Goal: Task Accomplishment & Management: Use online tool/utility

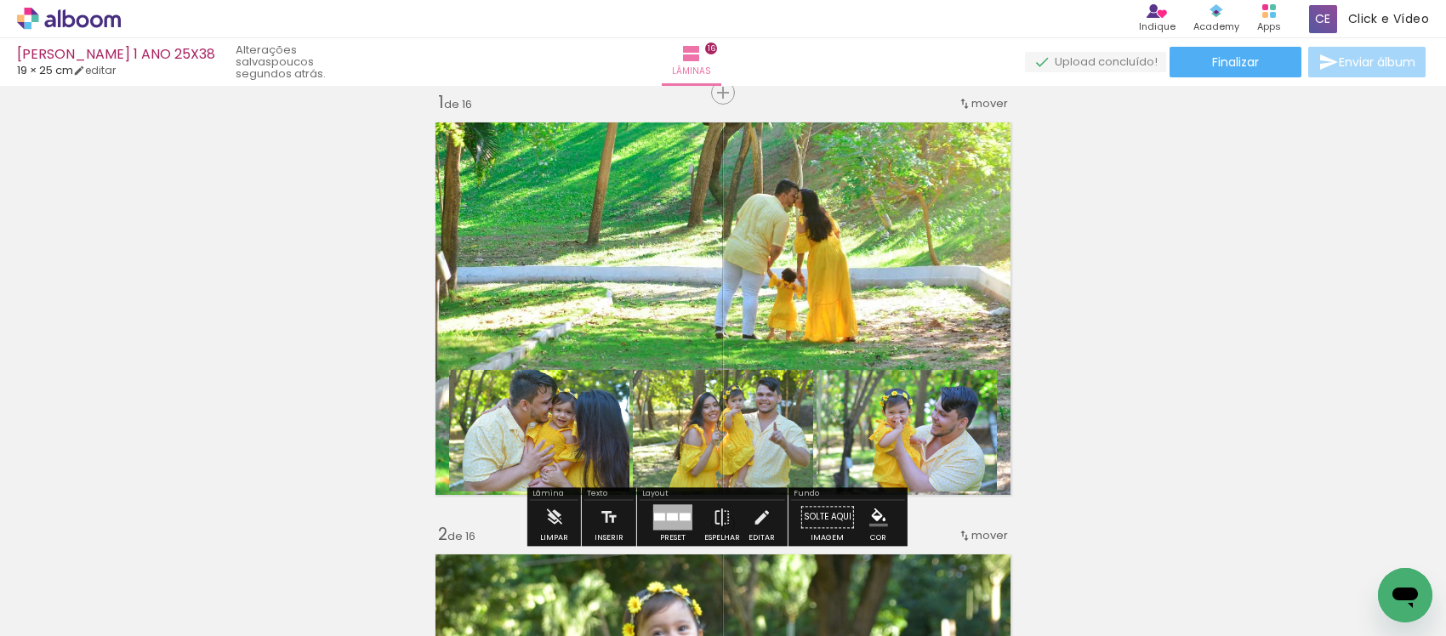
scroll to position [1170, 0]
click at [843, 237] on quentale-layouter at bounding box center [723, 309] width 592 height 390
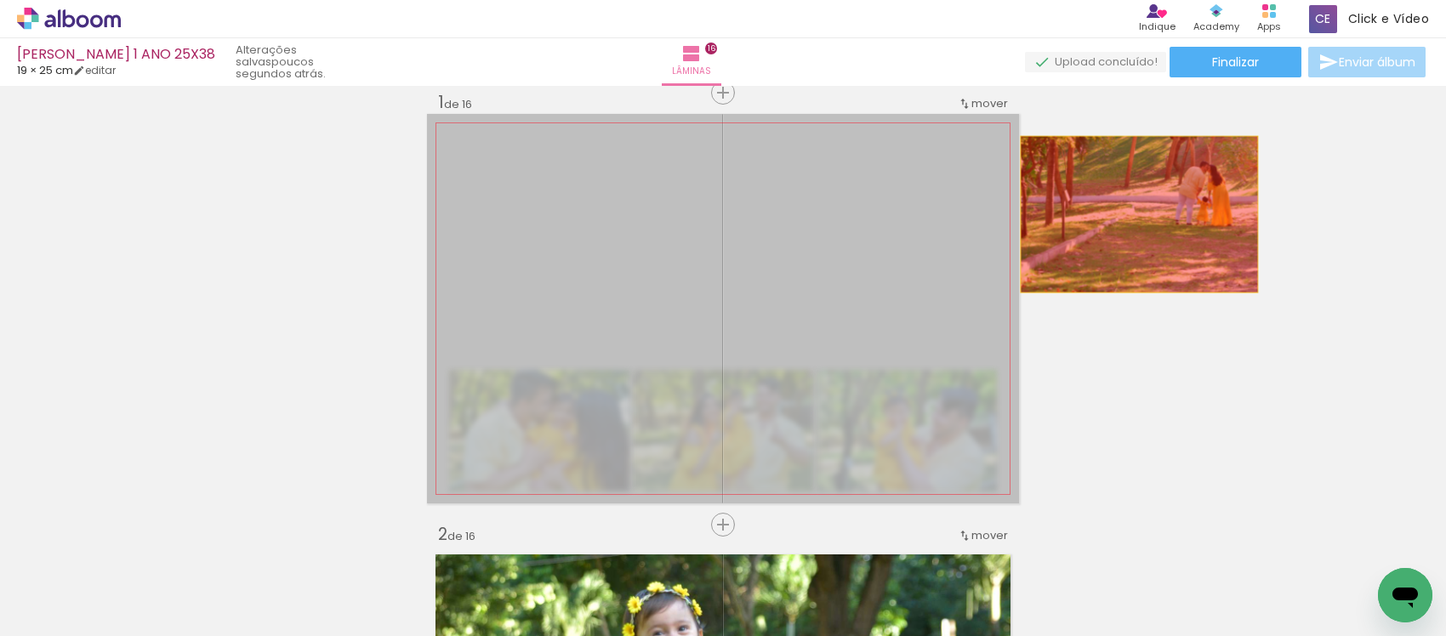
drag, startPoint x: 848, startPoint y: 234, endPoint x: 1145, endPoint y: 214, distance: 297.6
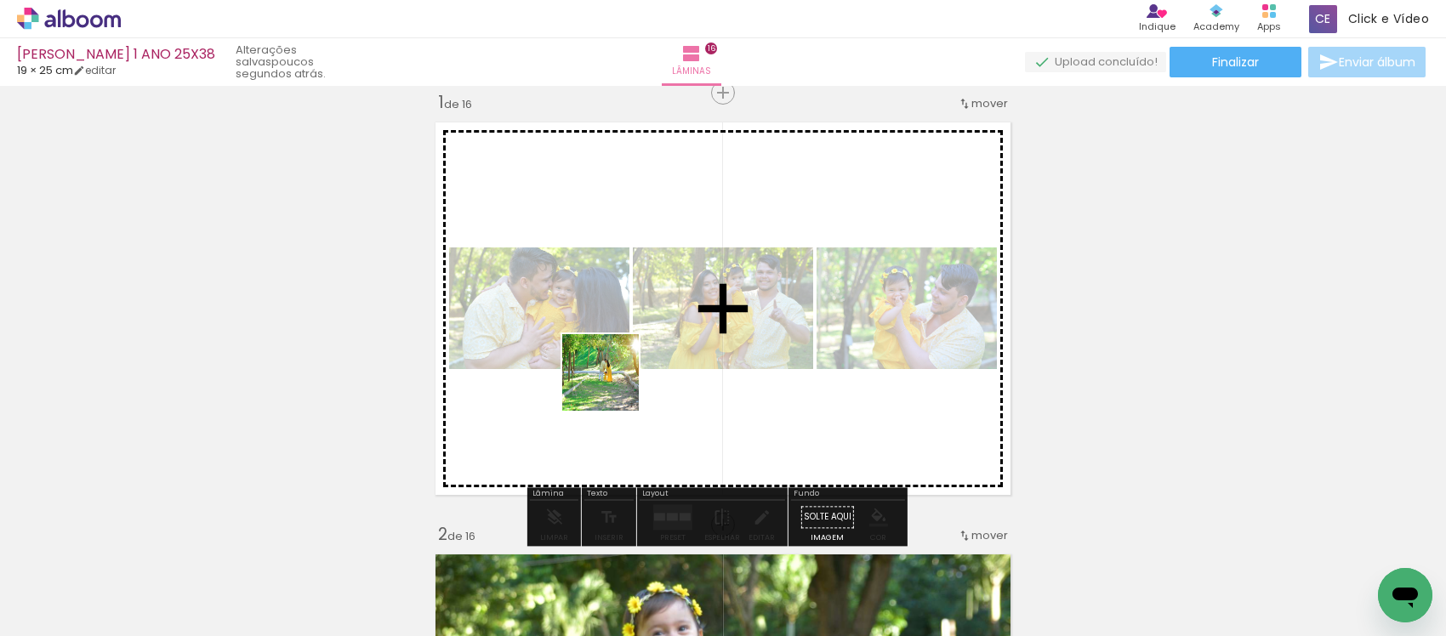
drag, startPoint x: 585, startPoint y: 579, endPoint x: 703, endPoint y: 513, distance: 135.2
click at [614, 375] on quentale-workspace at bounding box center [723, 318] width 1446 height 636
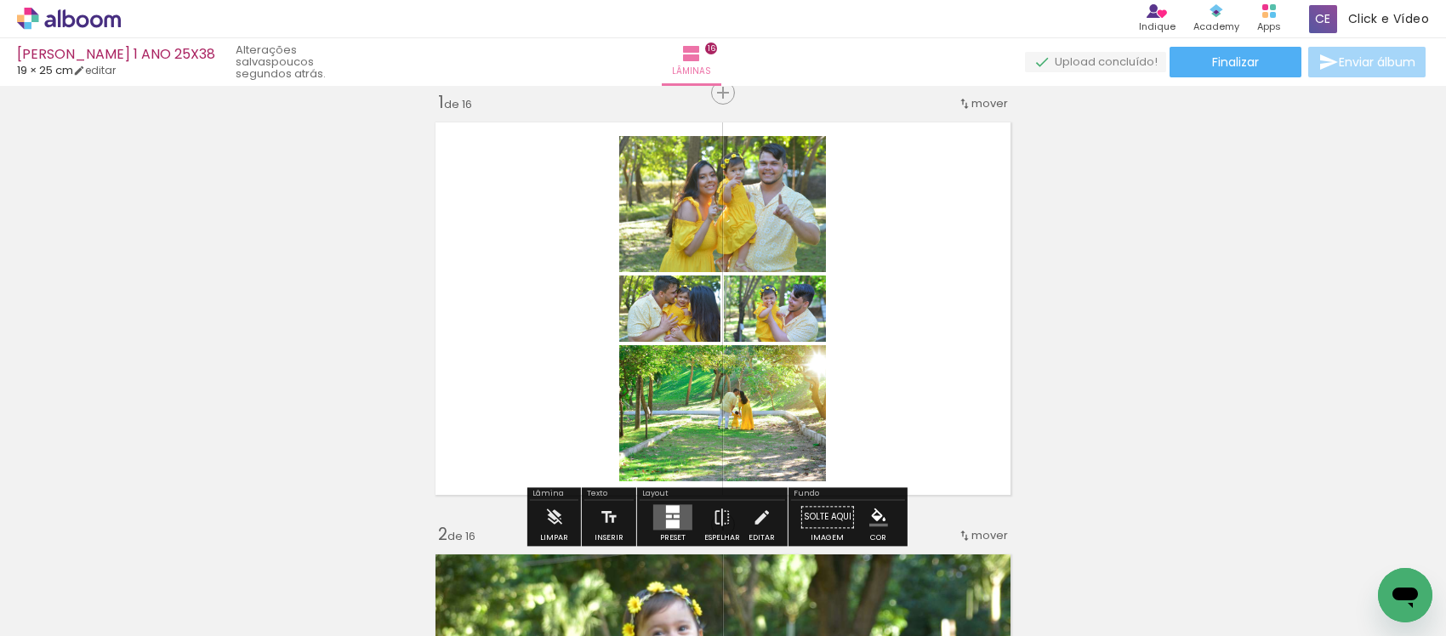
click at [675, 512] on div at bounding box center [673, 509] width 14 height 8
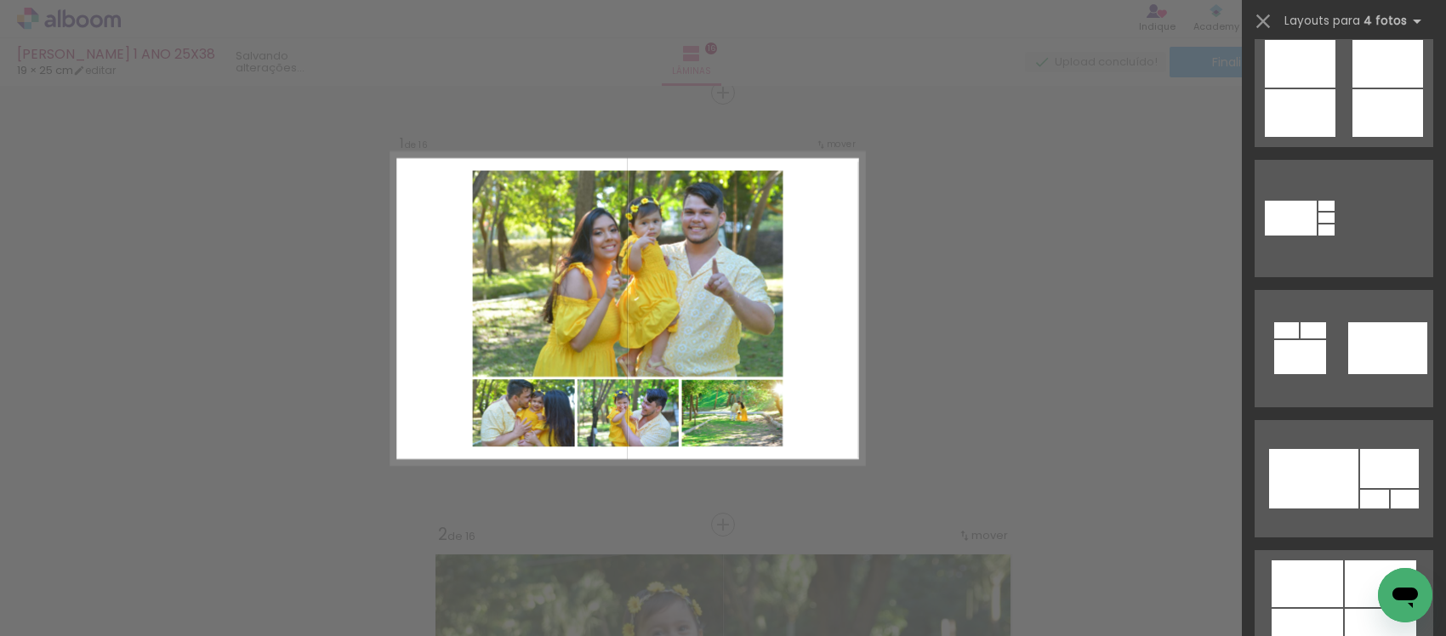
scroll to position [1595, 0]
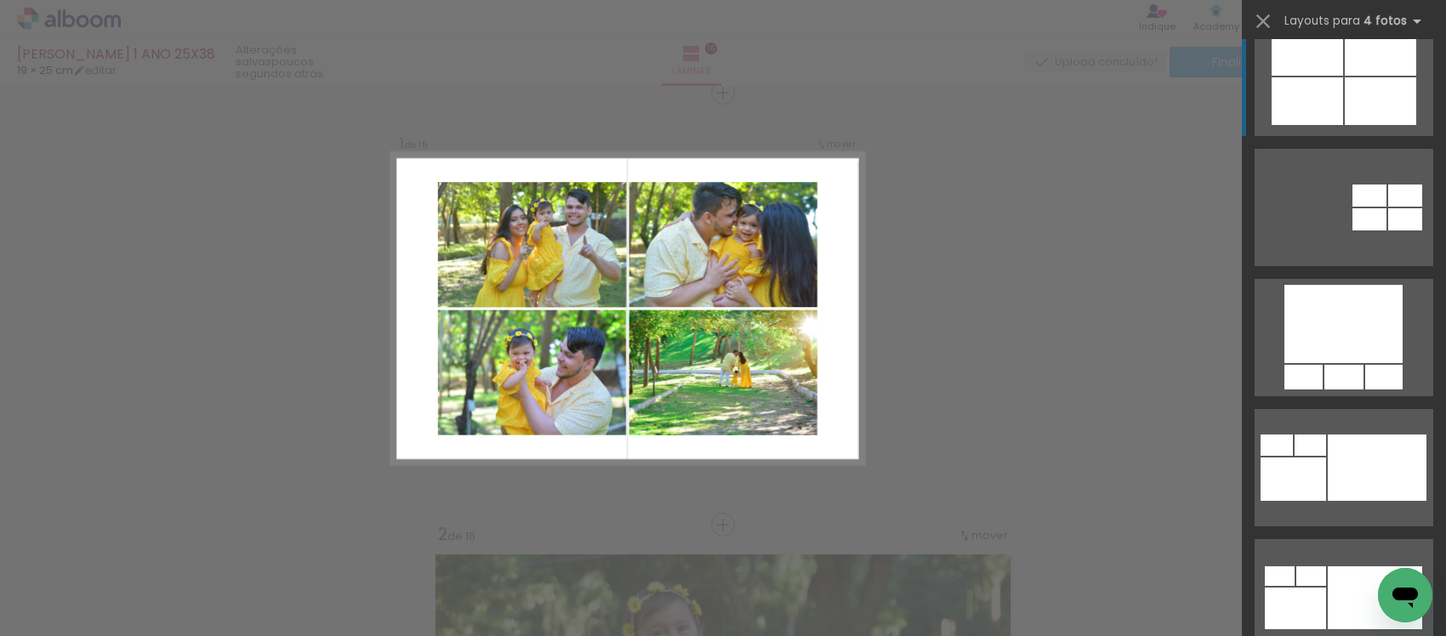
click at [1333, 365] on div at bounding box center [1344, 377] width 39 height 25
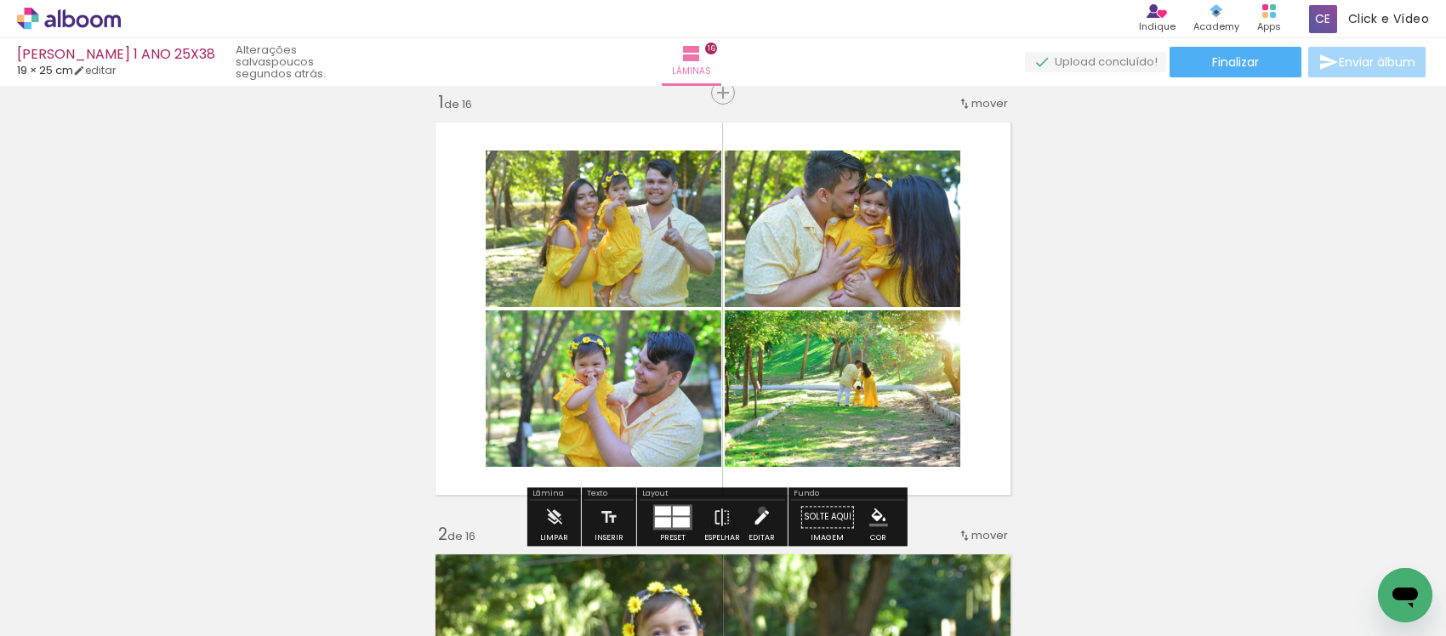
click at [758, 511] on iron-icon at bounding box center [761, 517] width 19 height 34
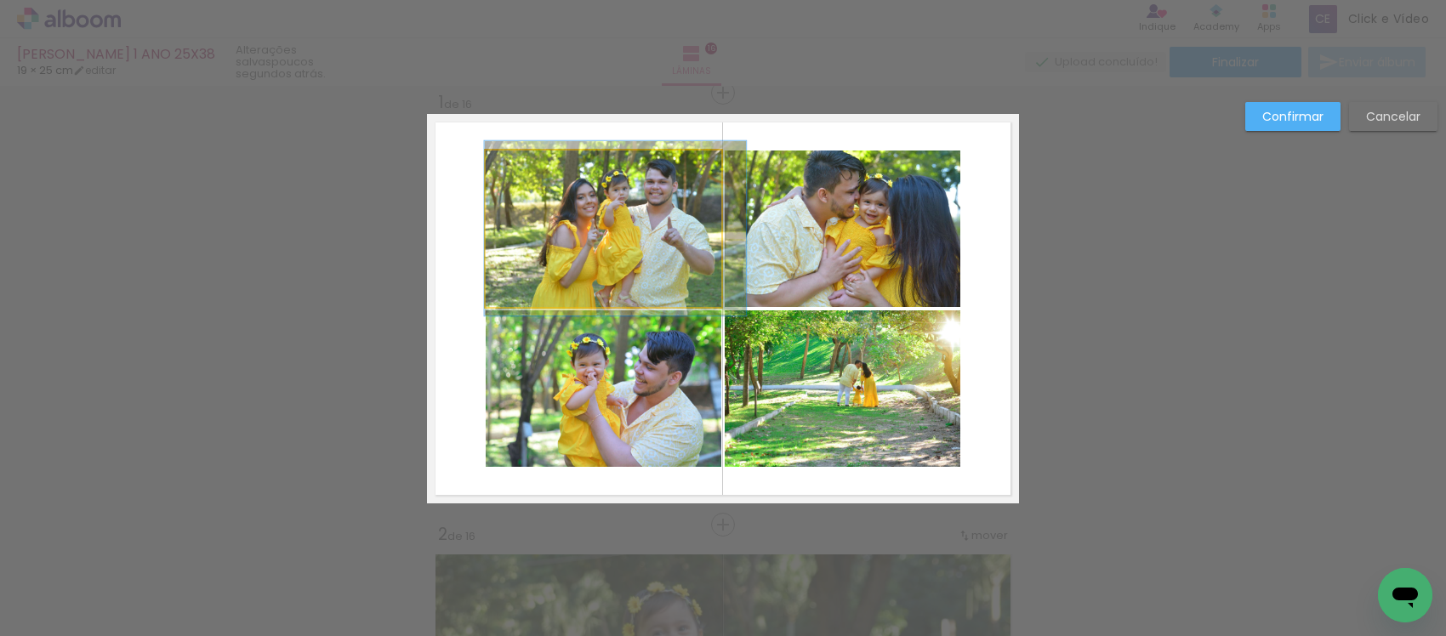
click at [597, 209] on quentale-photo at bounding box center [604, 229] width 236 height 157
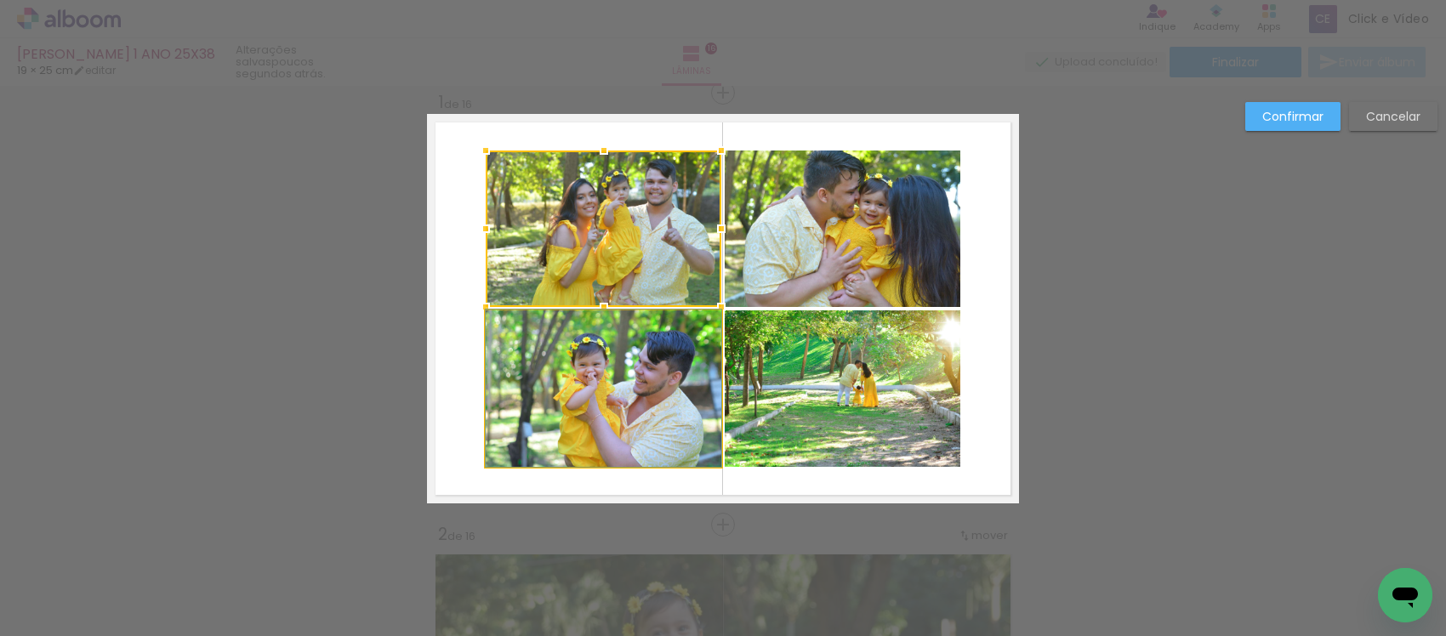
drag, startPoint x: 596, startPoint y: 368, endPoint x: 794, endPoint y: 269, distance: 220.7
click at [596, 368] on quentale-photo at bounding box center [604, 389] width 236 height 157
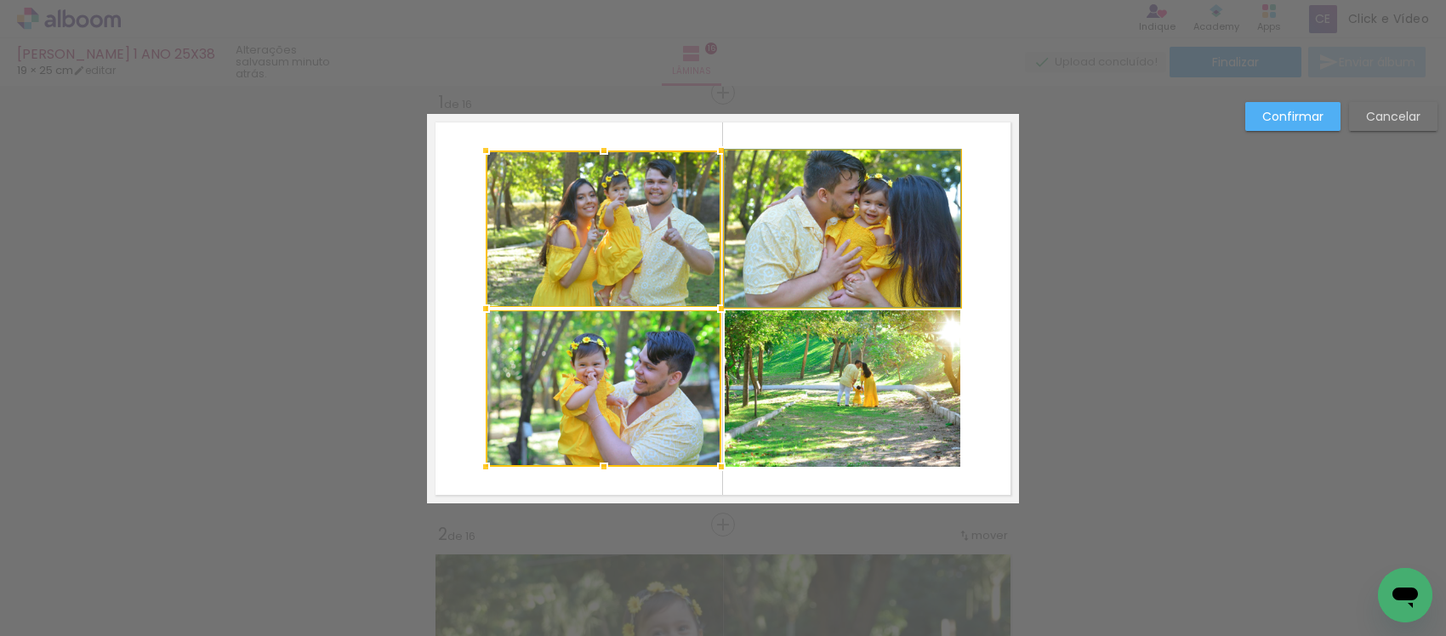
click at [830, 245] on quentale-photo at bounding box center [843, 229] width 236 height 157
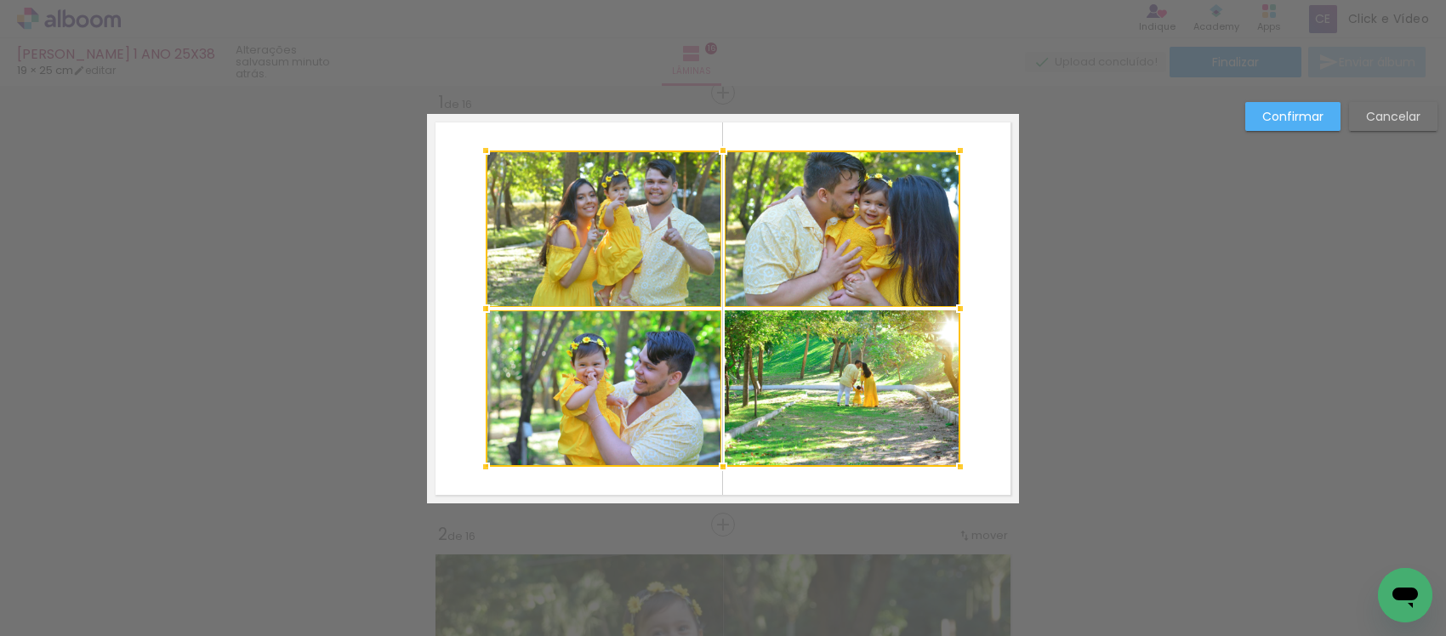
click at [823, 410] on div at bounding box center [723, 309] width 475 height 317
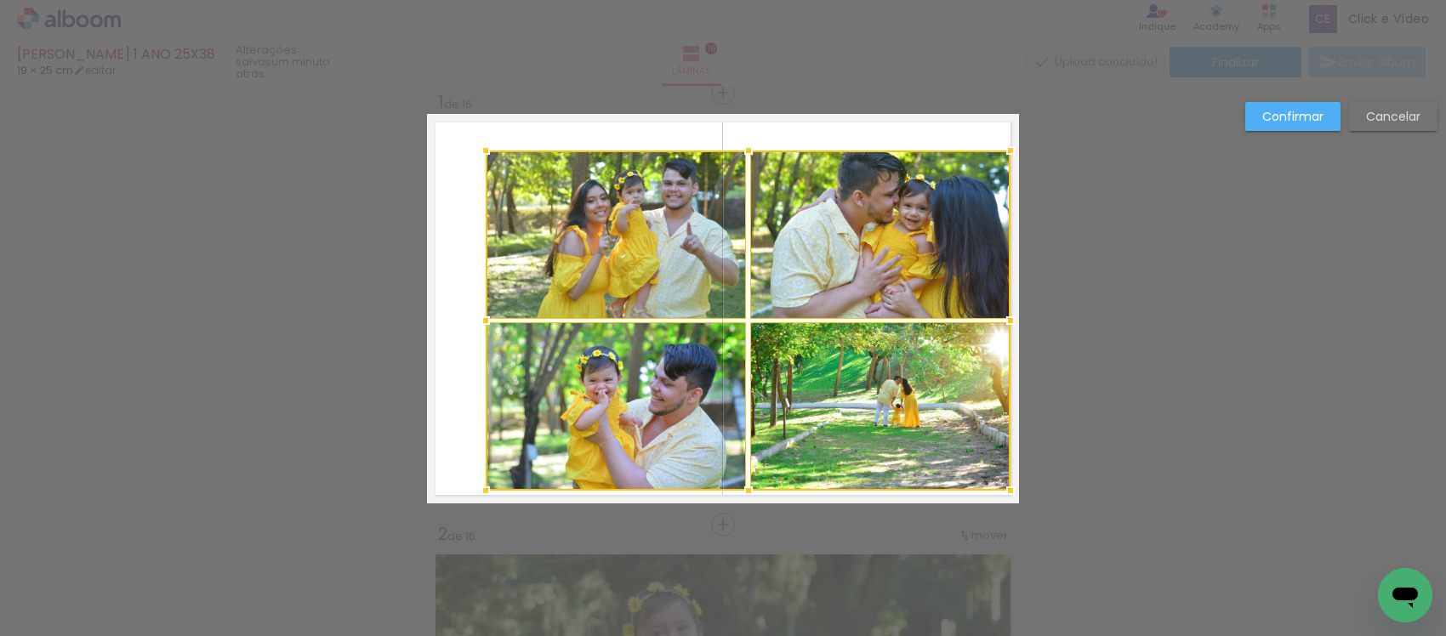
drag, startPoint x: 953, startPoint y: 470, endPoint x: 1001, endPoint y: 493, distance: 54.0
click at [1001, 493] on div at bounding box center [1011, 491] width 34 height 34
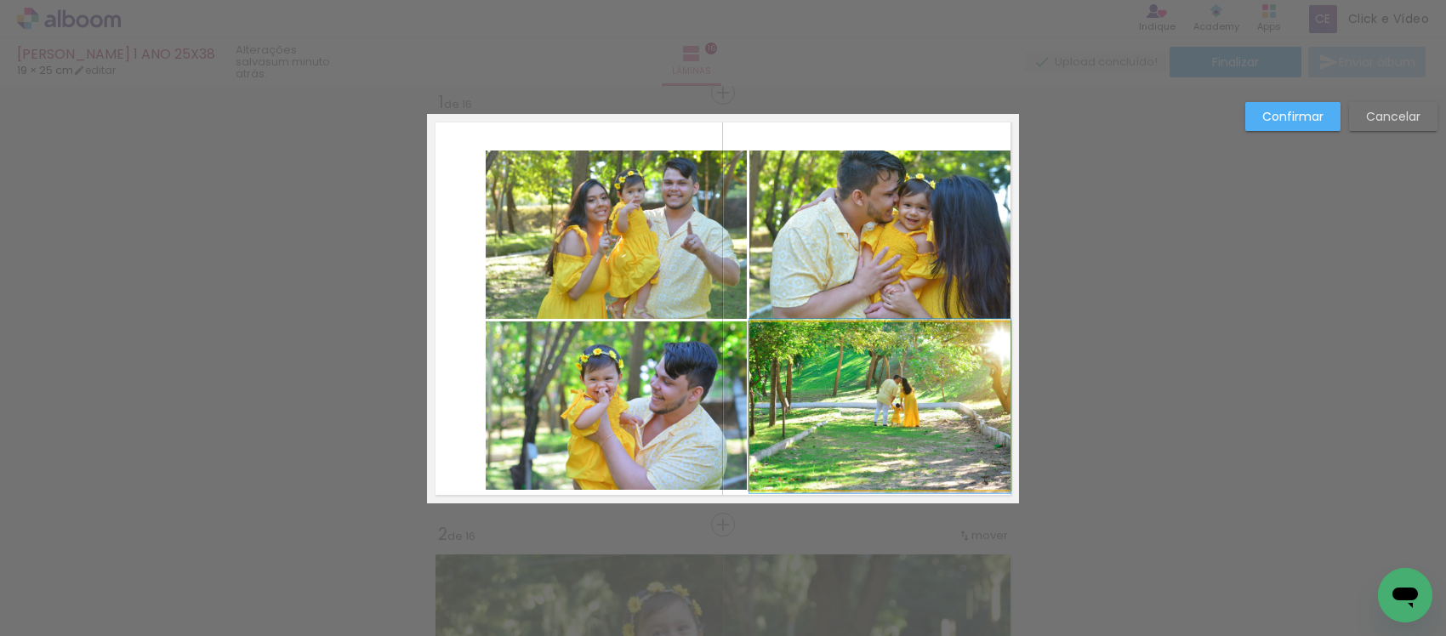
click at [868, 456] on quentale-photo at bounding box center [880, 406] width 261 height 168
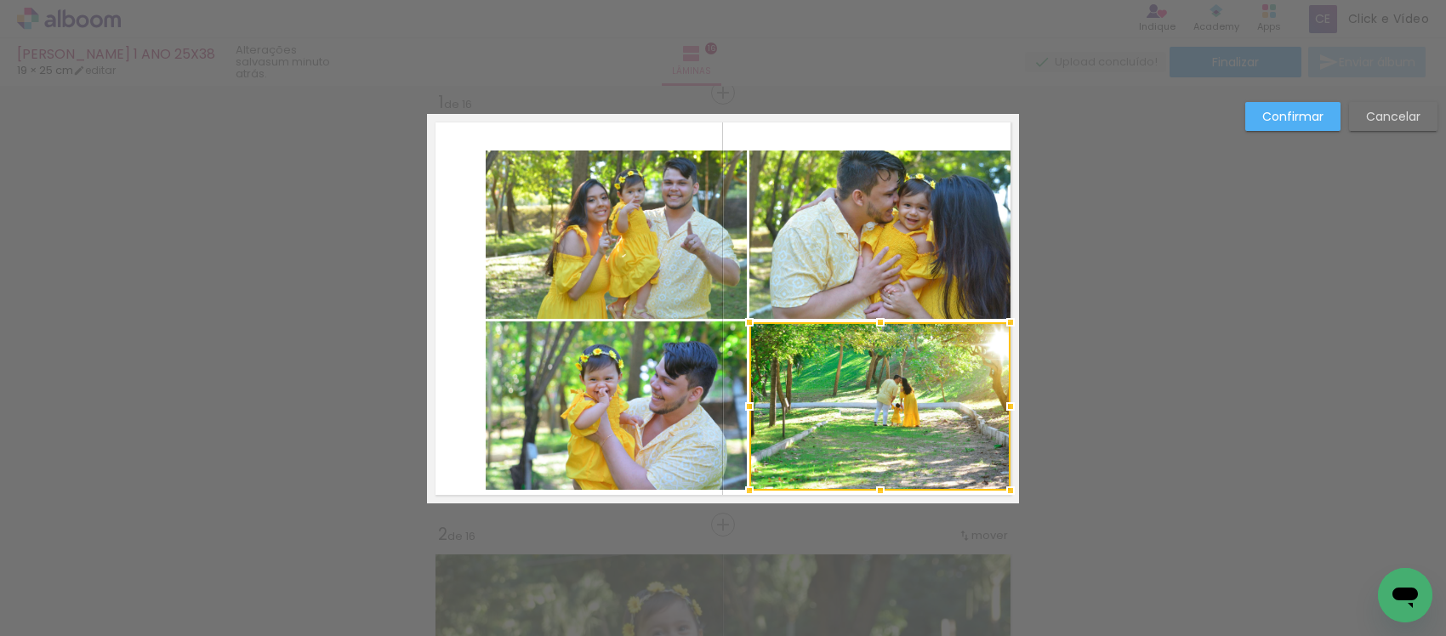
click at [626, 405] on quentale-photo at bounding box center [616, 406] width 261 height 168
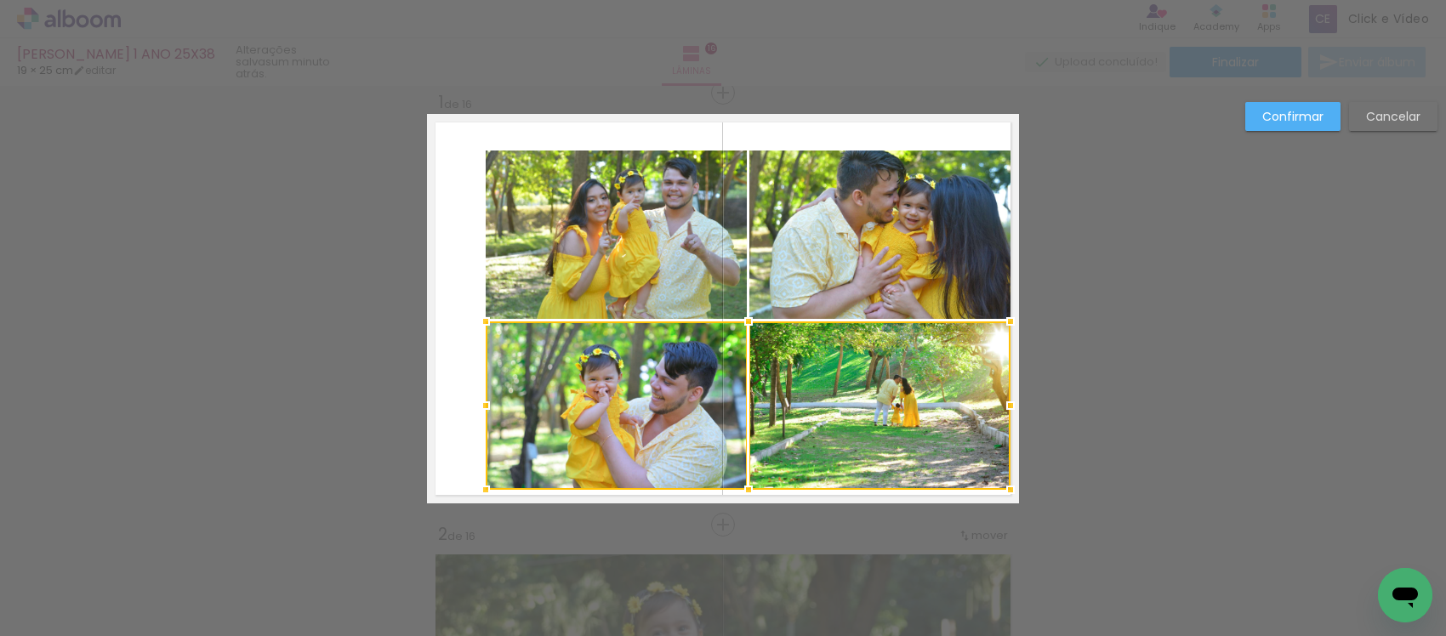
click at [800, 256] on quentale-photo at bounding box center [880, 235] width 261 height 168
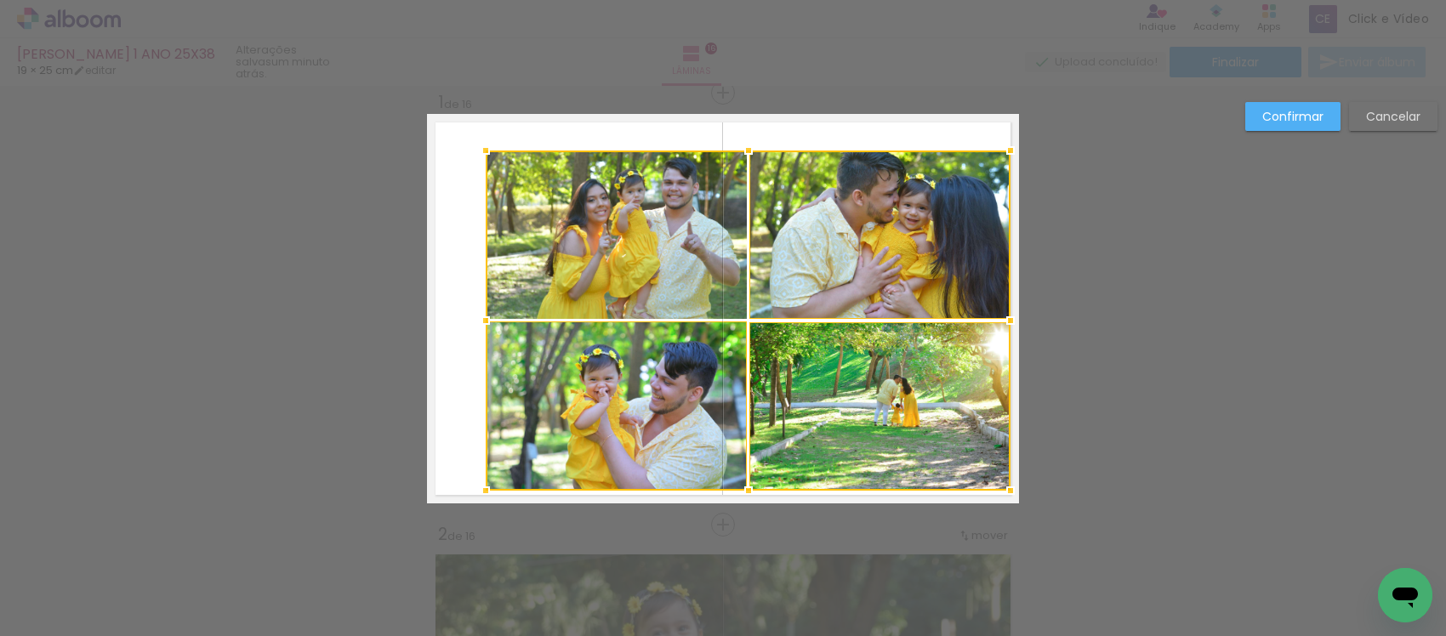
click at [615, 232] on div at bounding box center [748, 321] width 525 height 340
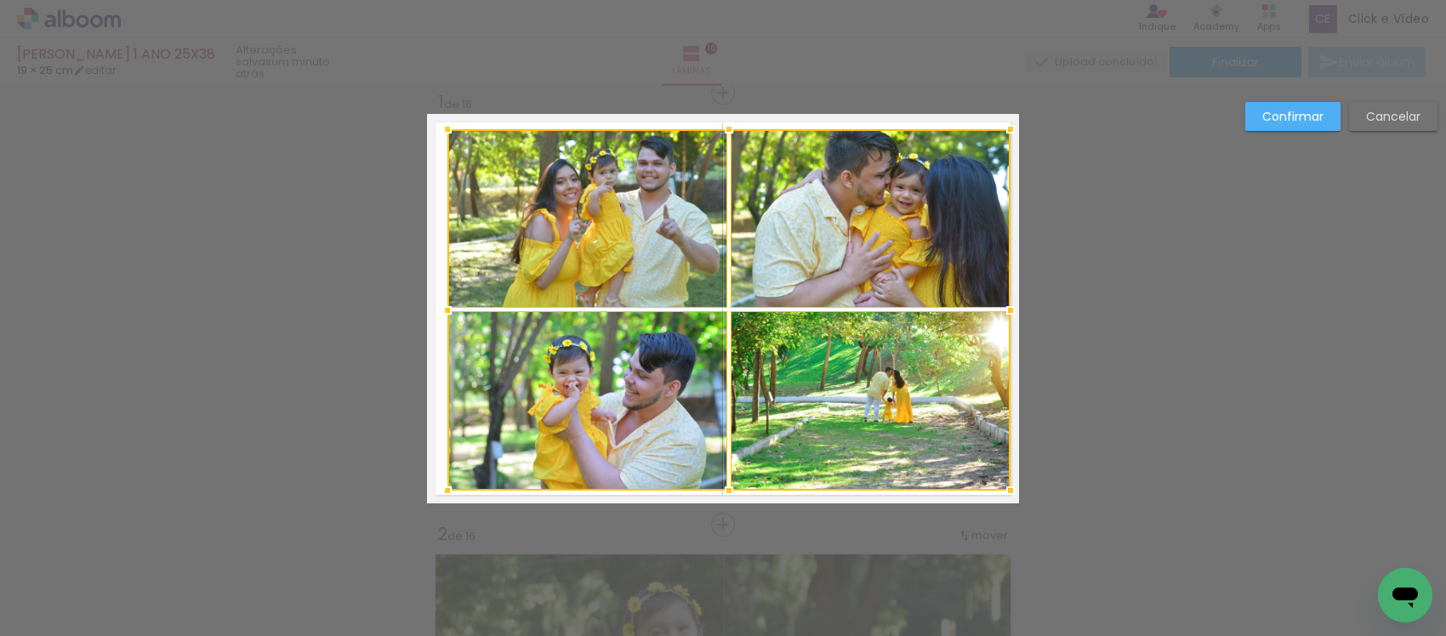
drag, startPoint x: 482, startPoint y: 157, endPoint x: 444, endPoint y: 136, distance: 43.8
click at [444, 136] on div at bounding box center [448, 129] width 34 height 34
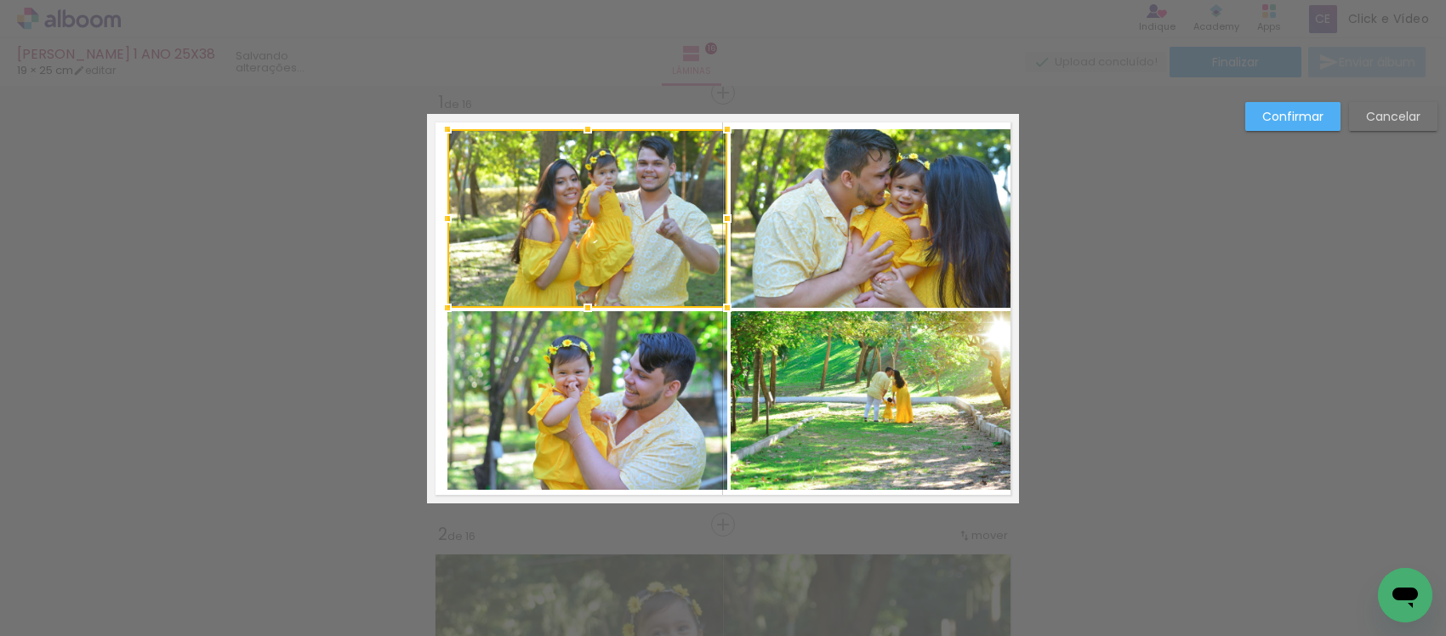
click at [515, 224] on div at bounding box center [588, 218] width 280 height 179
drag, startPoint x: 600, startPoint y: 495, endPoint x: 600, endPoint y: 482, distance: 13.6
click at [600, 491] on quentale-layouter at bounding box center [723, 309] width 592 height 390
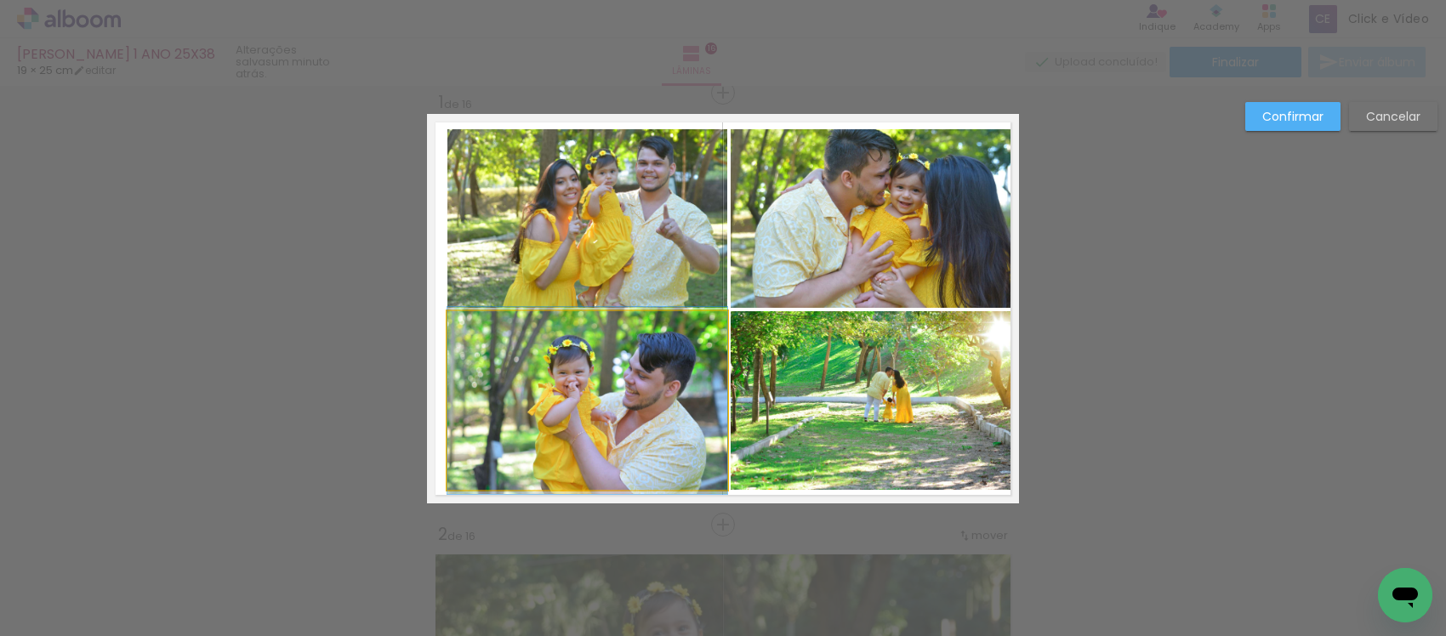
click at [606, 414] on quentale-photo at bounding box center [588, 400] width 280 height 179
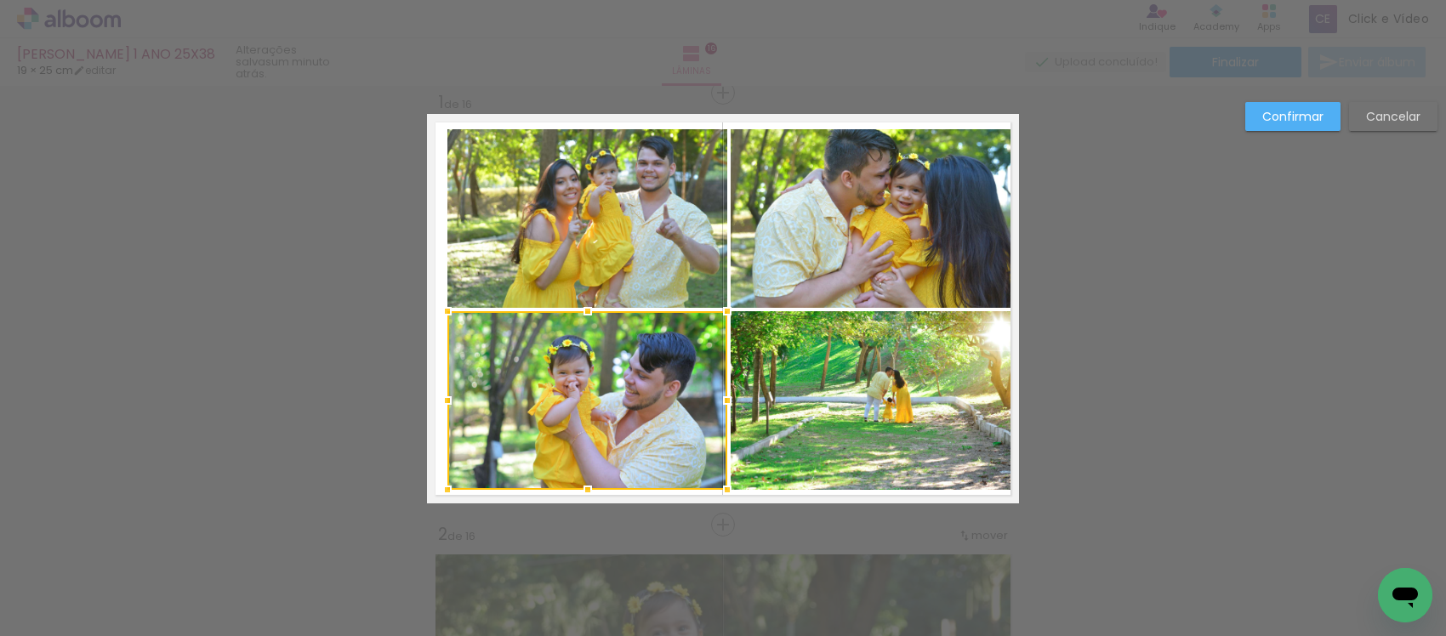
click at [557, 251] on quentale-photo at bounding box center [588, 218] width 280 height 179
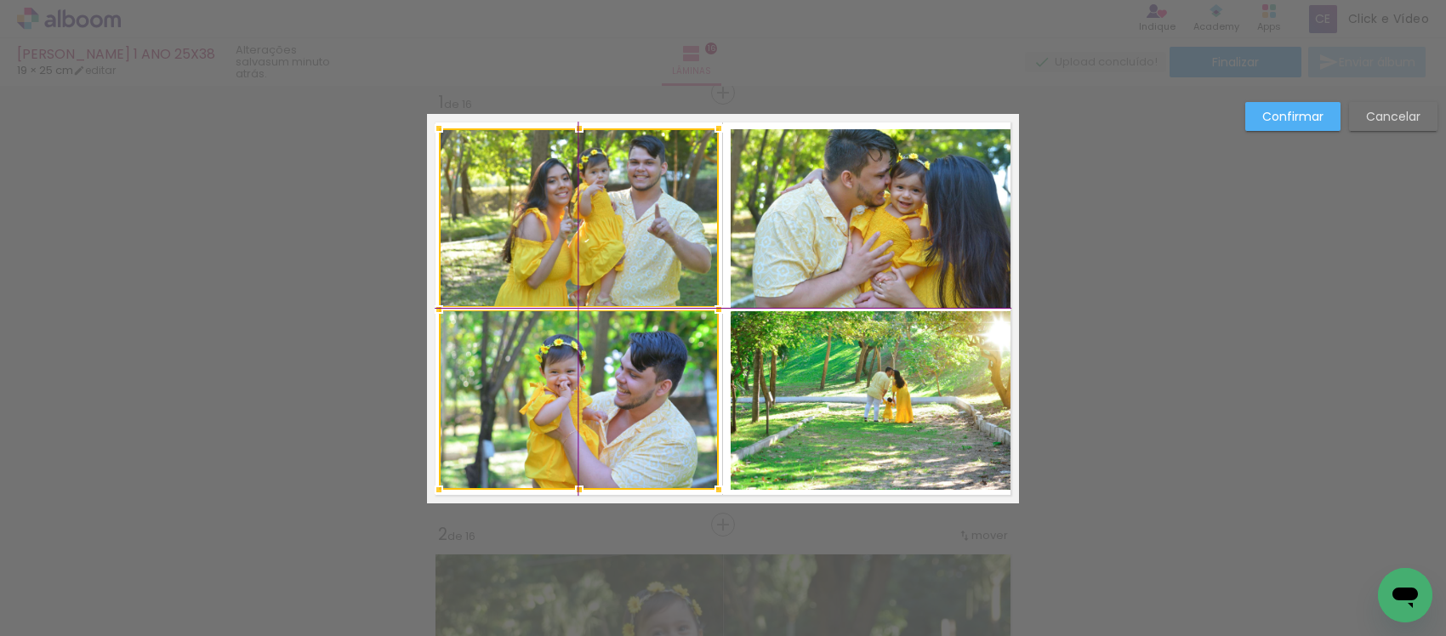
drag, startPoint x: 575, startPoint y: 388, endPoint x: 551, endPoint y: 401, distance: 27.0
click at [551, 401] on div at bounding box center [579, 309] width 280 height 362
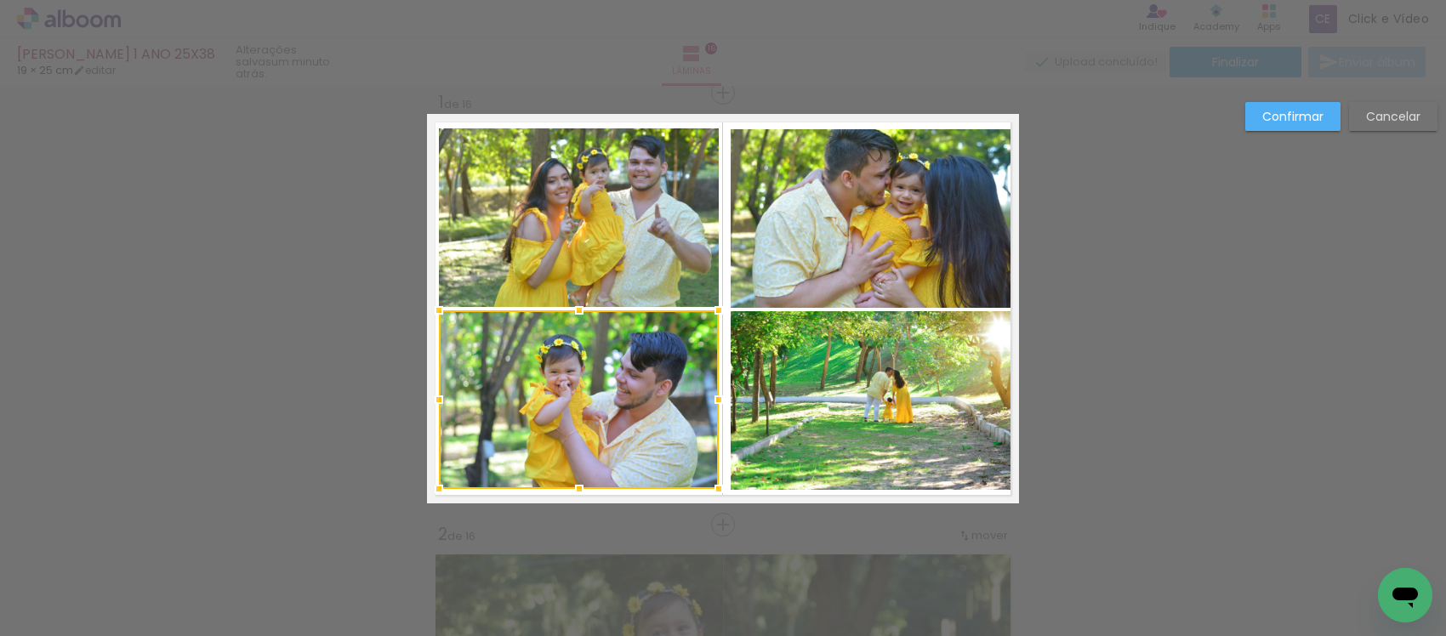
click at [847, 224] on quentale-photo at bounding box center [871, 218] width 280 height 179
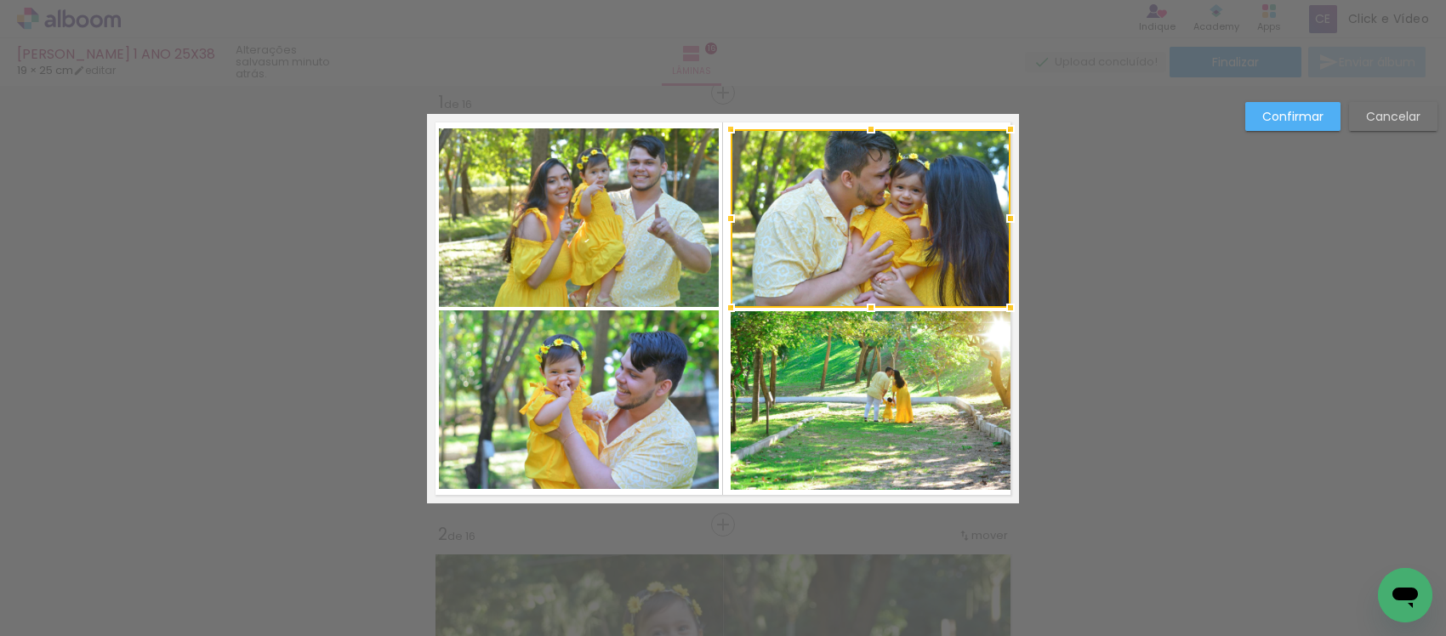
click at [822, 401] on quentale-photo at bounding box center [871, 400] width 280 height 179
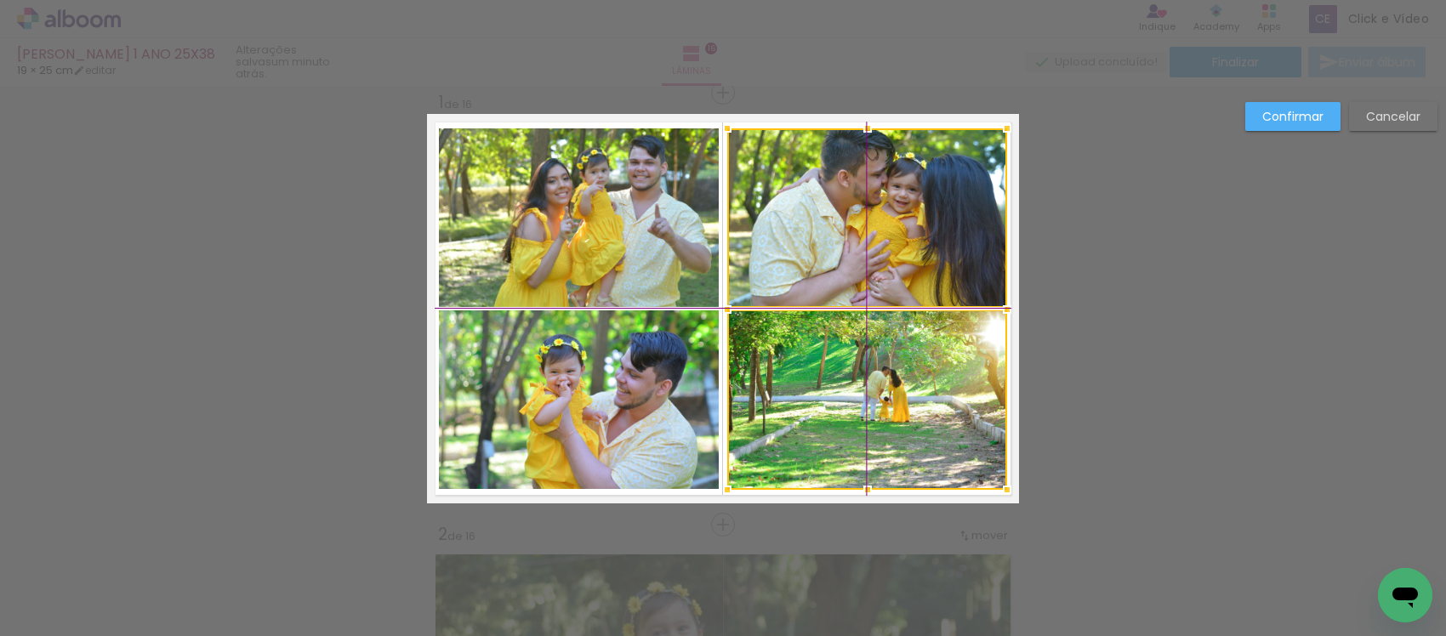
drag, startPoint x: 864, startPoint y: 406, endPoint x: 848, endPoint y: 409, distance: 15.7
click at [848, 409] on div at bounding box center [867, 309] width 280 height 362
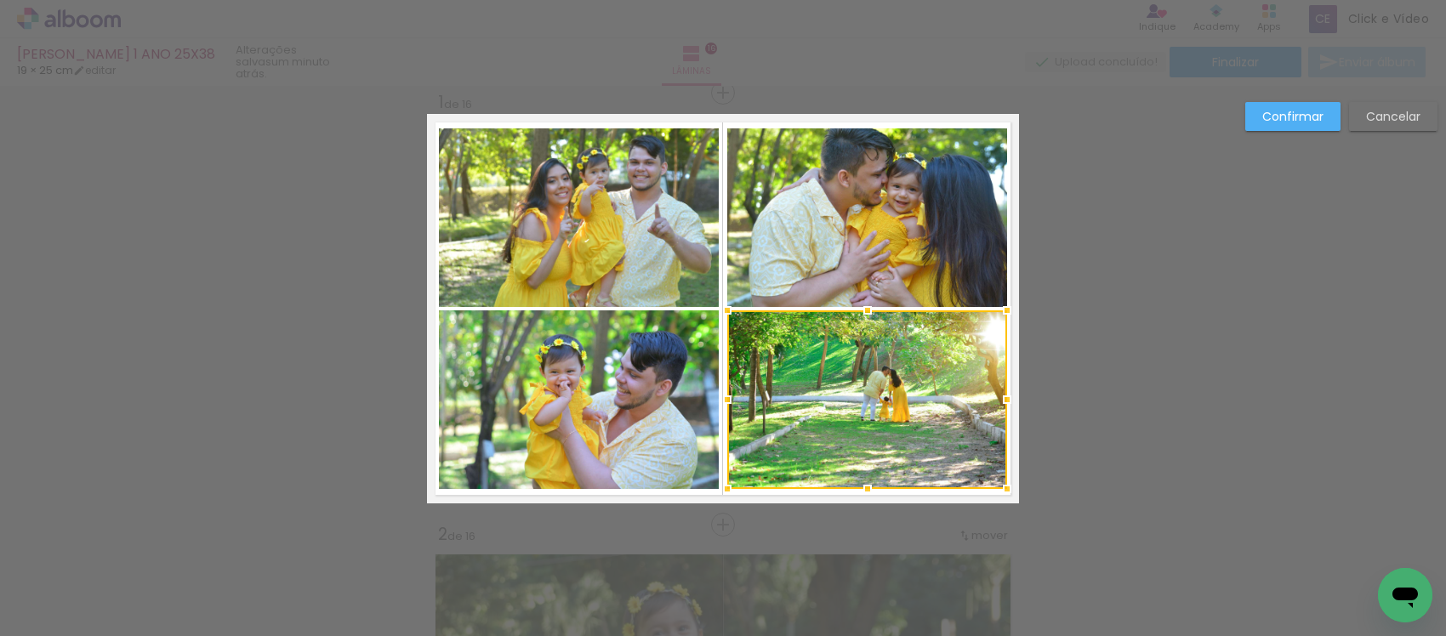
click at [0, 0] on slot "Confirmar" at bounding box center [0, 0] width 0 height 0
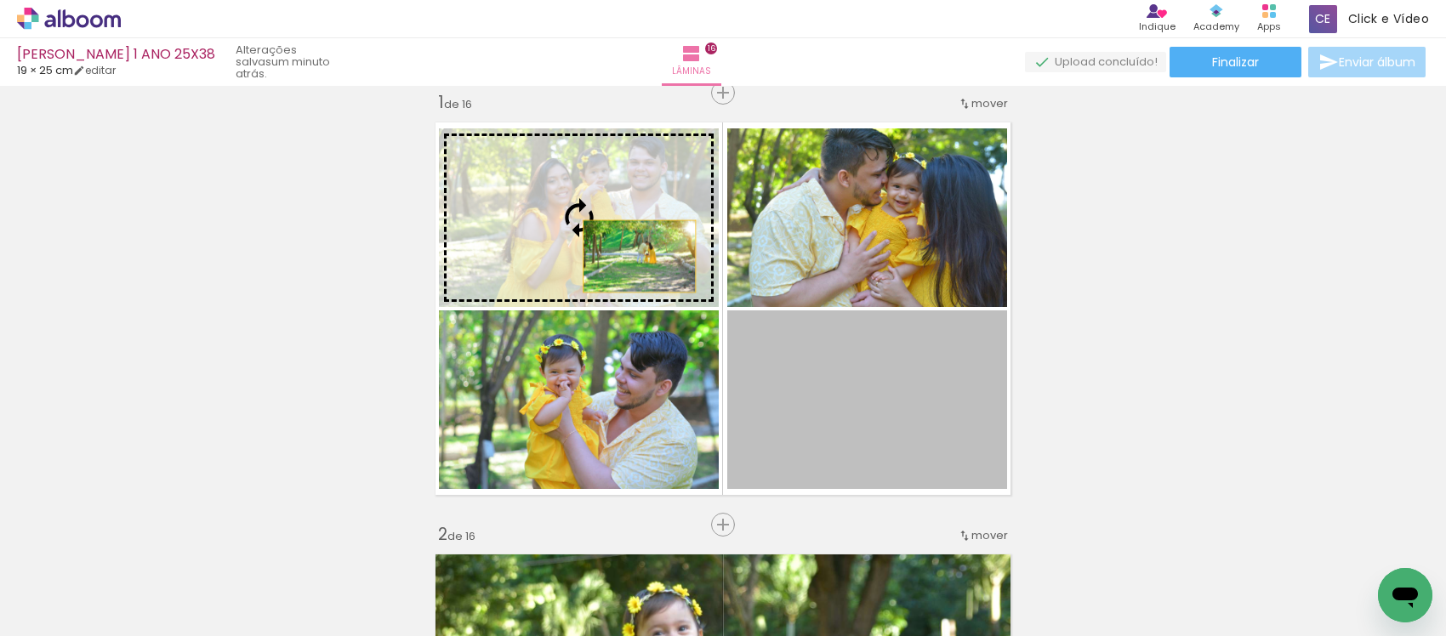
drag, startPoint x: 861, startPoint y: 436, endPoint x: 630, endPoint y: 255, distance: 293.3
click at [0, 0] on slot at bounding box center [0, 0] width 0 height 0
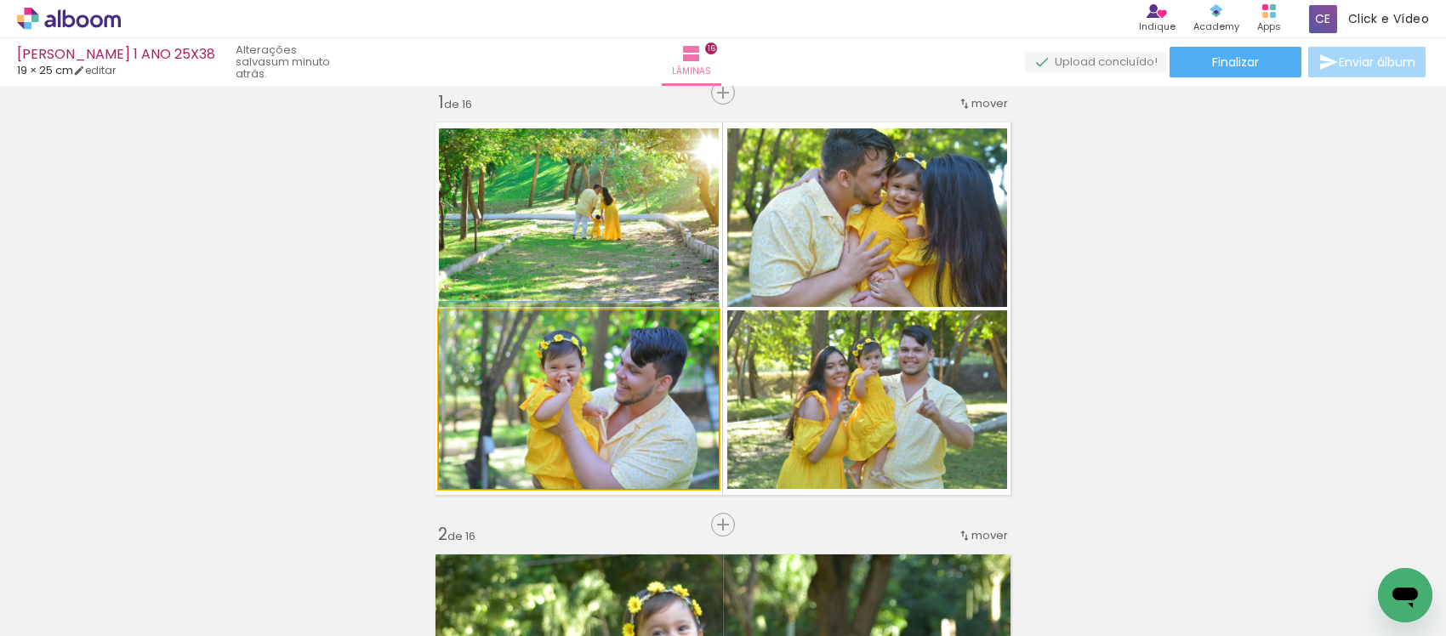
drag, startPoint x: 613, startPoint y: 406, endPoint x: 673, endPoint y: 396, distance: 60.4
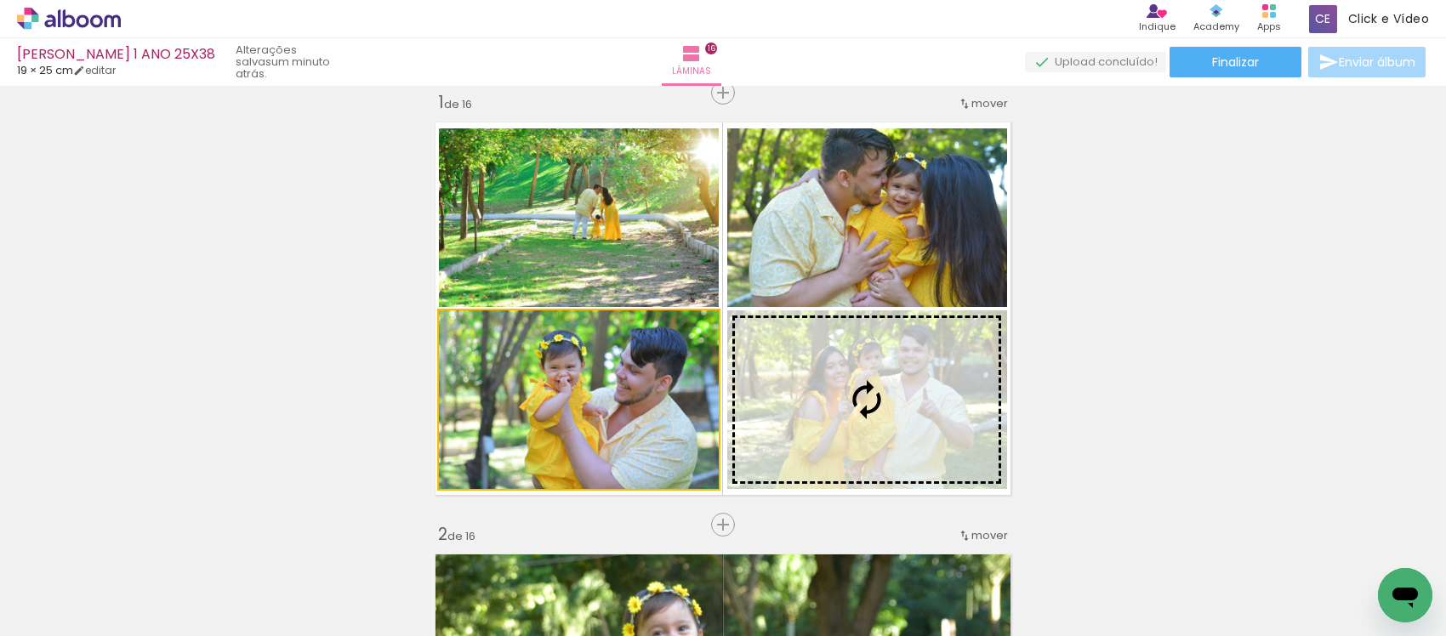
drag, startPoint x: 593, startPoint y: 405, endPoint x: 750, endPoint y: 392, distance: 157.9
click at [0, 0] on slot at bounding box center [0, 0] width 0 height 0
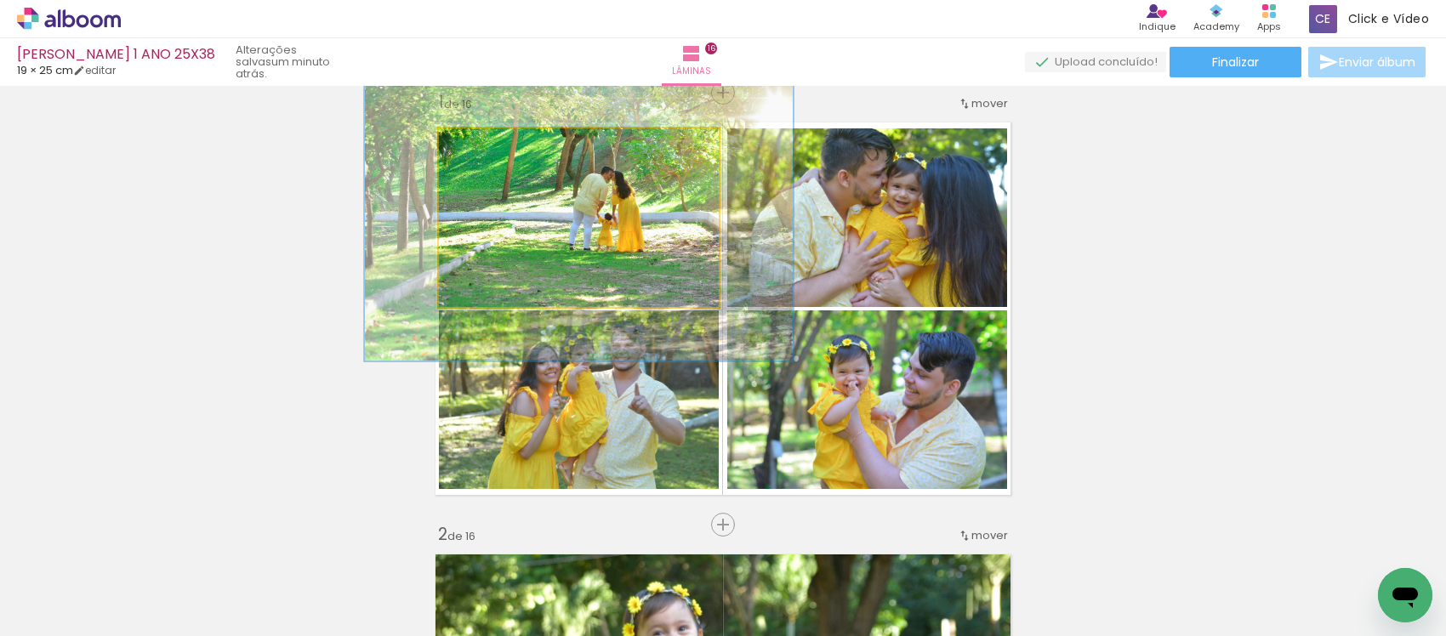
drag, startPoint x: 472, startPoint y: 145, endPoint x: 504, endPoint y: 154, distance: 32.6
type paper-slider "153"
click at [504, 154] on div at bounding box center [510, 146] width 27 height 27
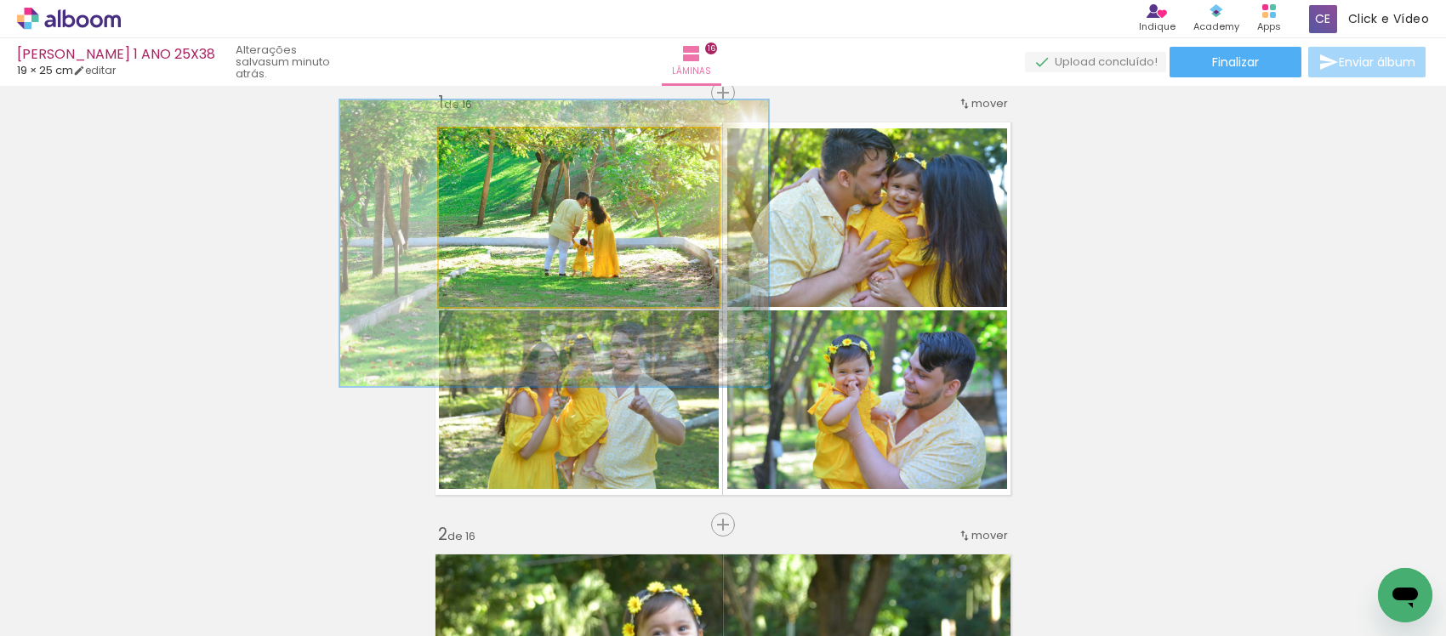
drag, startPoint x: 587, startPoint y: 221, endPoint x: 566, endPoint y: 244, distance: 31.3
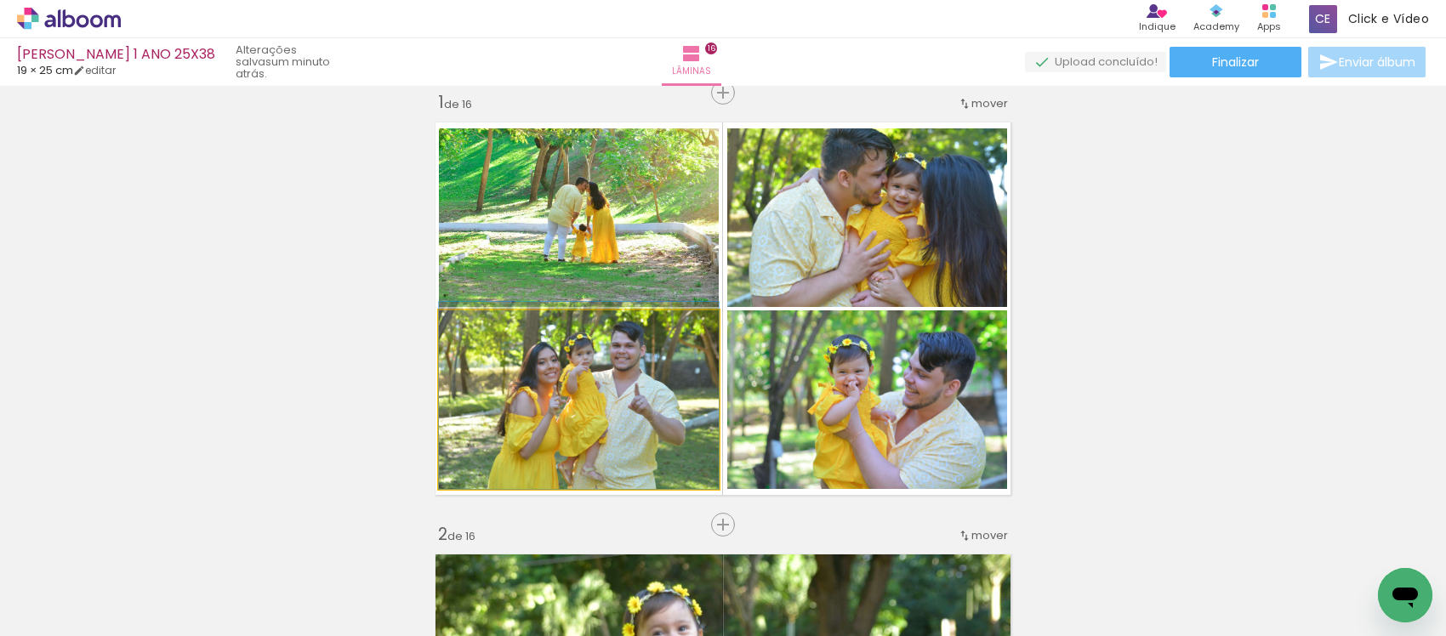
drag, startPoint x: 559, startPoint y: 414, endPoint x: 529, endPoint y: 404, distance: 31.2
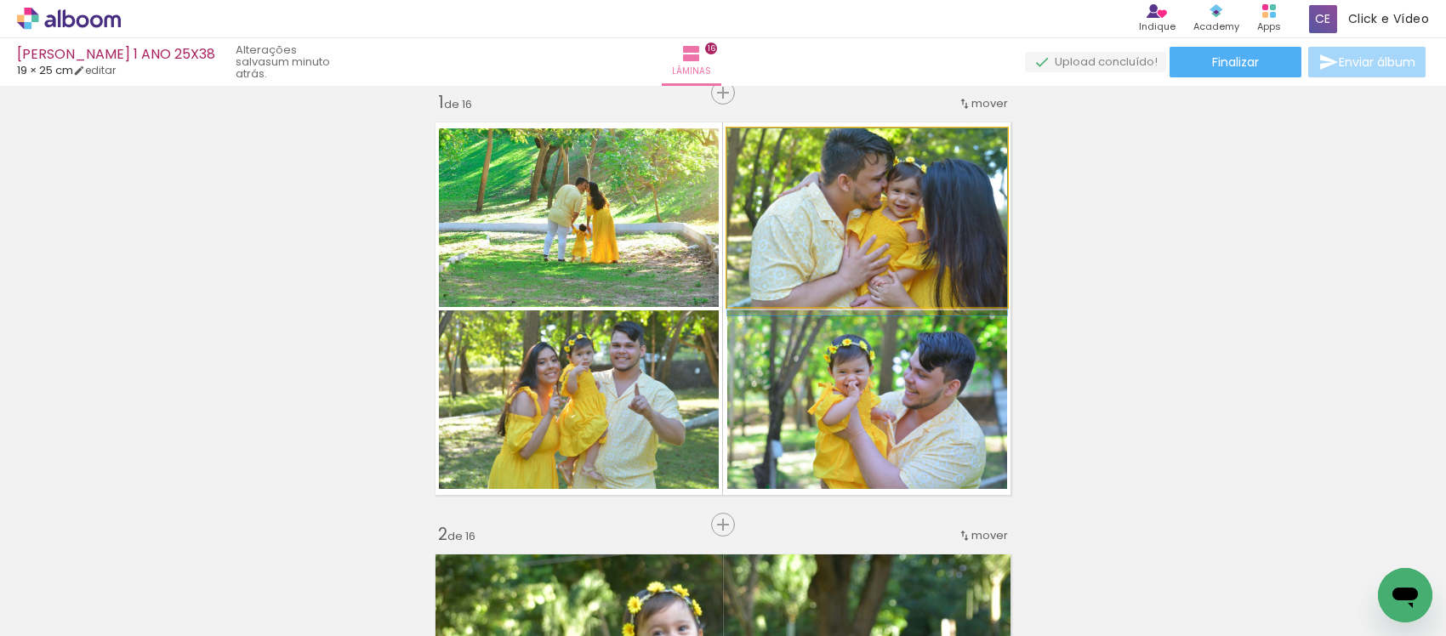
drag, startPoint x: 890, startPoint y: 207, endPoint x: 870, endPoint y: 218, distance: 22.5
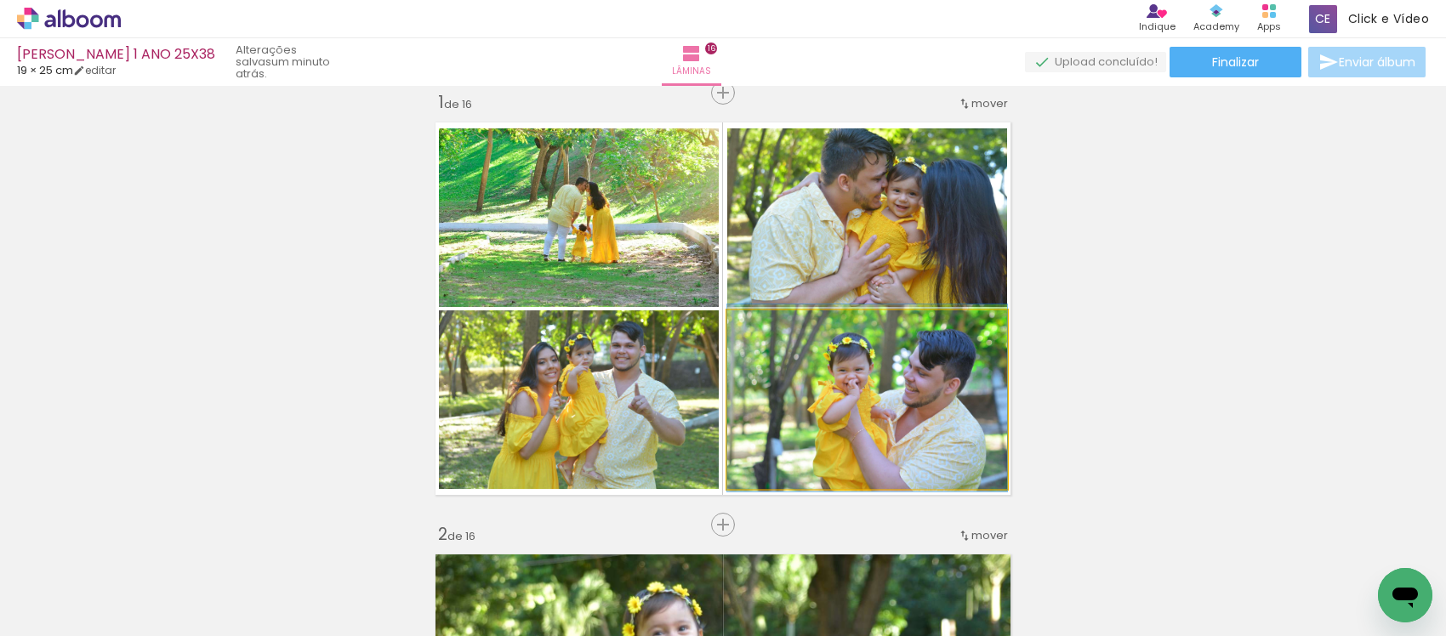
drag, startPoint x: 780, startPoint y: 419, endPoint x: 760, endPoint y: 418, distance: 20.4
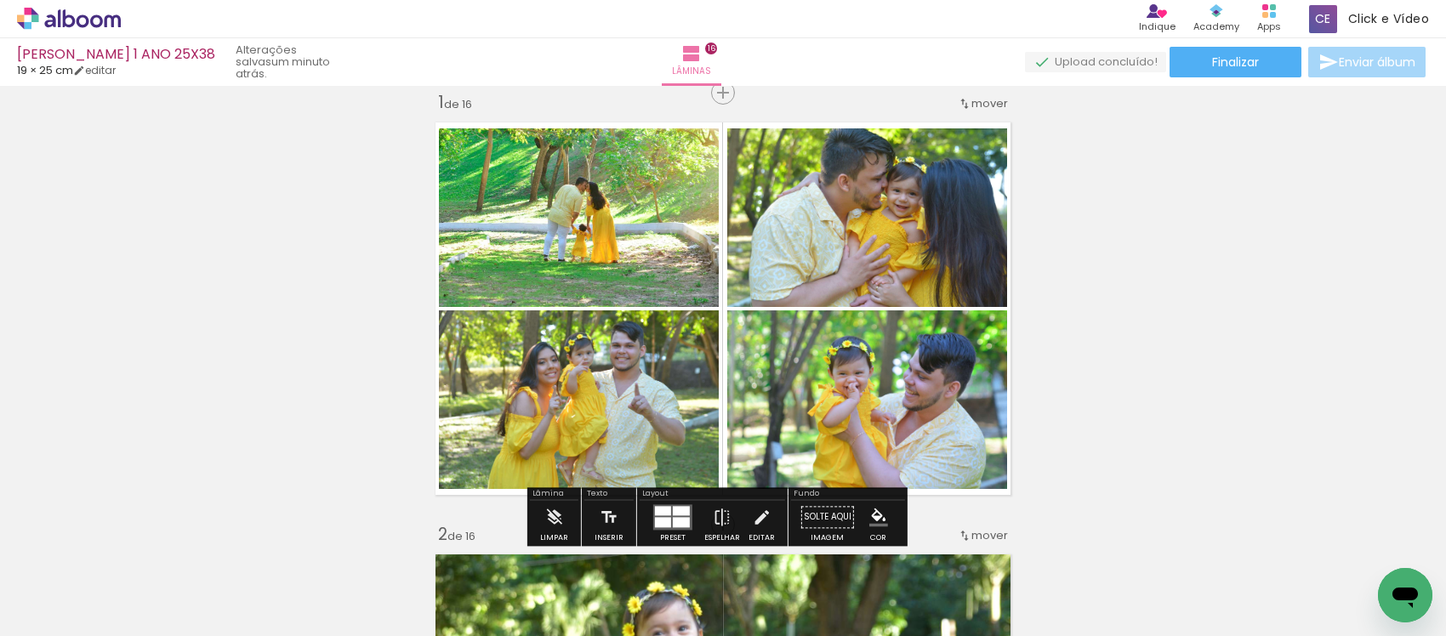
click at [870, 505] on paper-menu-button "#ffebee #ffcdd2 #ef9a9a #e57373 #ef5350 #f44336 #e53935 #d32f2f #c62828 #b71c1c…" at bounding box center [879, 517] width 32 height 32
click at [863, 505] on paper-menu-button "#ffebee #ffcdd2 #ef9a9a #e57373 #ef5350 #f44336 #e53935 #d32f2f #c62828 #b71c1c…" at bounding box center [879, 517] width 32 height 32
click at [870, 515] on iron-icon "color picker" at bounding box center [879, 517] width 19 height 19
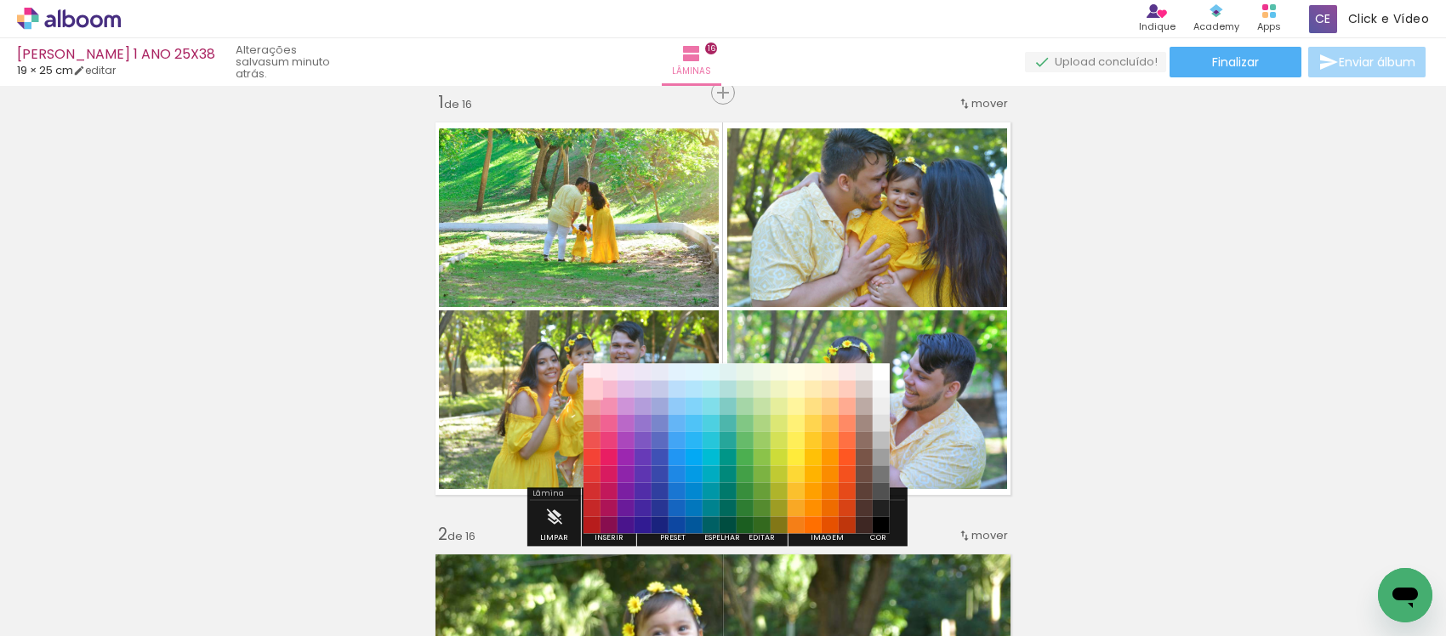
click at [589, 393] on paper-item "#ffcdd2" at bounding box center [591, 389] width 17 height 17
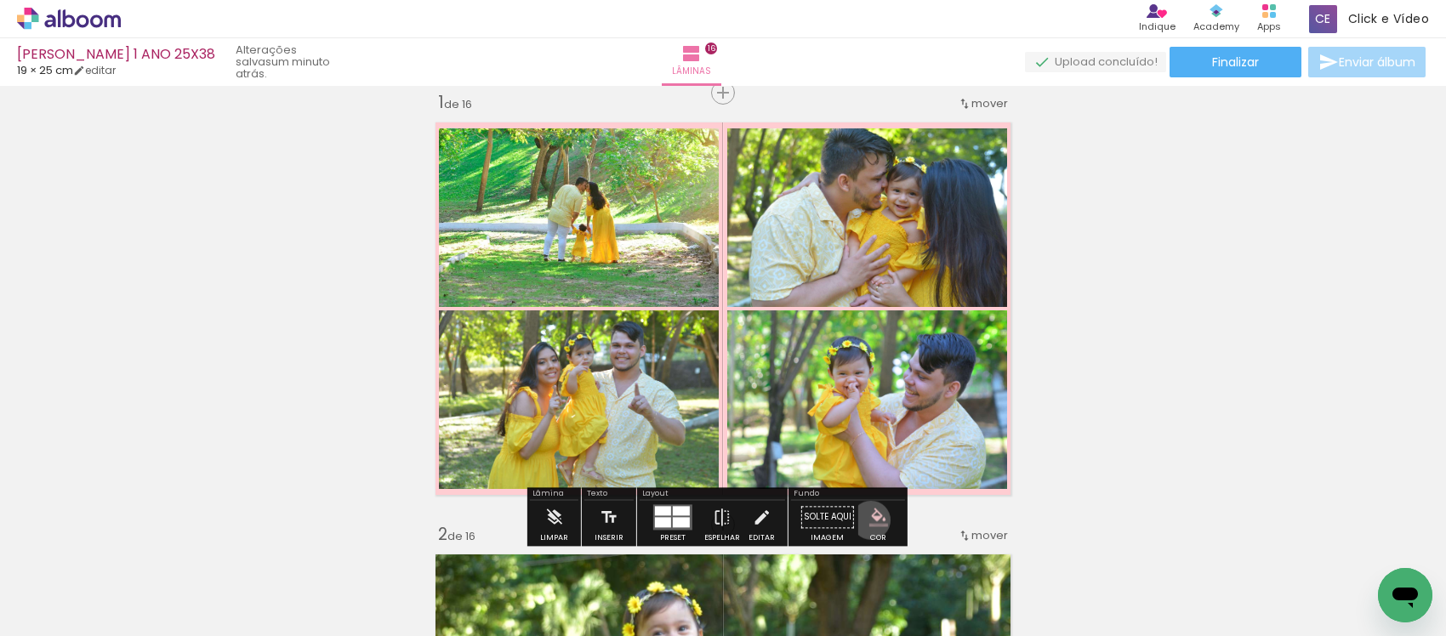
click at [870, 521] on iron-icon "color picker" at bounding box center [879, 517] width 19 height 19
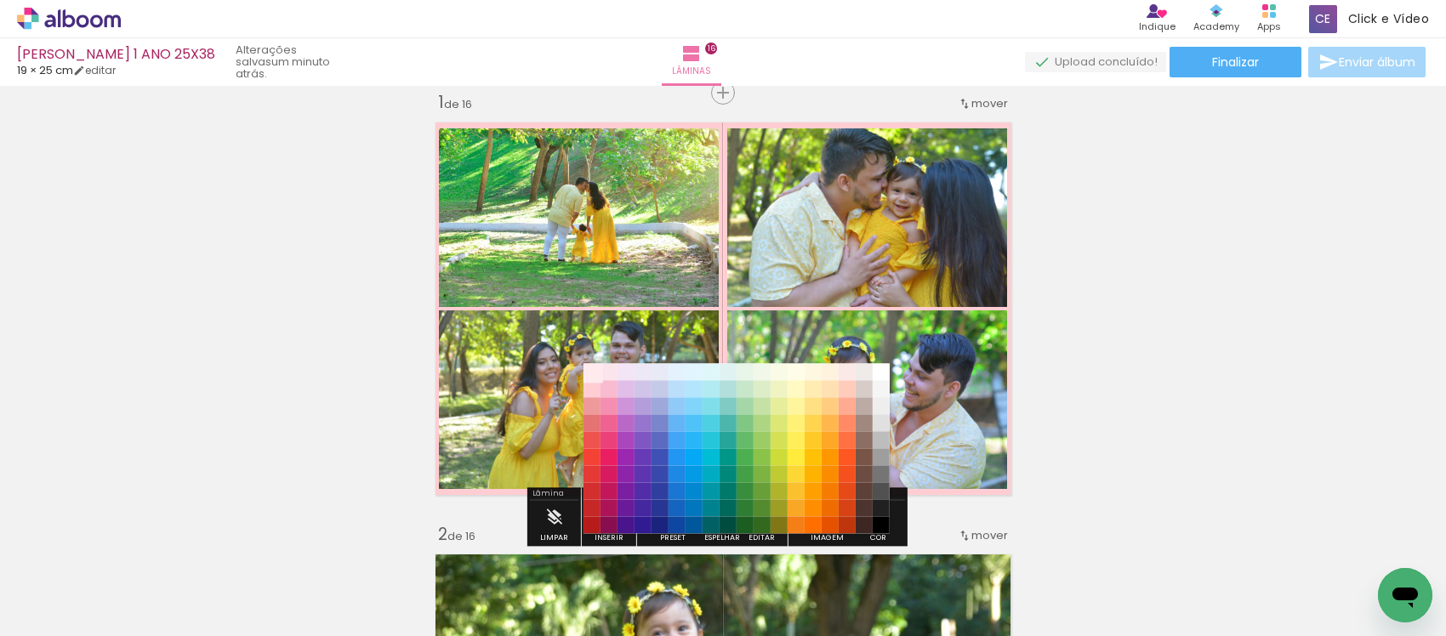
click at [592, 368] on paper-item "#ffebee" at bounding box center [591, 372] width 17 height 17
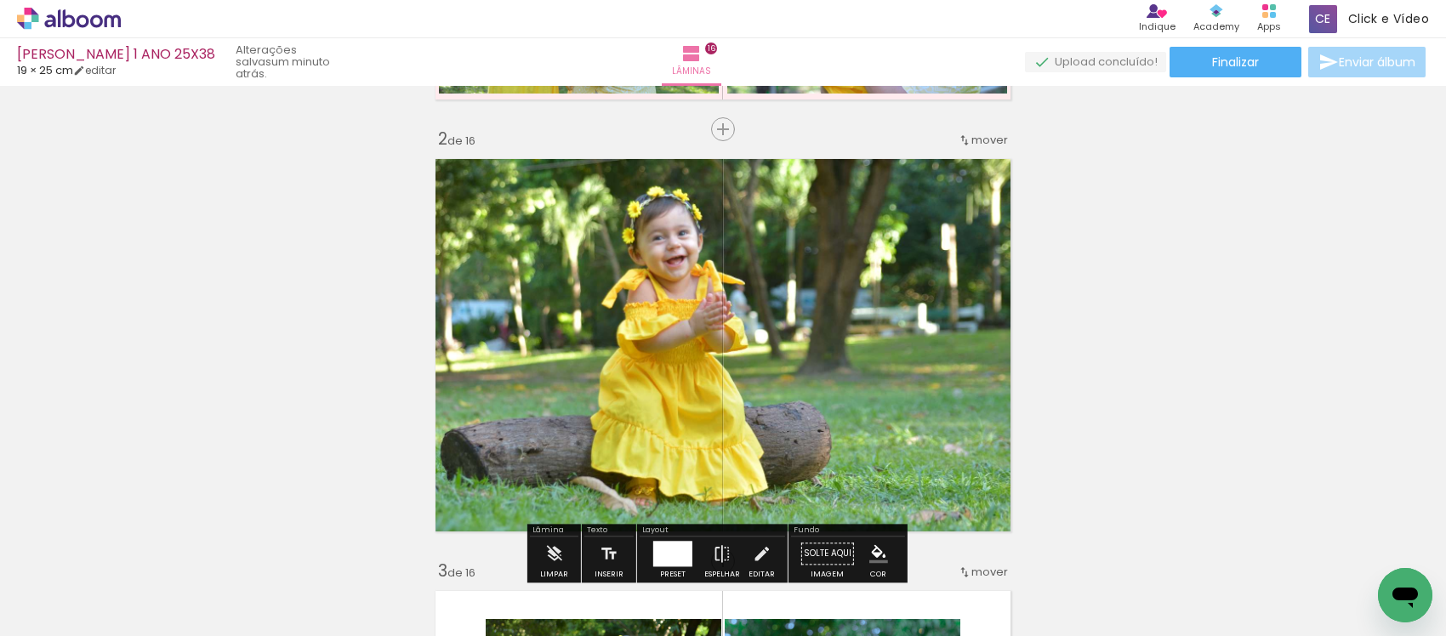
scroll to position [447, 0]
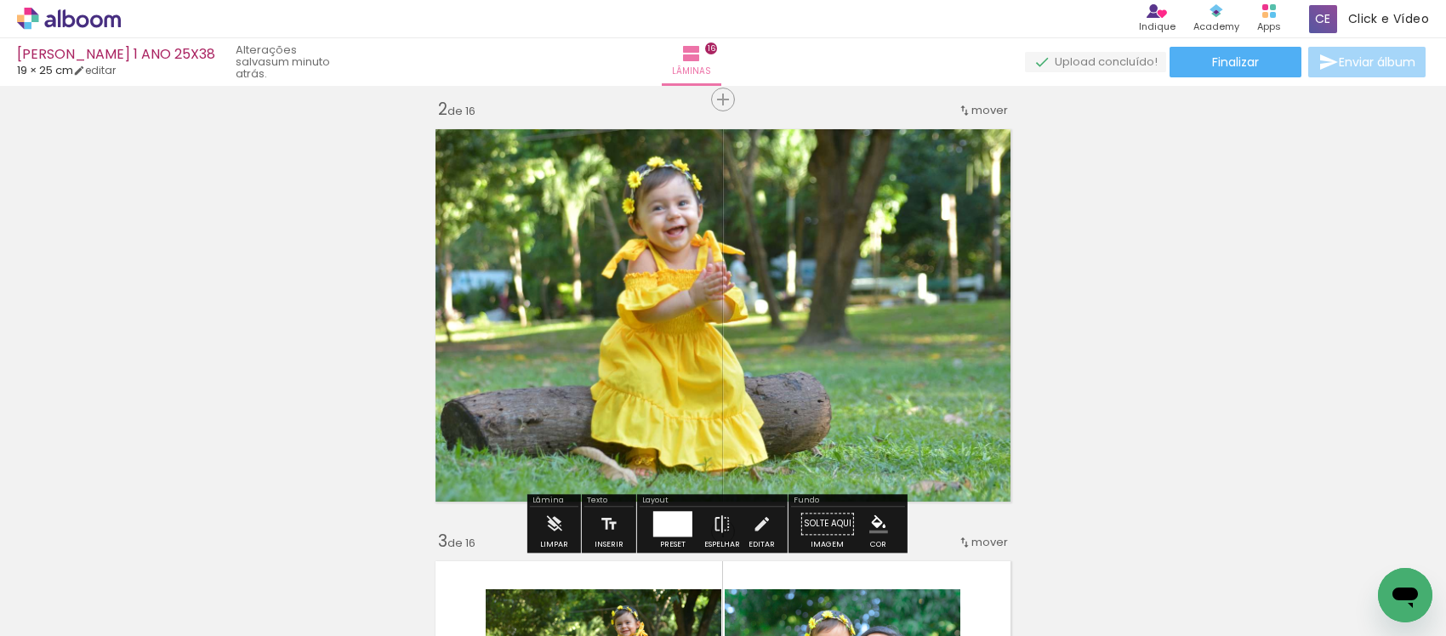
click at [863, 516] on paper-menu-button "#ffebee #ffcdd2 #ef9a9a #e57373 #ef5350 #f44336 #e53935 #d32f2f #c62828 #b71c1c…" at bounding box center [879, 524] width 32 height 32
click at [870, 525] on iron-icon "color picker" at bounding box center [879, 524] width 19 height 19
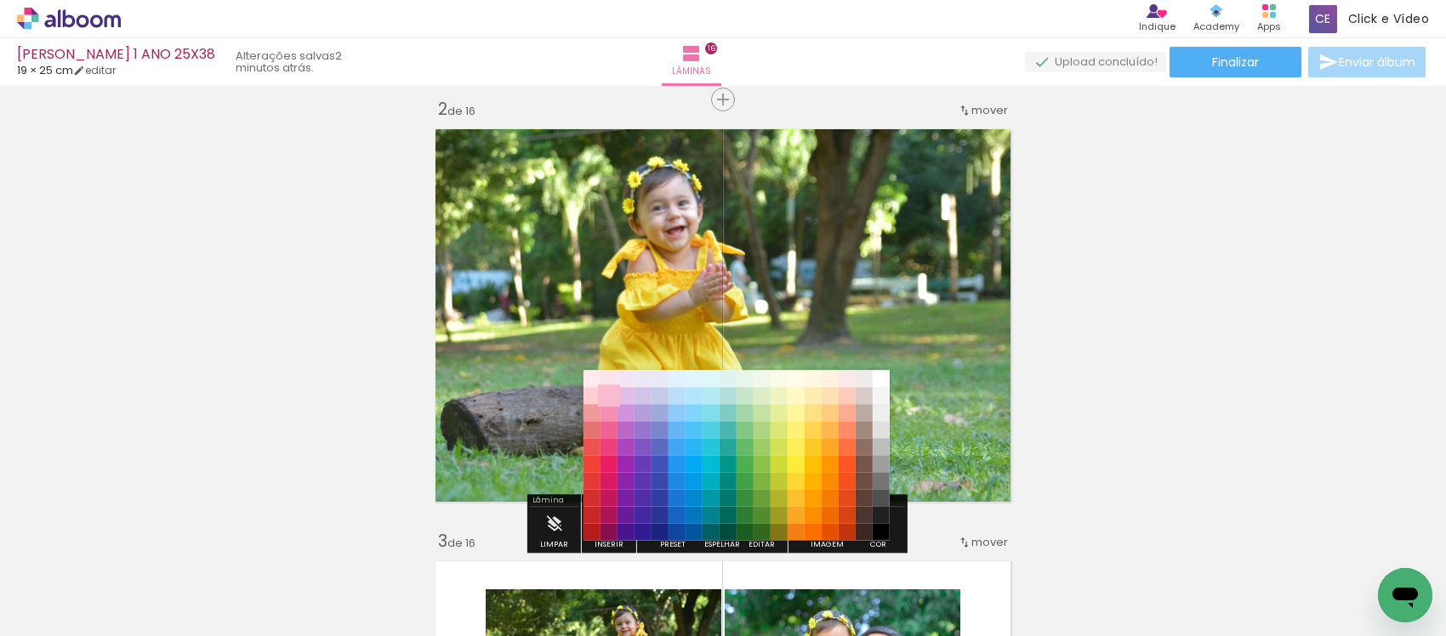
click at [611, 396] on paper-item "#f8bbd0" at bounding box center [608, 396] width 17 height 17
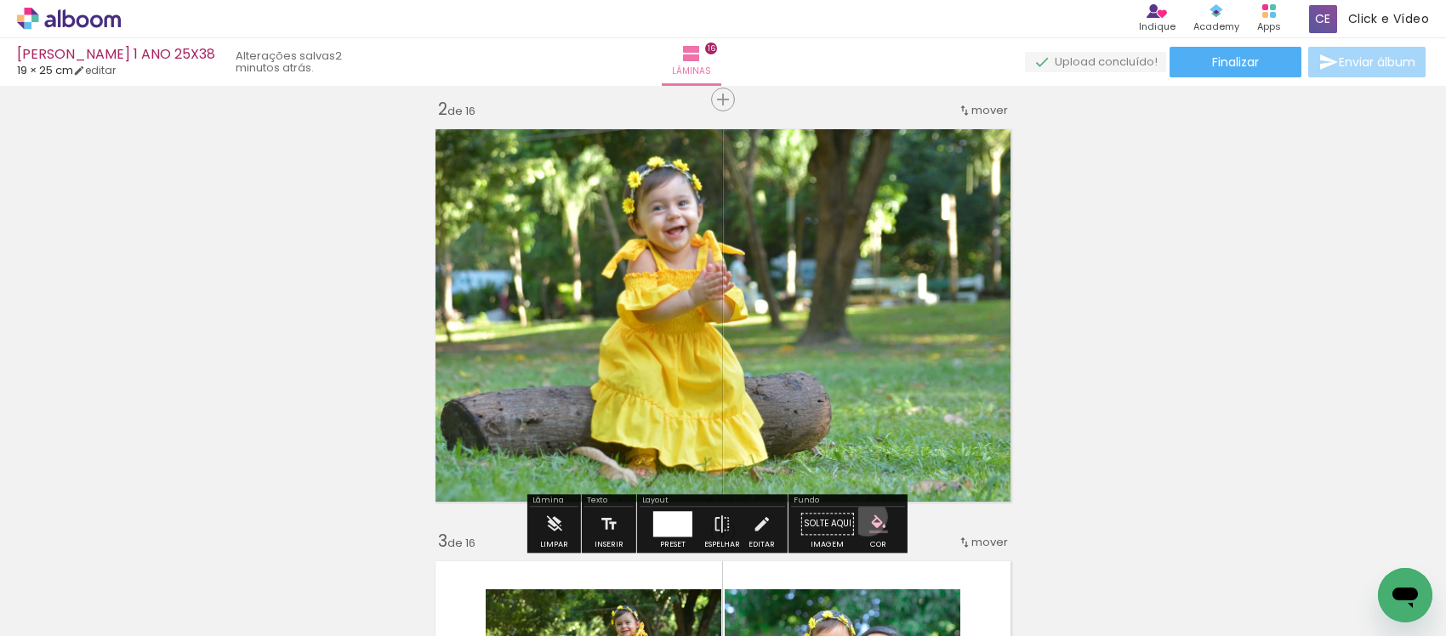
click at [863, 517] on paper-menu-button "#ffebee #ffcdd2 #ef9a9a #e57373 #ef5350 #f44336 #e53935 #d32f2f #c62828 #b71c1c…" at bounding box center [879, 524] width 32 height 32
click at [866, 511] on paper-menu-button "#ffebee #ffcdd2 #ef9a9a #e57373 #ef5350 #f44336 #e53935 #d32f2f #c62828 #b71c1c…" at bounding box center [879, 524] width 32 height 32
click at [863, 516] on paper-menu-button "#ffebee #ffcdd2 #ef9a9a #e57373 #ef5350 #f44336 #e53935 #d32f2f #c62828 #b71c1c…" at bounding box center [879, 524] width 32 height 32
click at [870, 523] on iron-icon "color picker" at bounding box center [879, 524] width 19 height 19
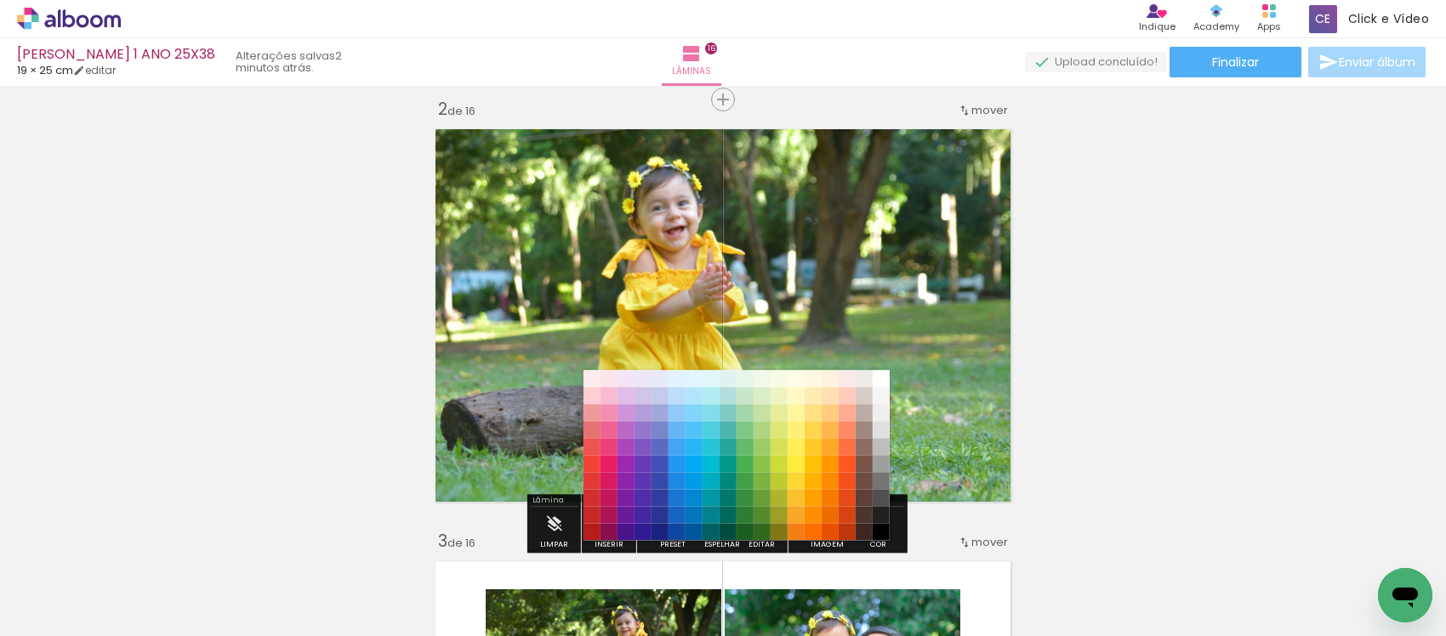
click at [870, 523] on div "#ffebee #ffcdd2 #ef9a9a #e57373 #ef5350 #f44336 #e53935 #d32f2f #c62828 #b71c1c…" at bounding box center [736, 464] width 306 height 170
click at [588, 375] on paper-item "#ffebee" at bounding box center [591, 379] width 17 height 17
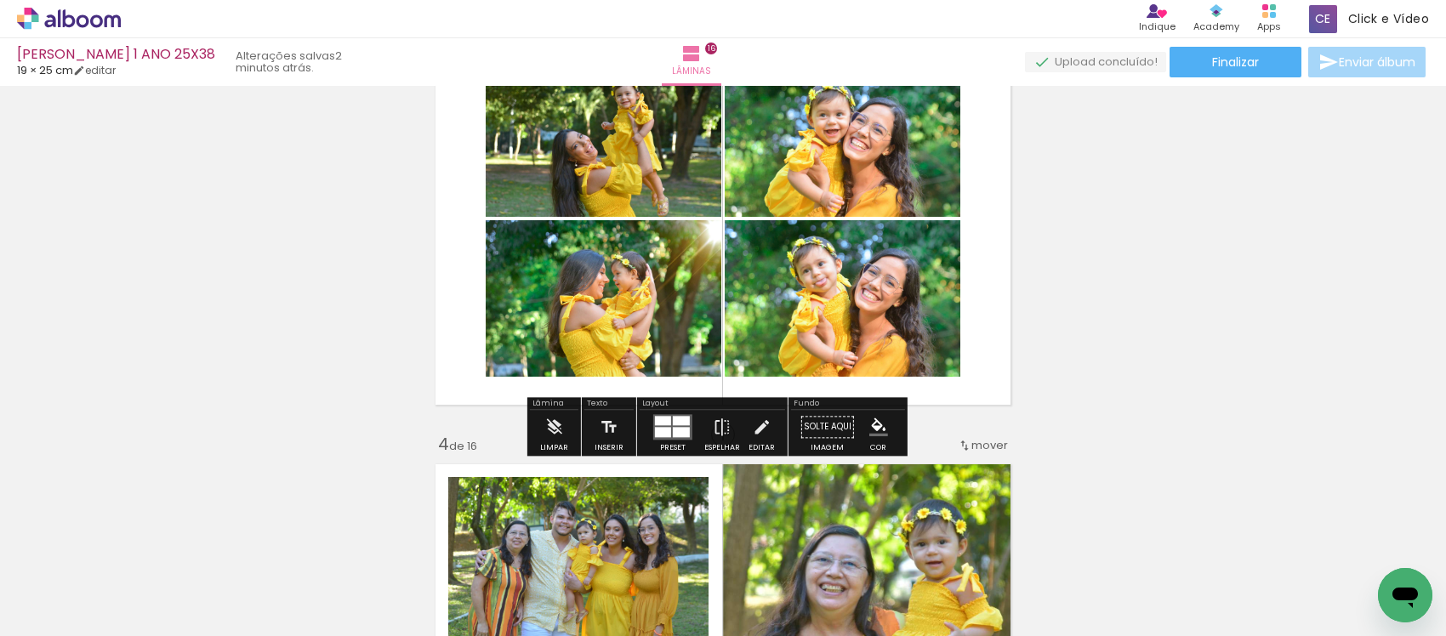
scroll to position [978, 0]
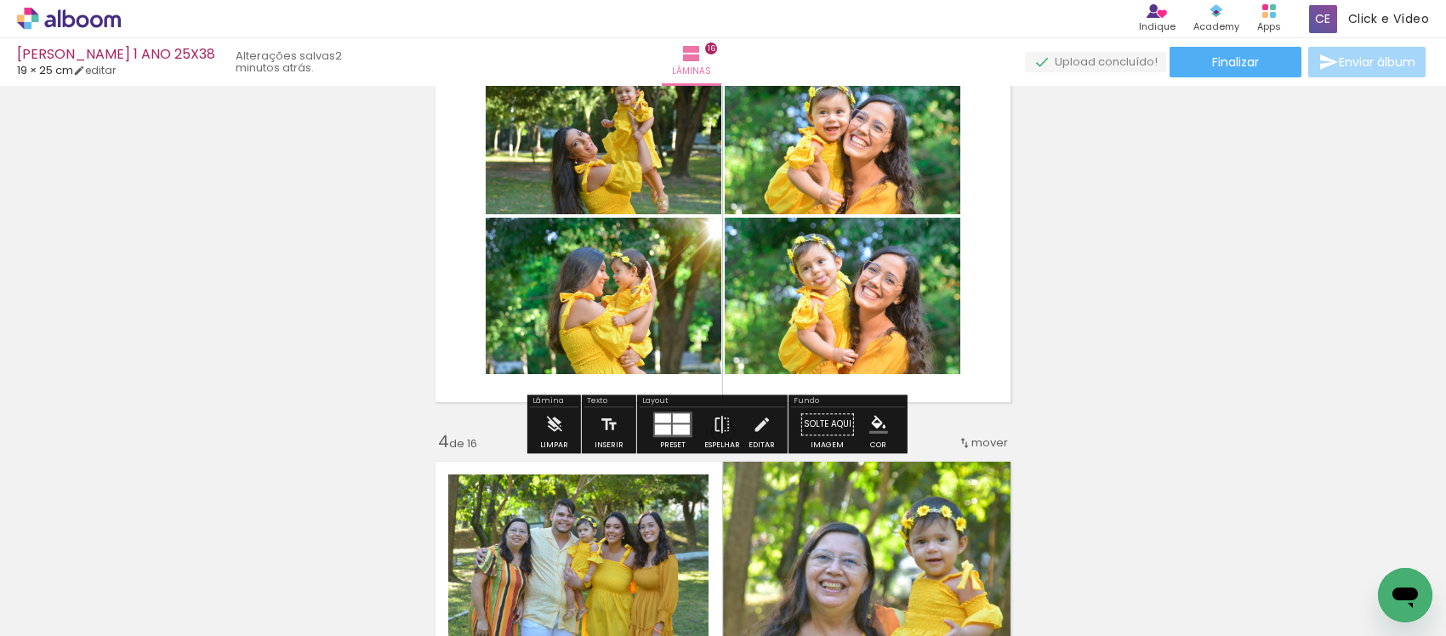
click at [863, 421] on paper-menu-button "#ffebee #ffcdd2 #ef9a9a #e57373 #ef5350 #f44336 #e53935 #d32f2f #c62828 #b71c1c…" at bounding box center [879, 424] width 32 height 32
click at [870, 426] on iron-icon "color picker" at bounding box center [879, 424] width 19 height 19
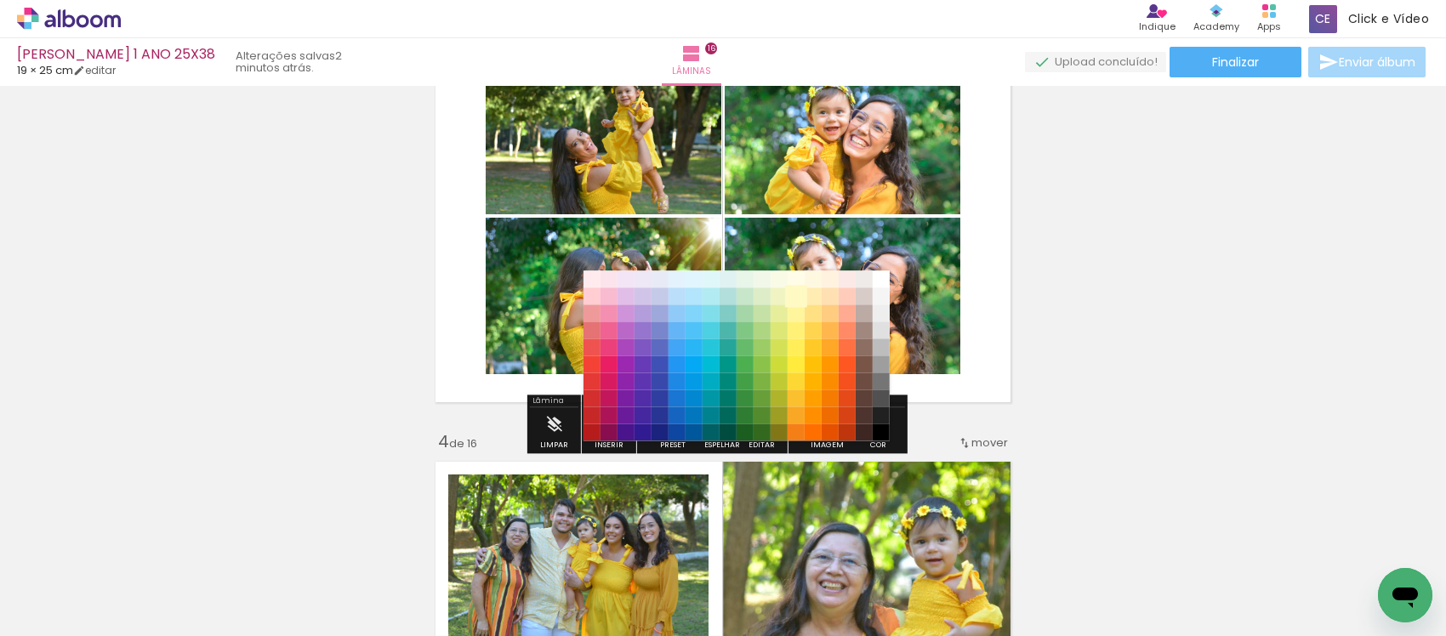
click at [792, 299] on paper-item "#fff9c4" at bounding box center [795, 296] width 17 height 17
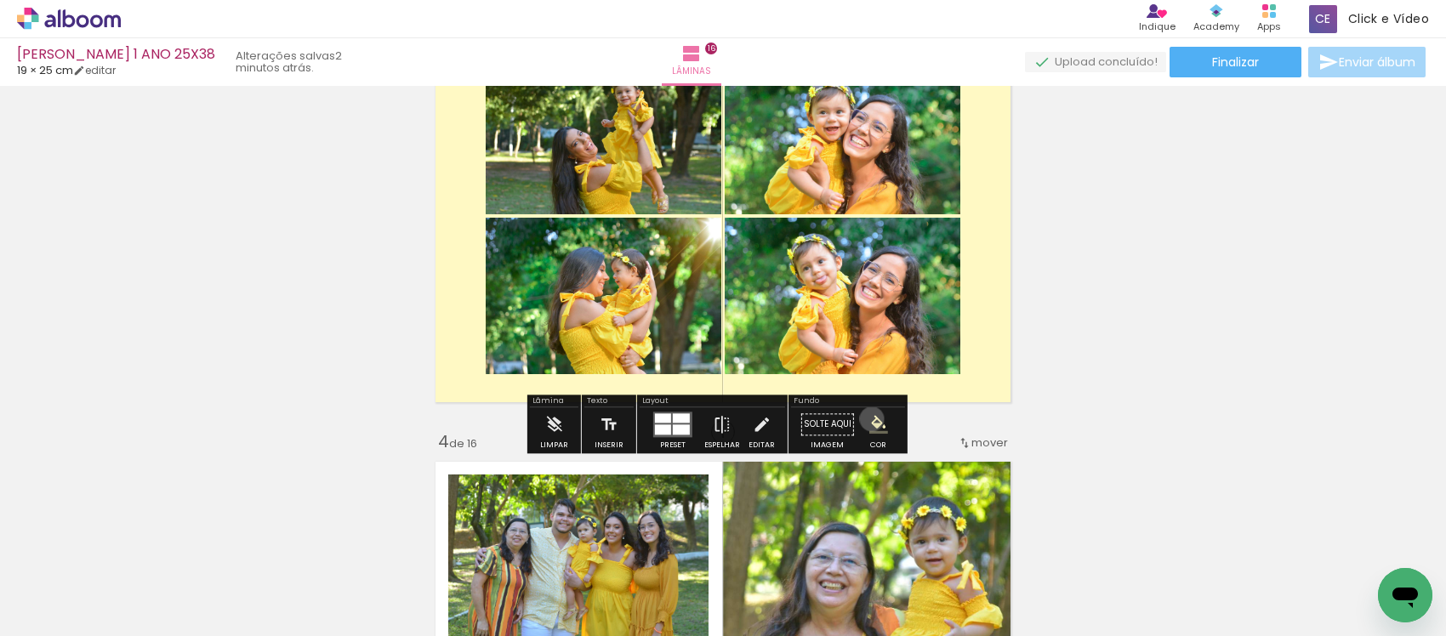
click at [870, 419] on iron-icon "color picker" at bounding box center [879, 424] width 19 height 19
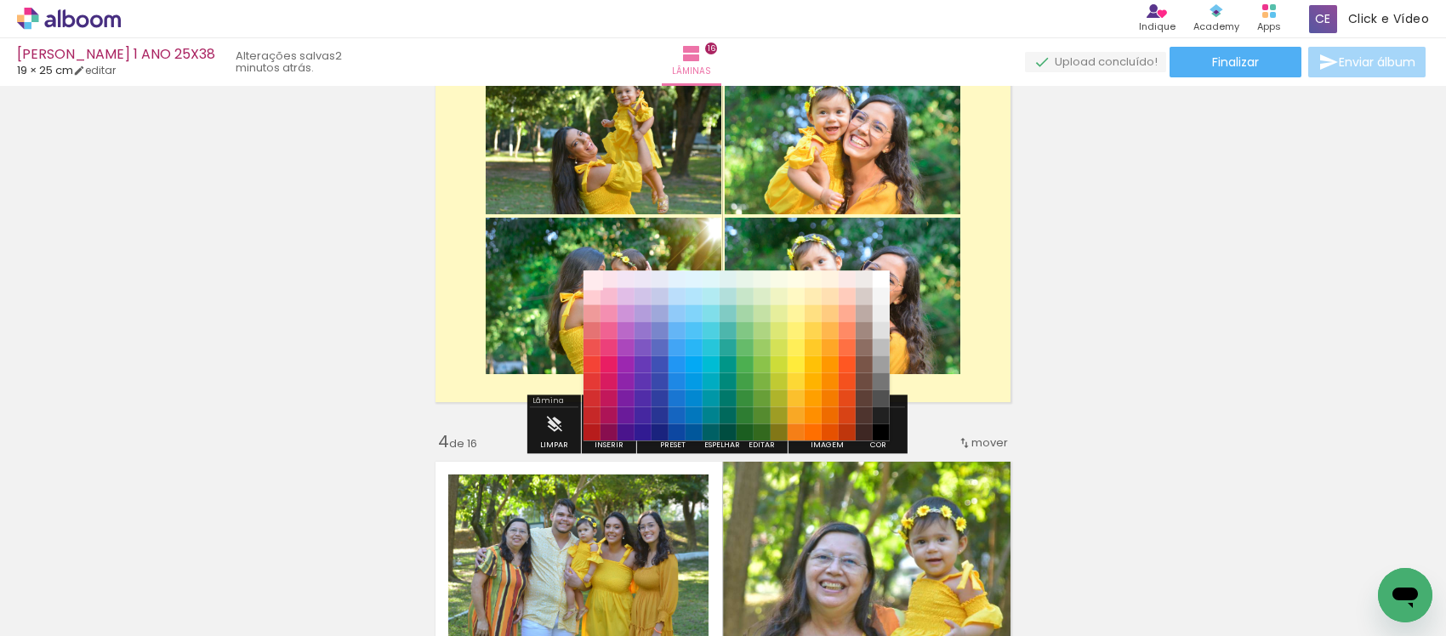
click at [591, 282] on paper-item "#ffebee" at bounding box center [591, 279] width 17 height 17
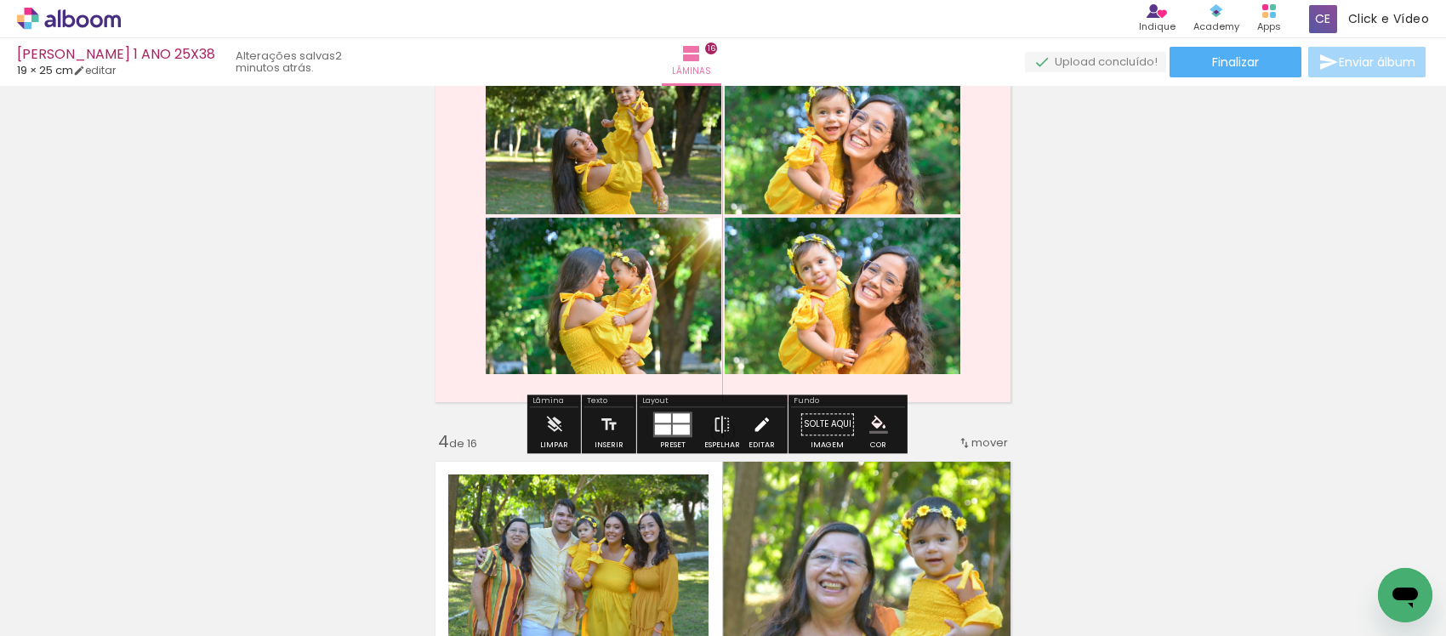
click at [745, 426] on paper-button "Editar" at bounding box center [761, 429] width 35 height 43
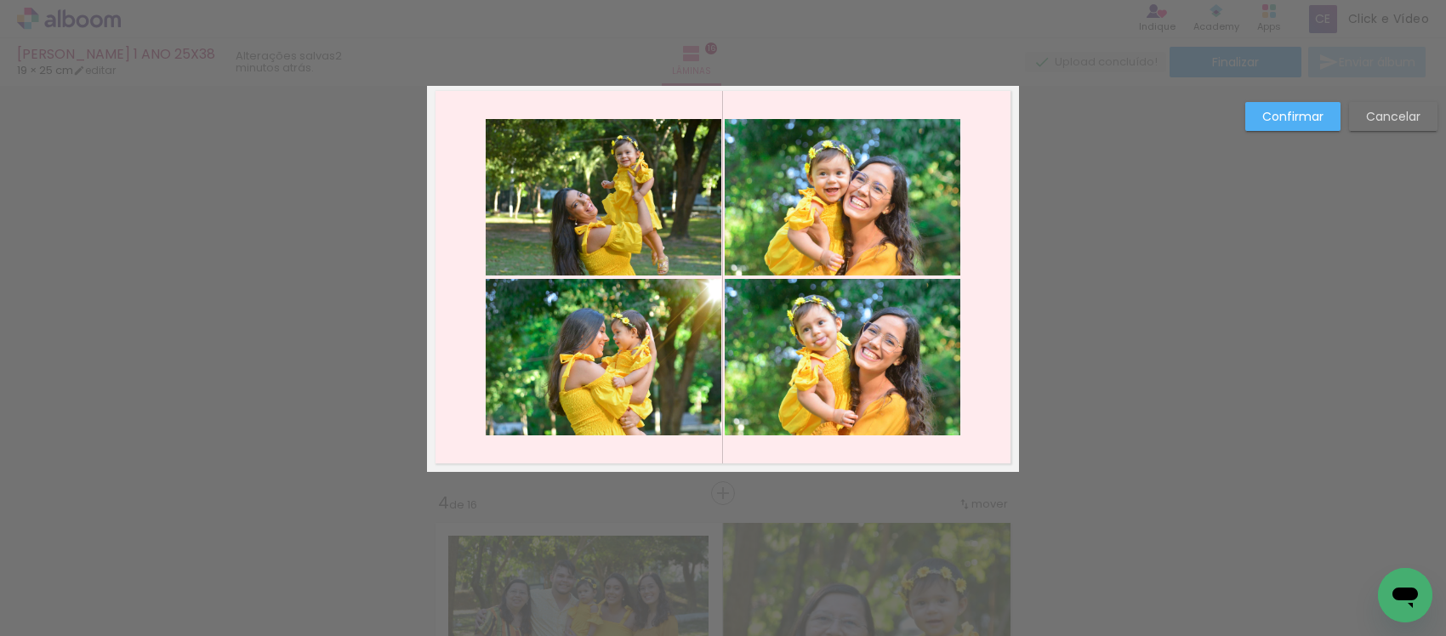
scroll to position [886, 0]
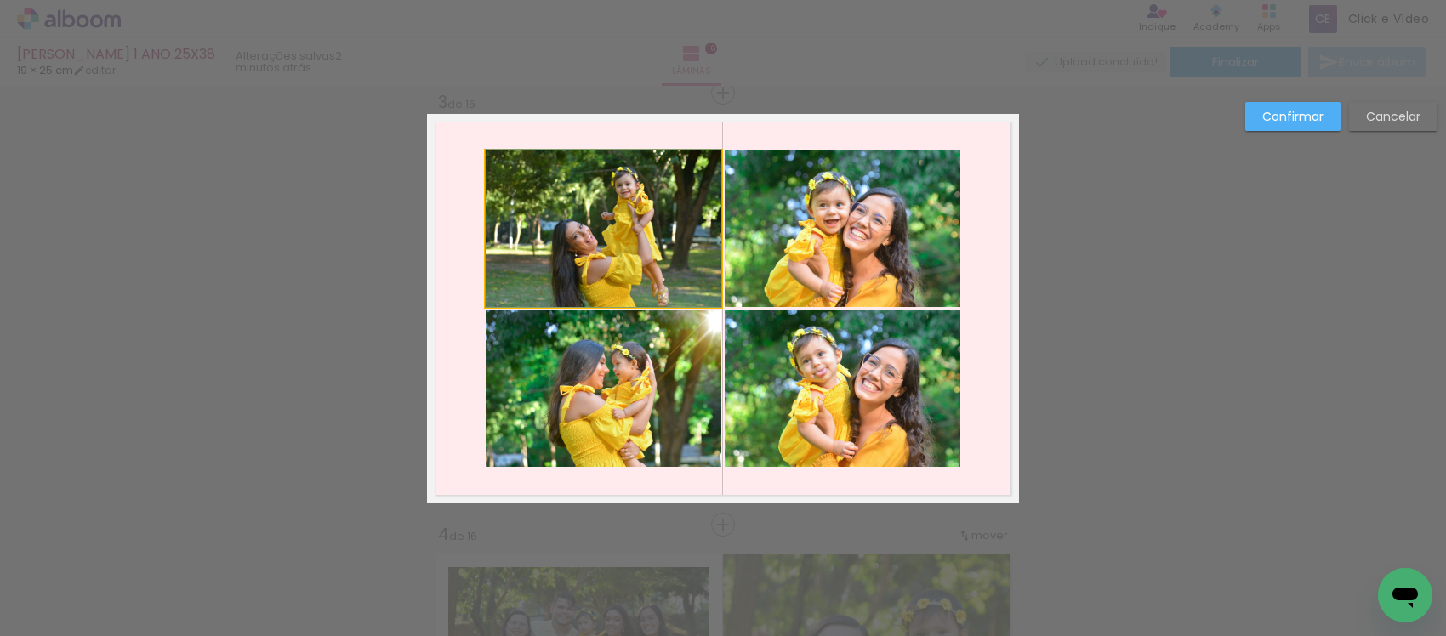
click at [659, 237] on quentale-photo at bounding box center [604, 229] width 236 height 157
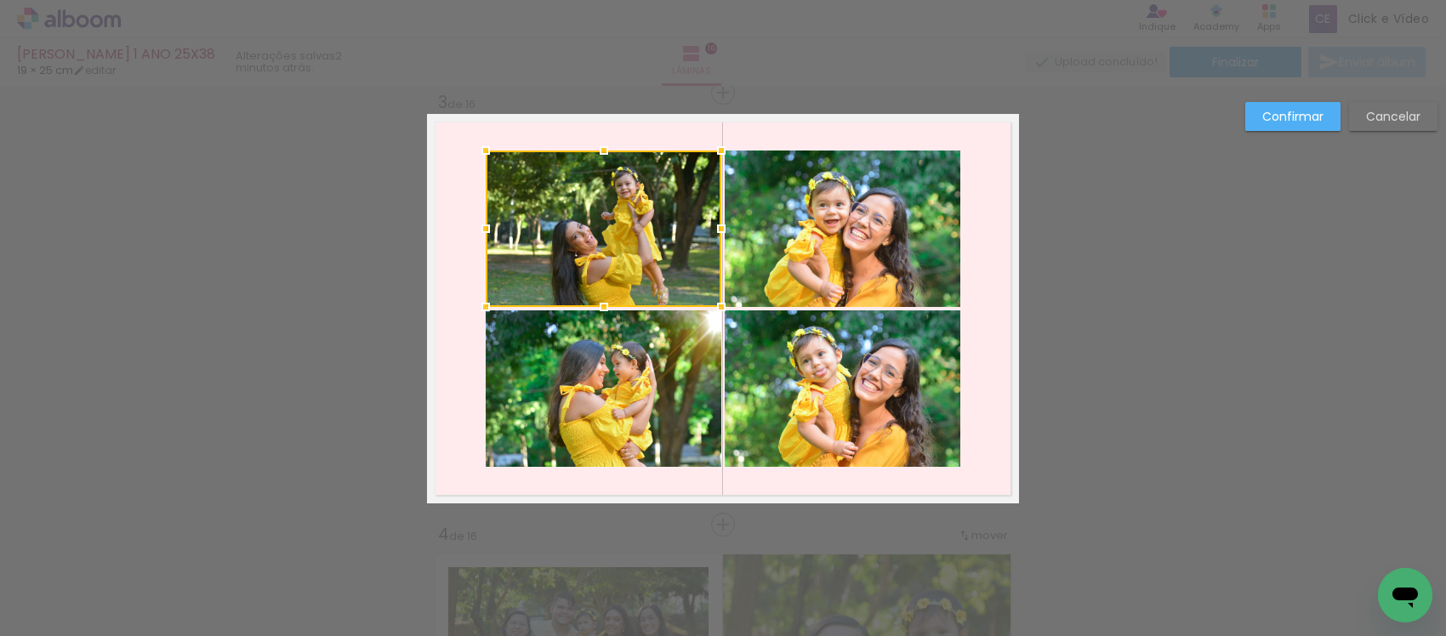
click at [659, 345] on quentale-photo at bounding box center [604, 389] width 236 height 157
click at [773, 270] on quentale-photo at bounding box center [843, 229] width 236 height 157
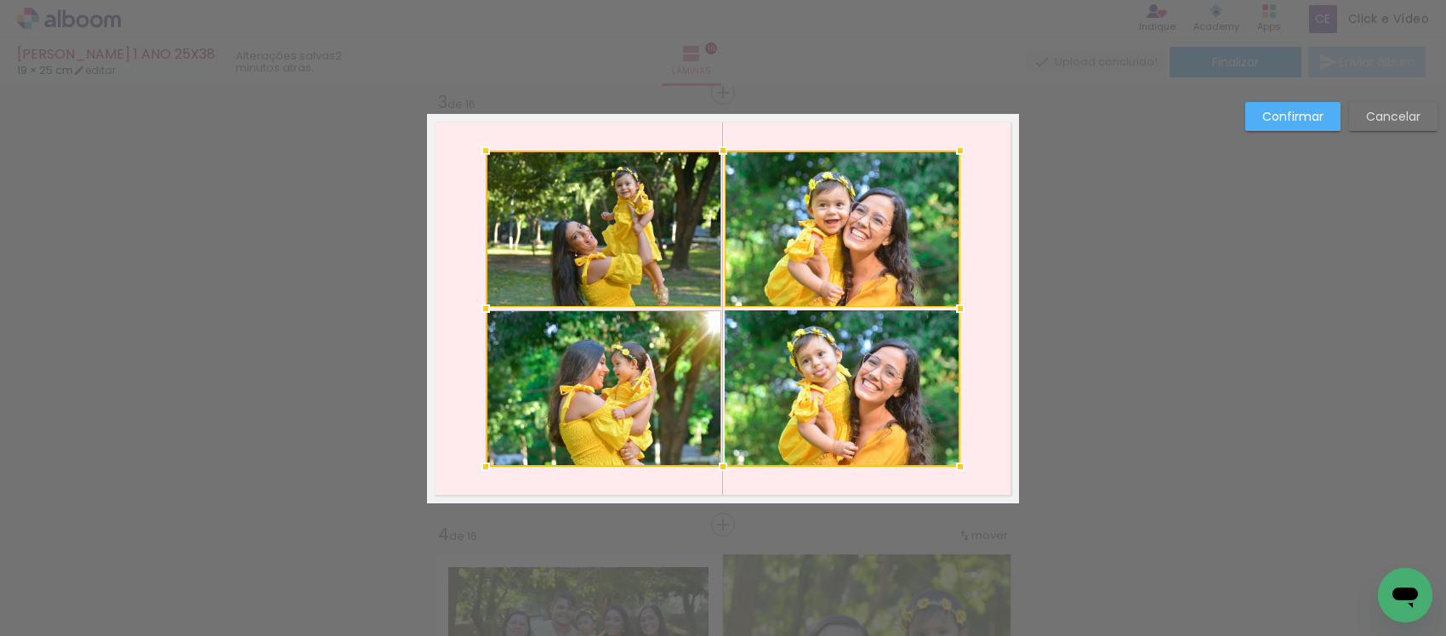
click at [789, 355] on div at bounding box center [723, 309] width 475 height 317
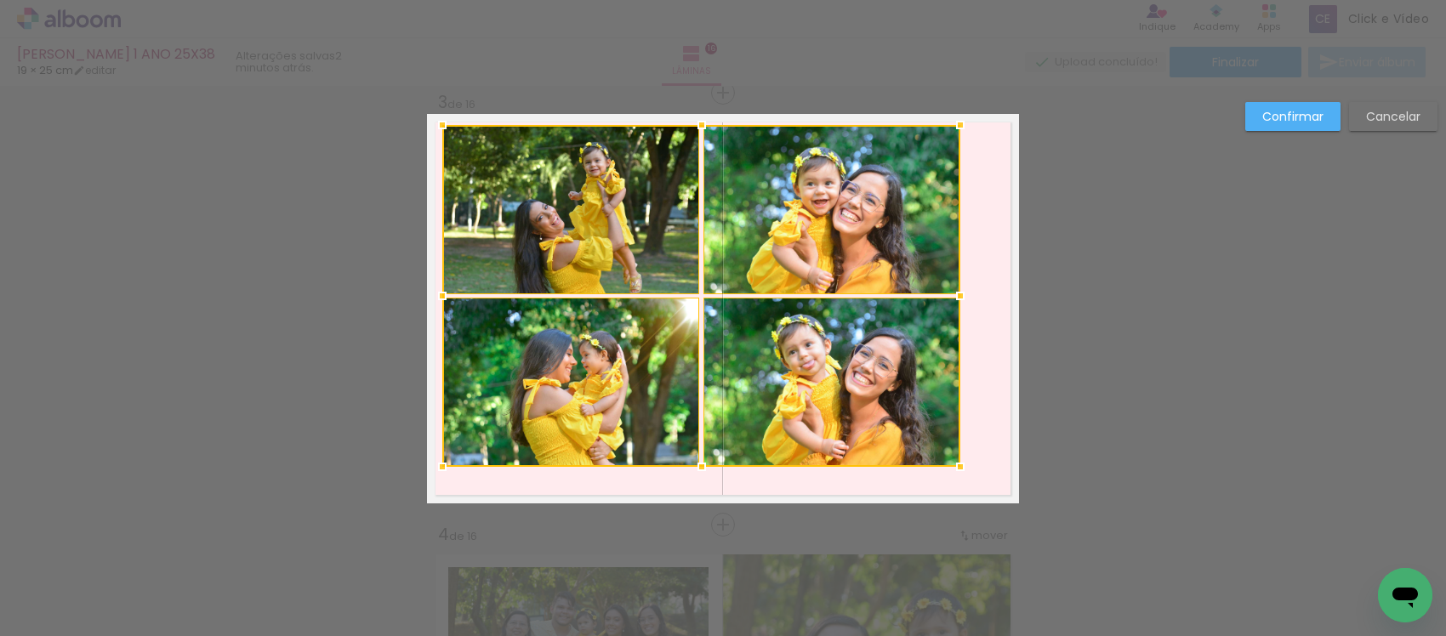
drag, startPoint x: 489, startPoint y: 159, endPoint x: 457, endPoint y: 129, distance: 44.0
click at [457, 129] on div at bounding box center [701, 296] width 518 height 342
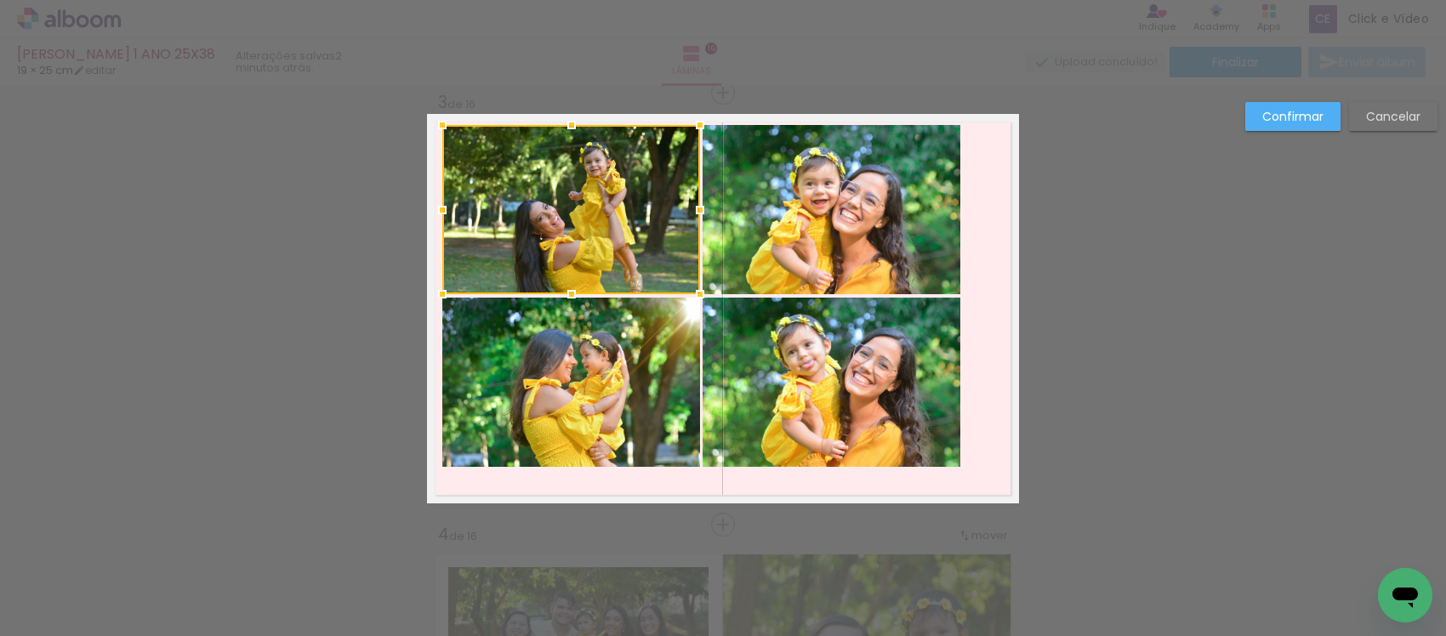
click at [507, 223] on div at bounding box center [571, 209] width 258 height 169
click at [566, 342] on quentale-photo at bounding box center [571, 382] width 258 height 169
click at [751, 245] on quentale-photo at bounding box center [832, 209] width 258 height 169
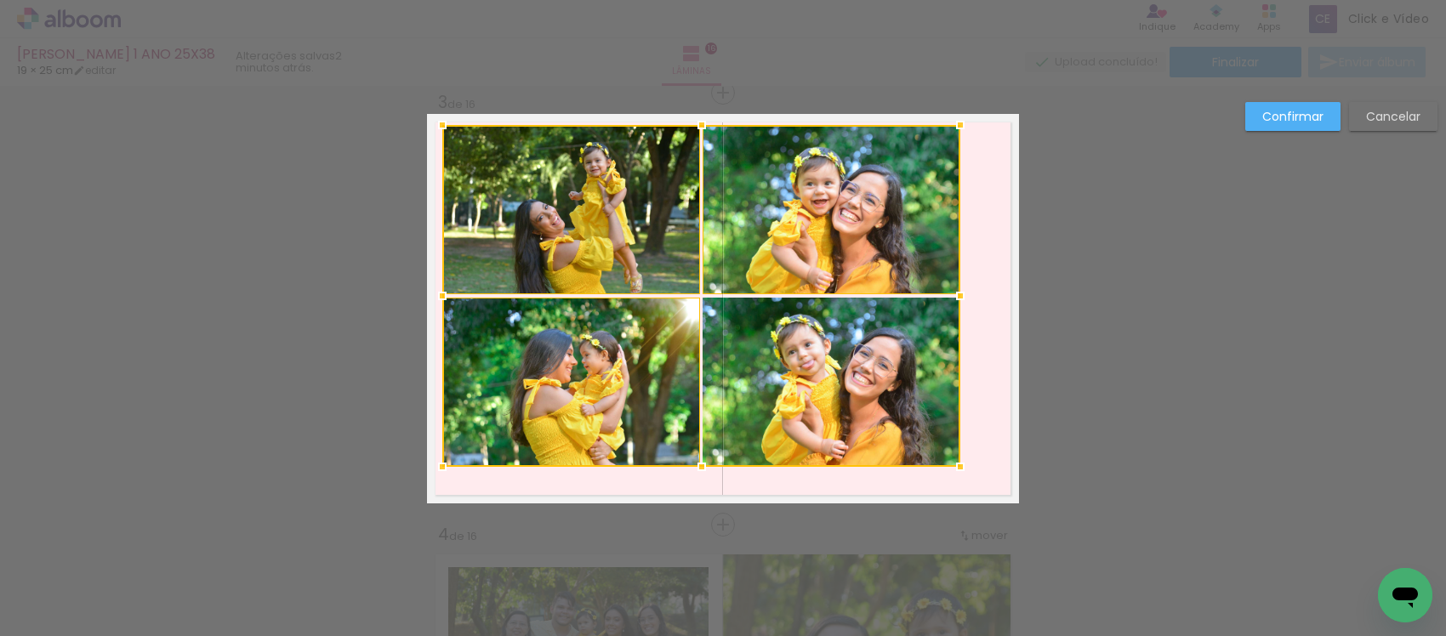
click at [806, 380] on div at bounding box center [701, 296] width 518 height 342
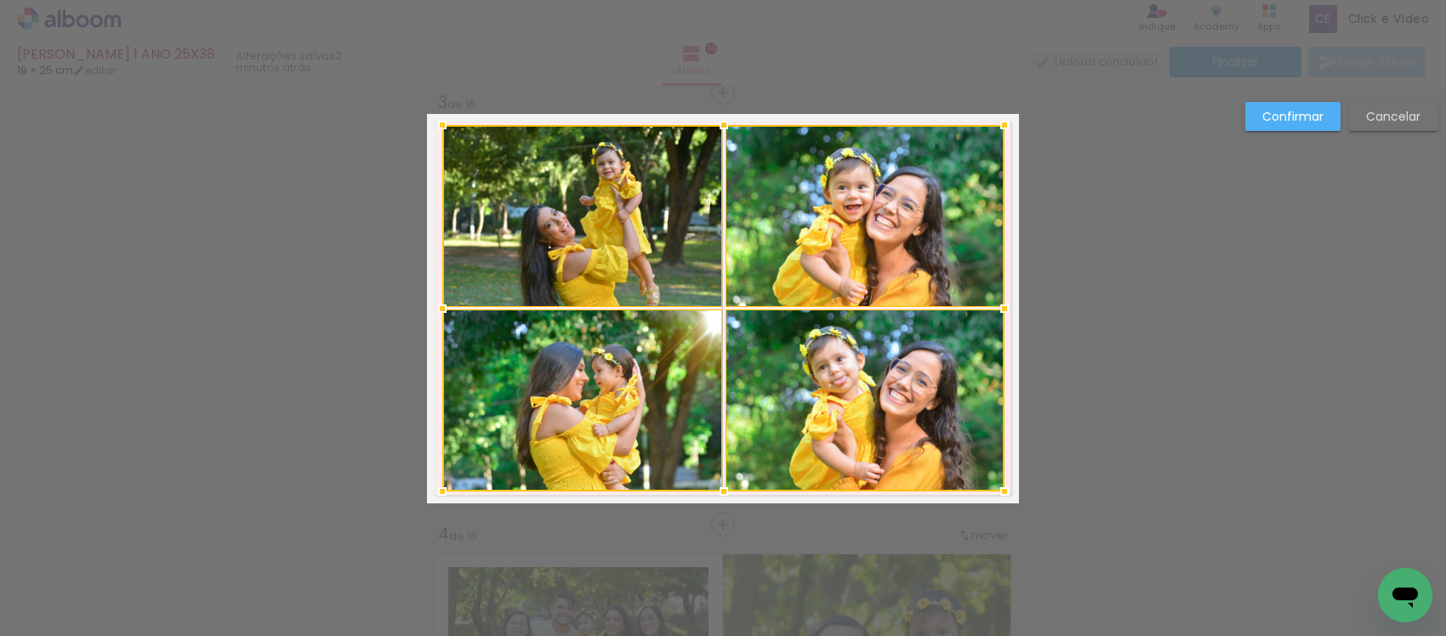
drag, startPoint x: 951, startPoint y: 458, endPoint x: 988, endPoint y: 476, distance: 41.1
click at [988, 476] on div at bounding box center [1005, 492] width 34 height 34
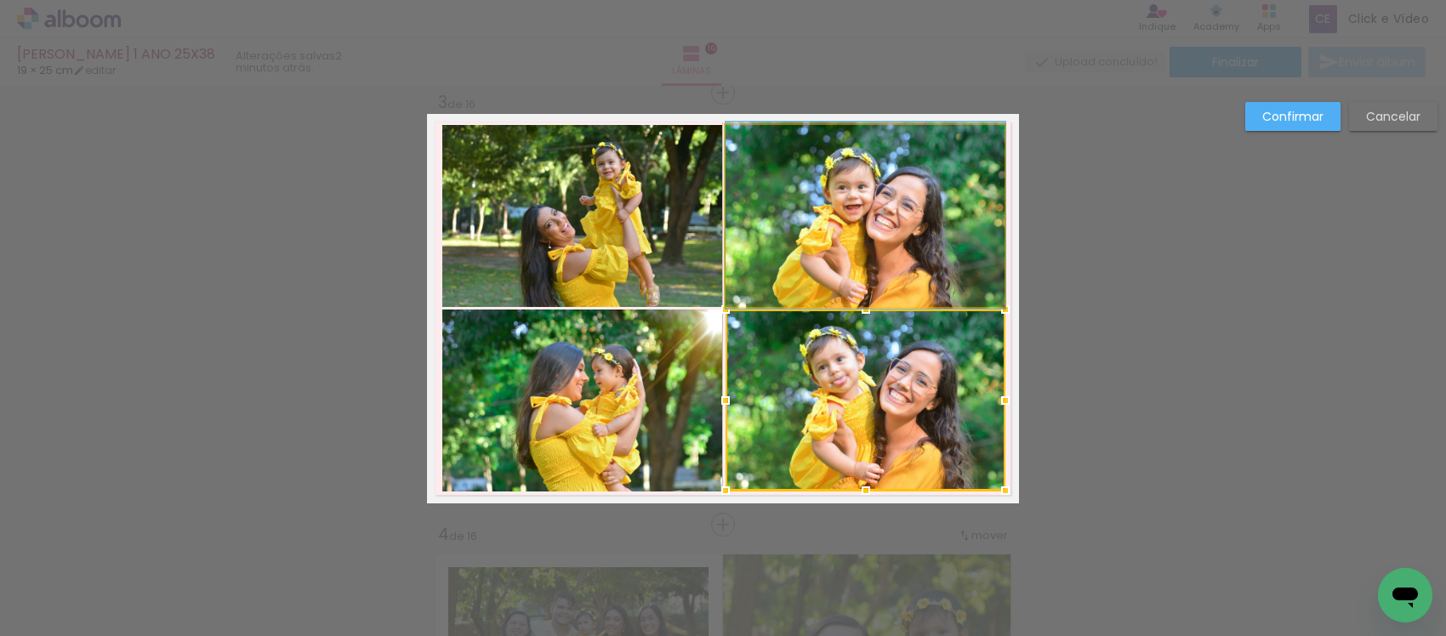
click at [883, 260] on quentale-photo at bounding box center [866, 215] width 280 height 181
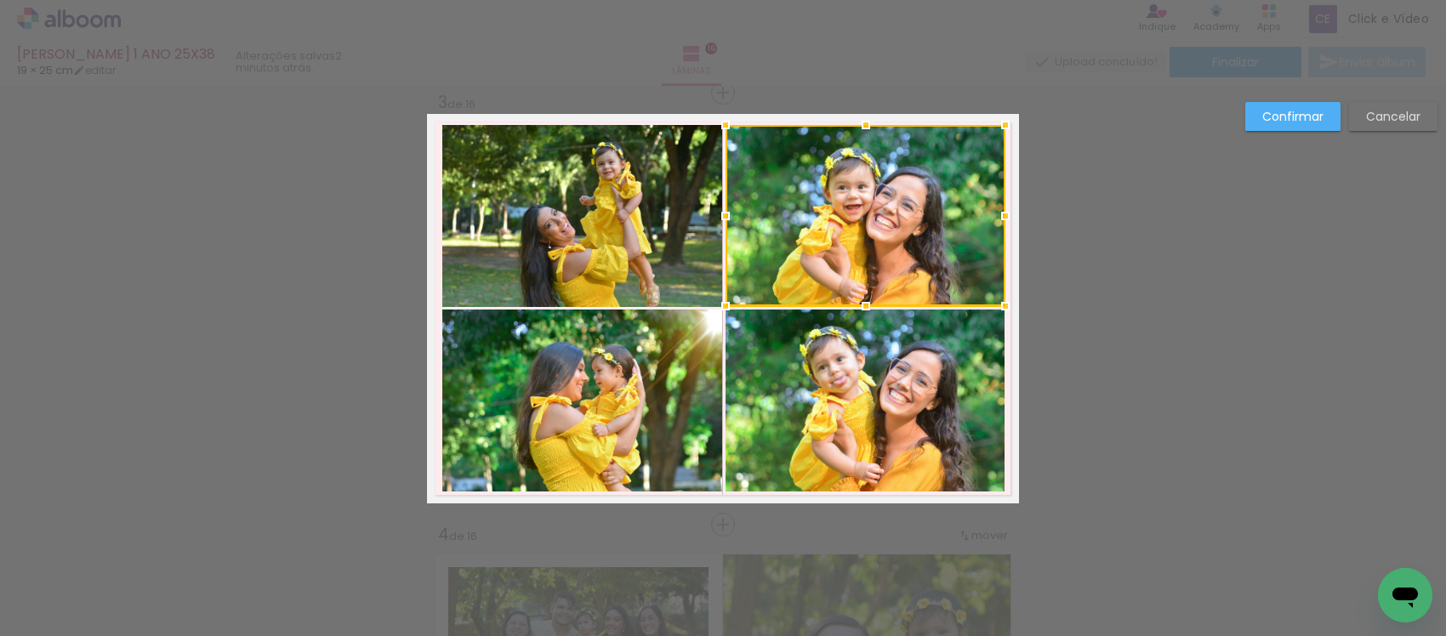
click at [872, 372] on quentale-photo at bounding box center [866, 400] width 280 height 181
click at [624, 268] on quentale-photo at bounding box center [582, 215] width 280 height 181
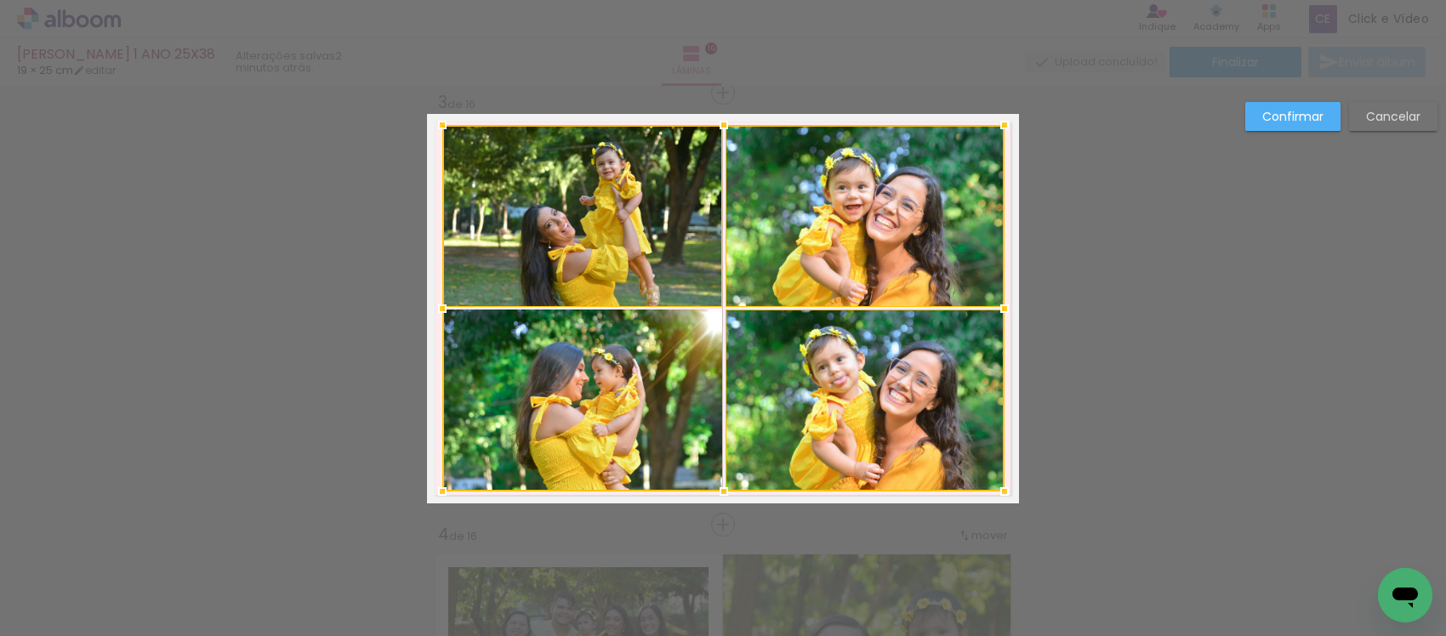
click at [640, 371] on div at bounding box center [723, 308] width 562 height 367
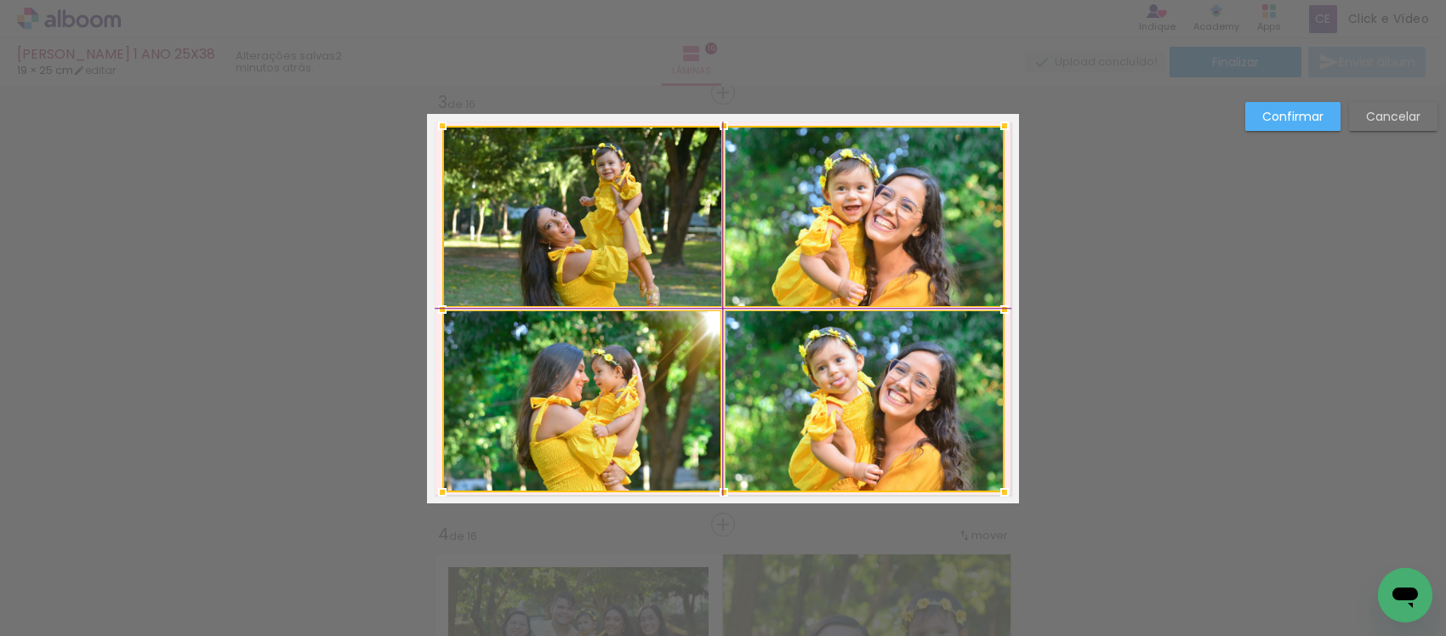
drag, startPoint x: 776, startPoint y: 355, endPoint x: 791, endPoint y: 367, distance: 19.4
click at [791, 367] on div at bounding box center [723, 309] width 562 height 367
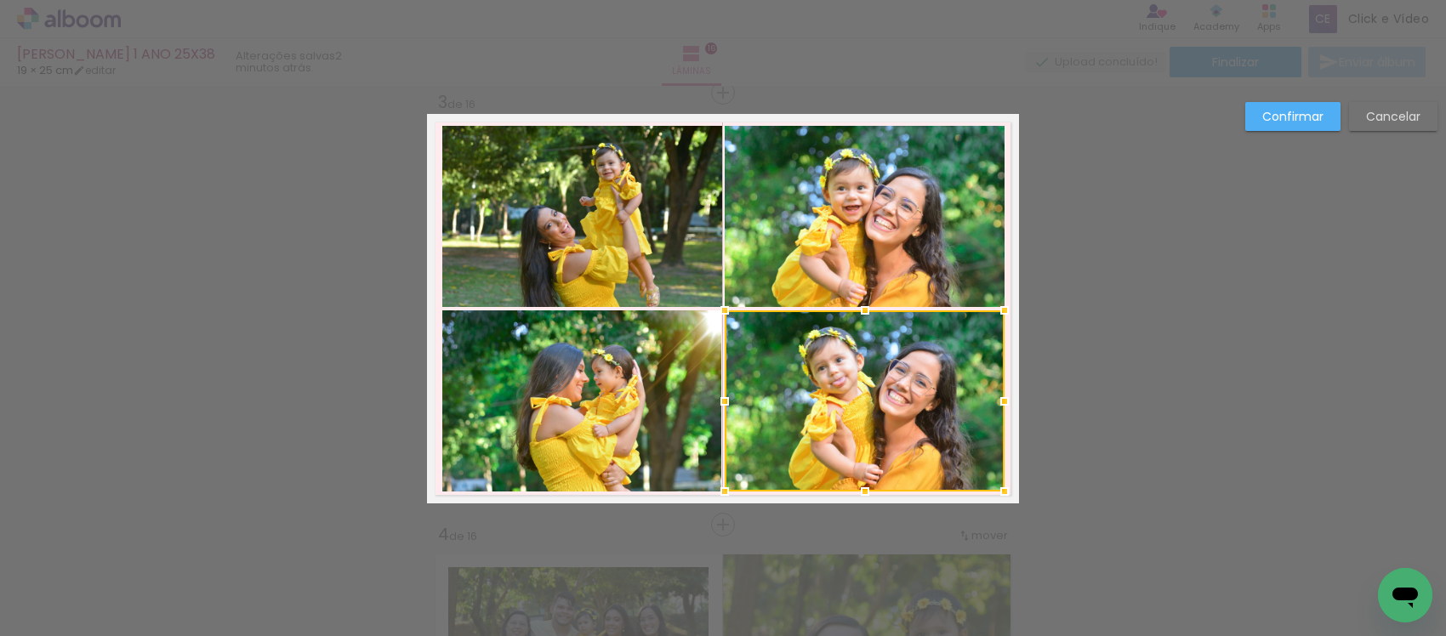
click at [1261, 124] on paper-button "Confirmar" at bounding box center [1293, 116] width 95 height 29
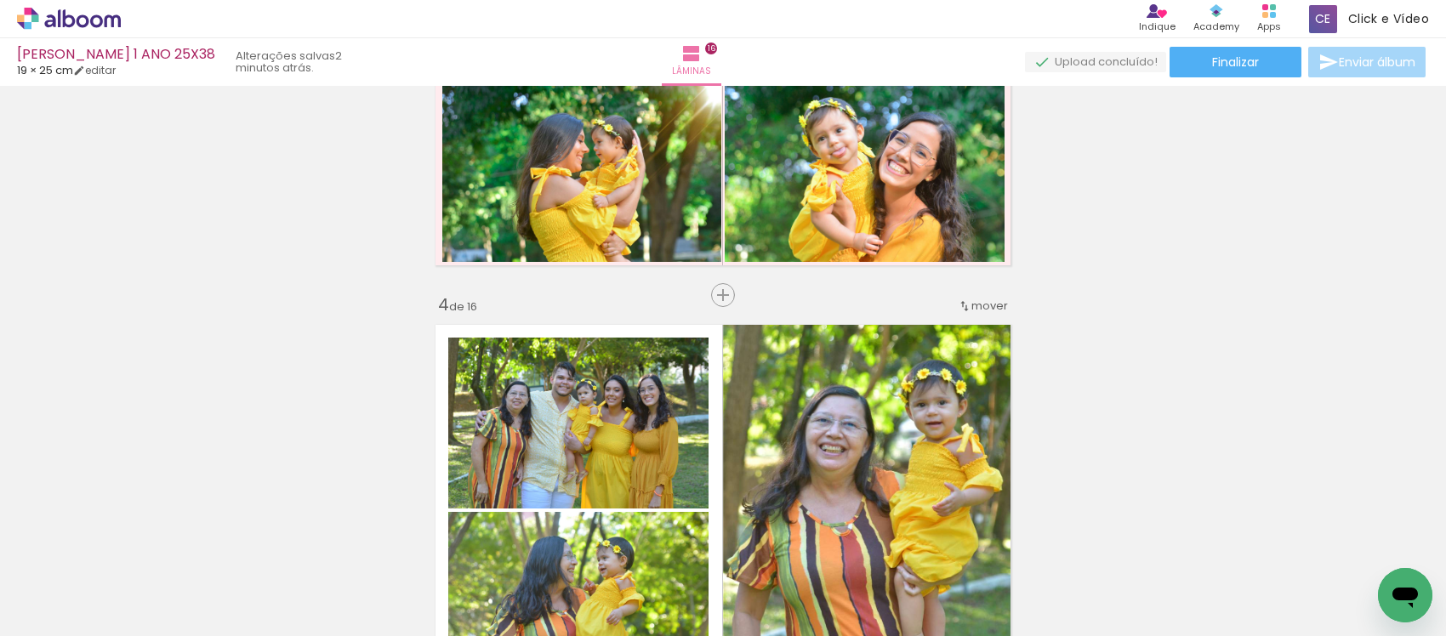
scroll to position [1098, 0]
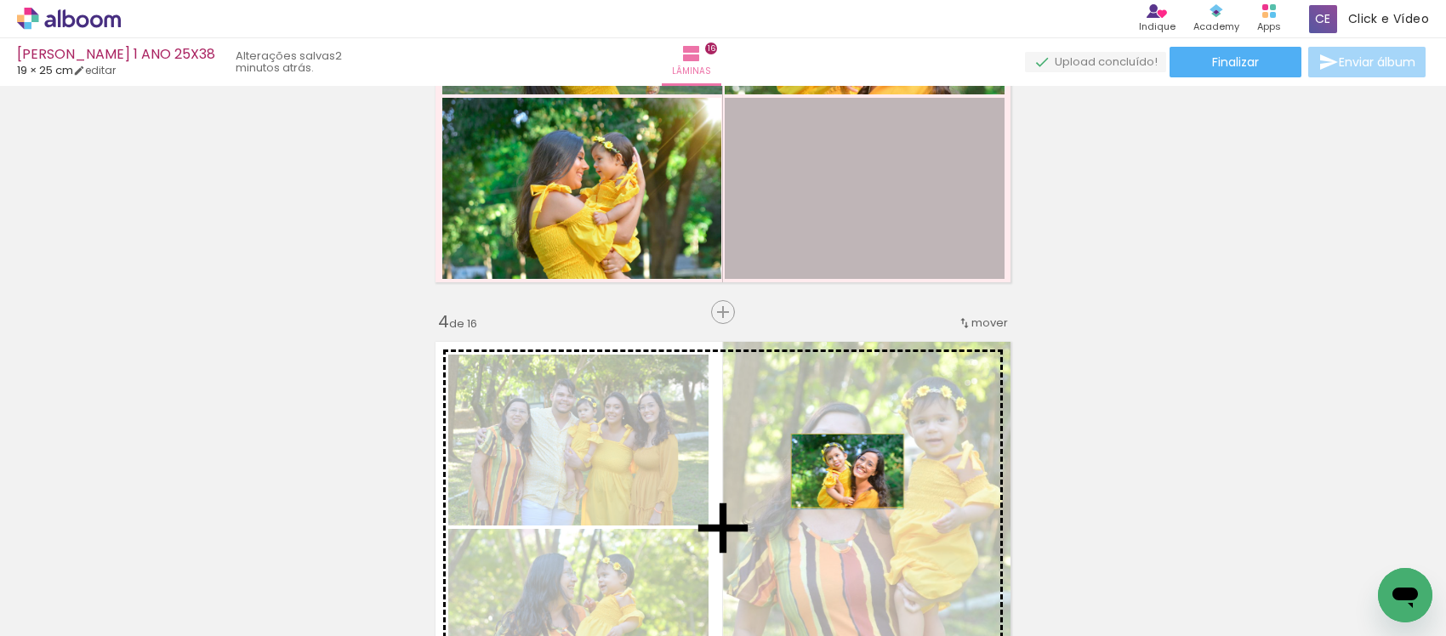
drag, startPoint x: 866, startPoint y: 206, endPoint x: 885, endPoint y: 427, distance: 222.0
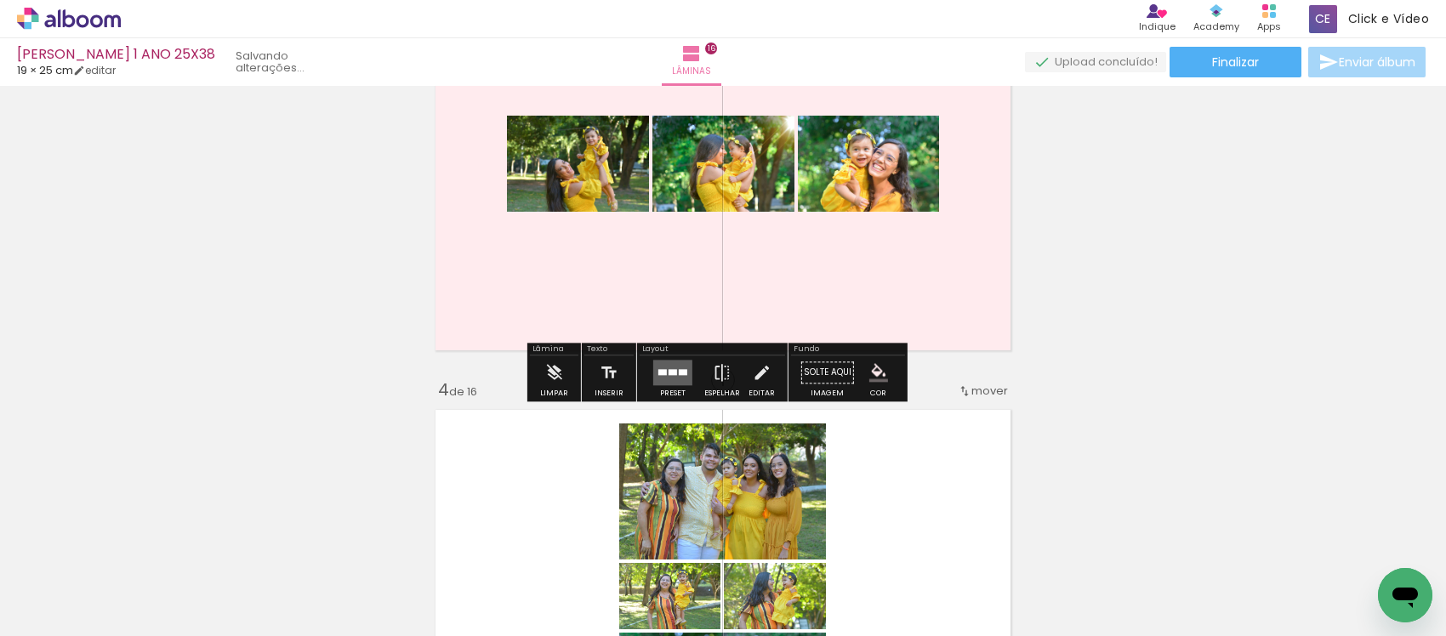
scroll to position [992, 0]
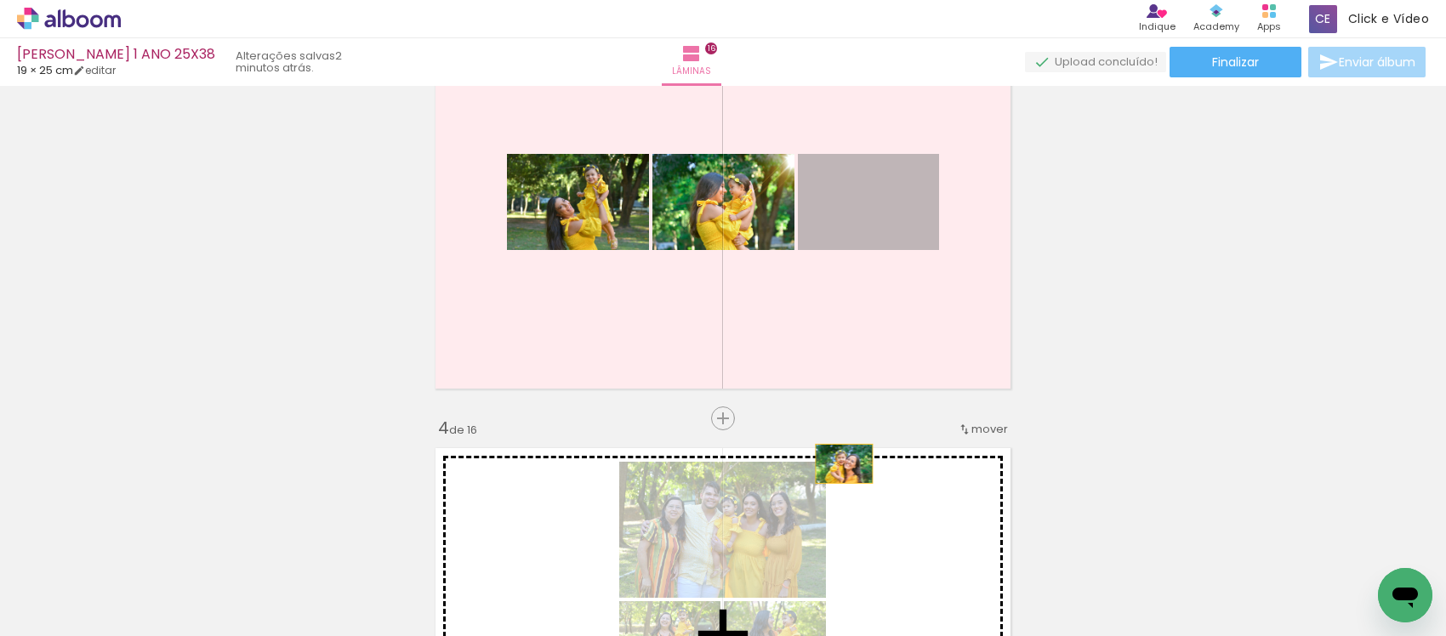
drag, startPoint x: 874, startPoint y: 356, endPoint x: 831, endPoint y: 456, distance: 109.0
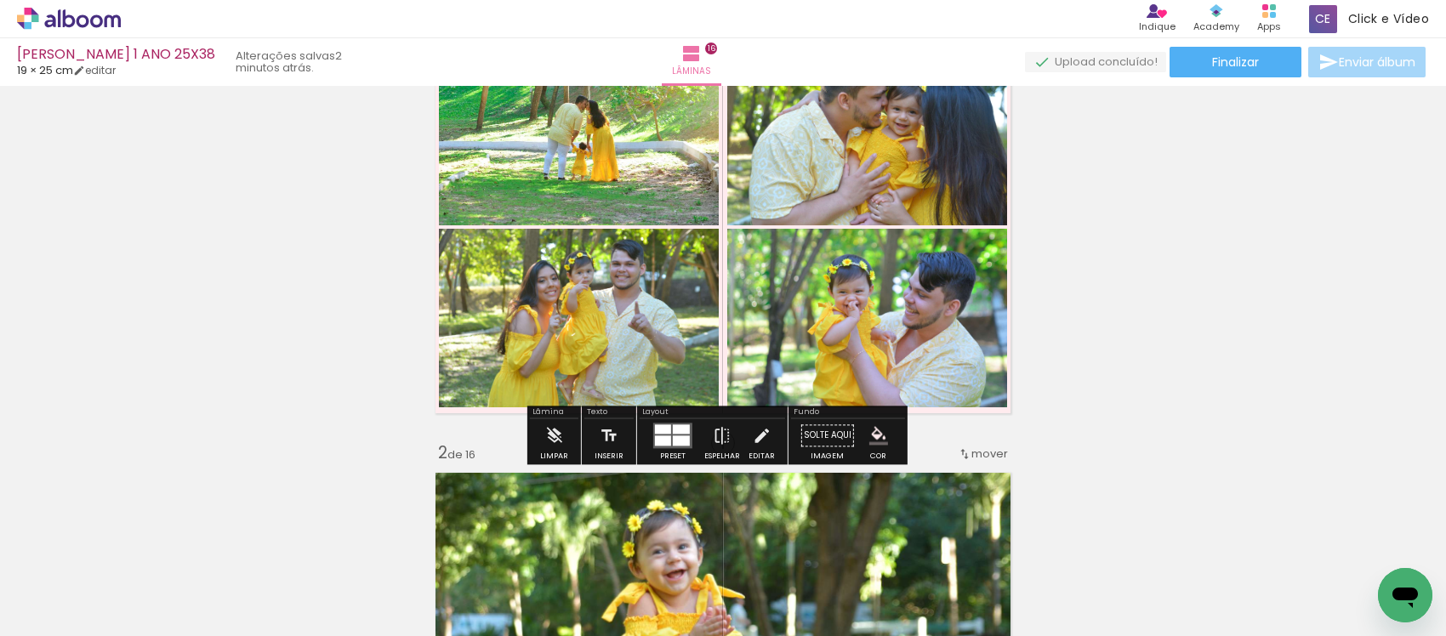
scroll to position [141, 0]
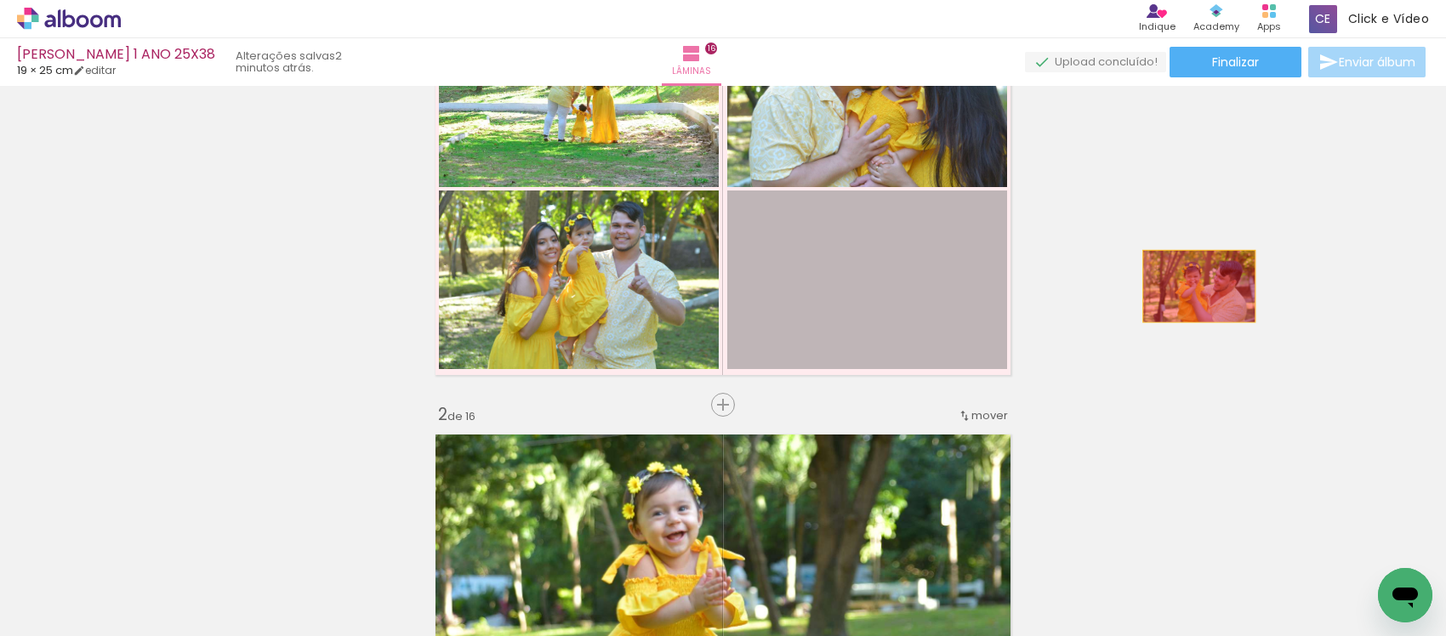
drag, startPoint x: 943, startPoint y: 281, endPoint x: 1188, endPoint y: 287, distance: 245.1
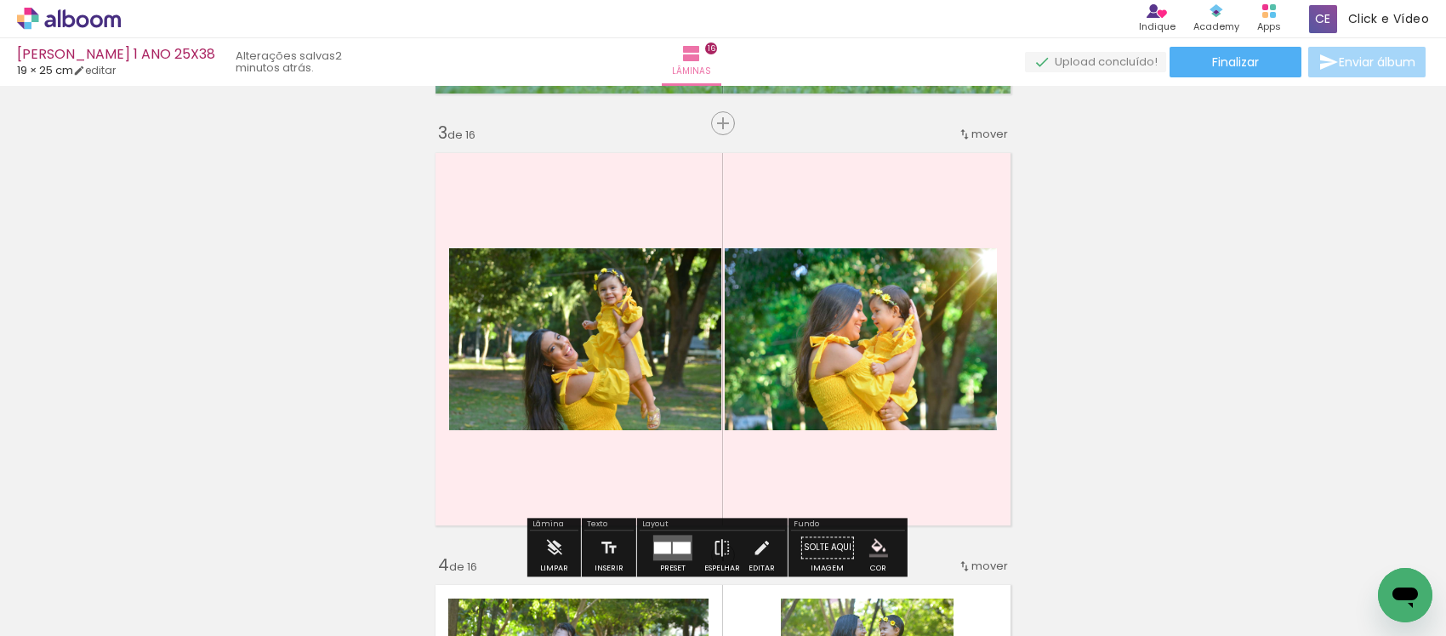
scroll to position [886, 0]
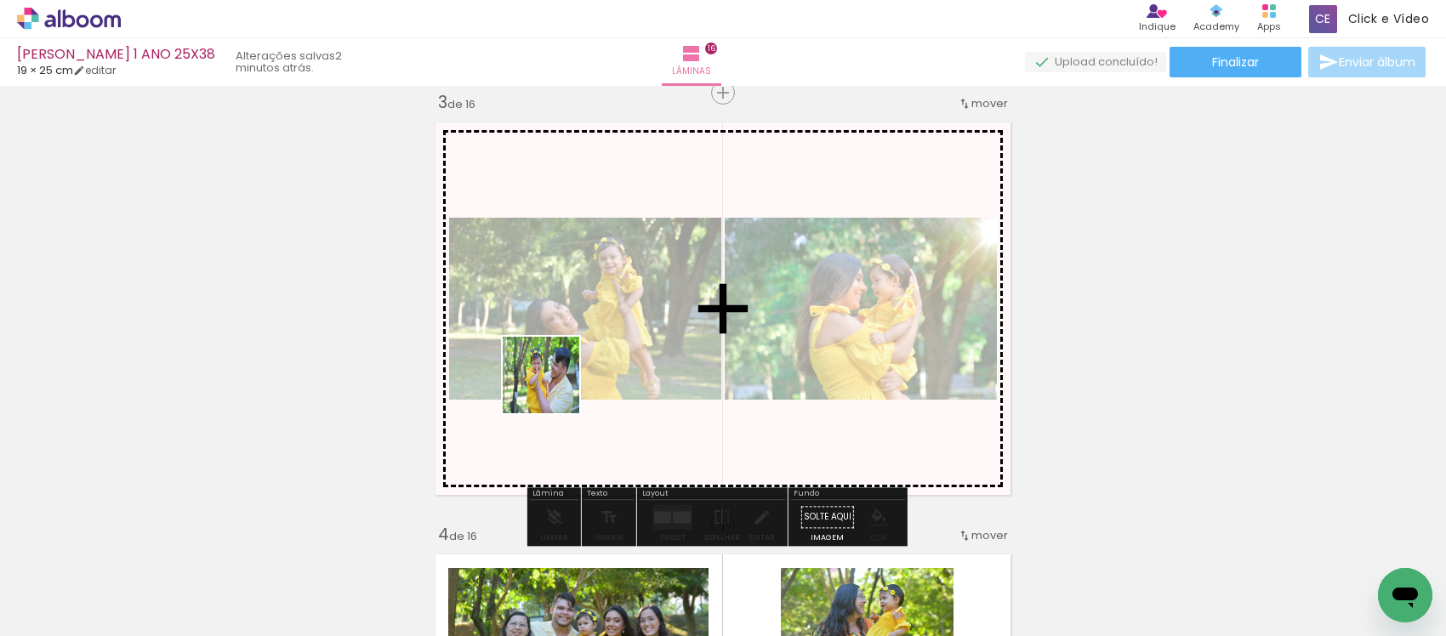
drag, startPoint x: 496, startPoint y: 563, endPoint x: 555, endPoint y: 387, distance: 185.7
click at [555, 387] on quentale-workspace at bounding box center [723, 318] width 1446 height 636
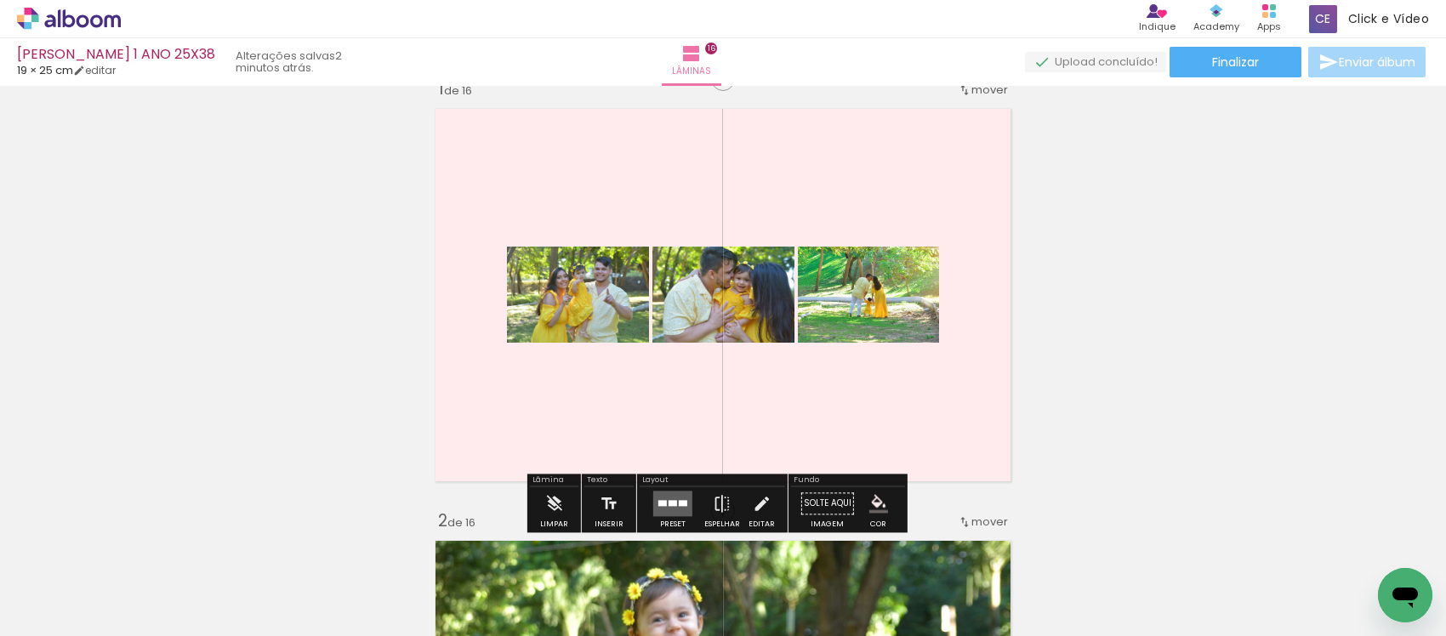
scroll to position [141, 0]
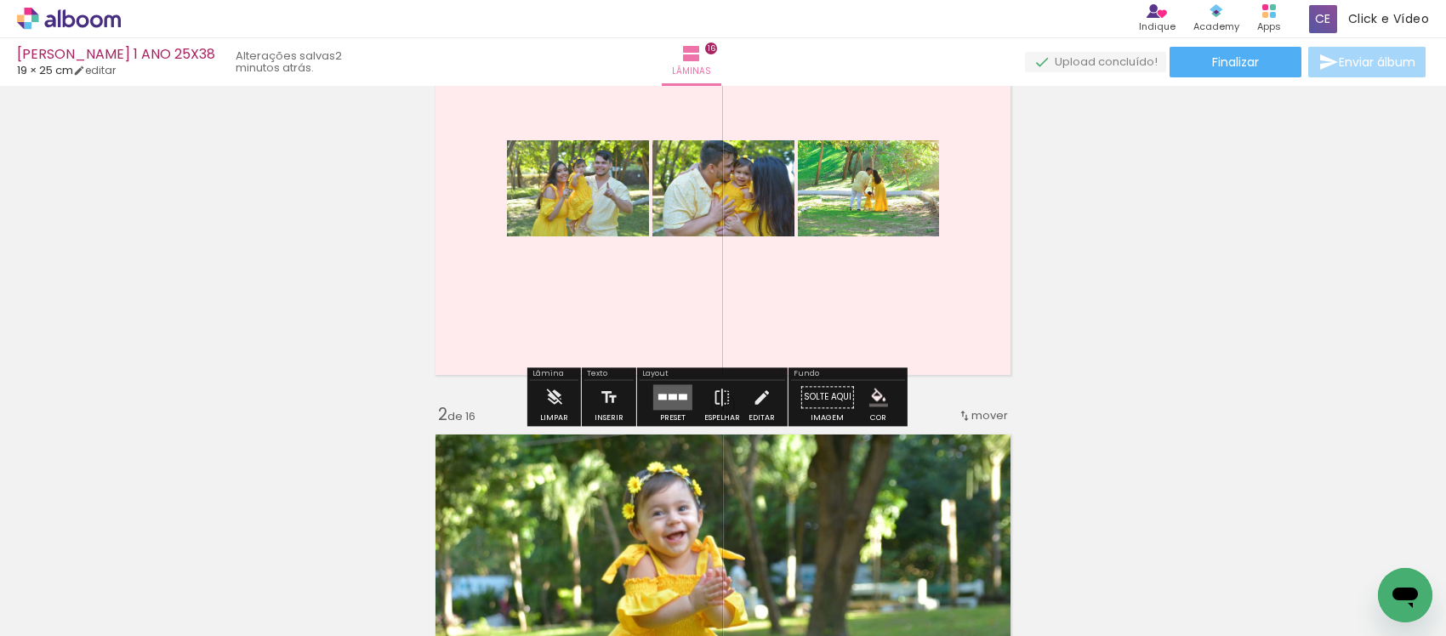
click at [657, 380] on div at bounding box center [673, 397] width 46 height 34
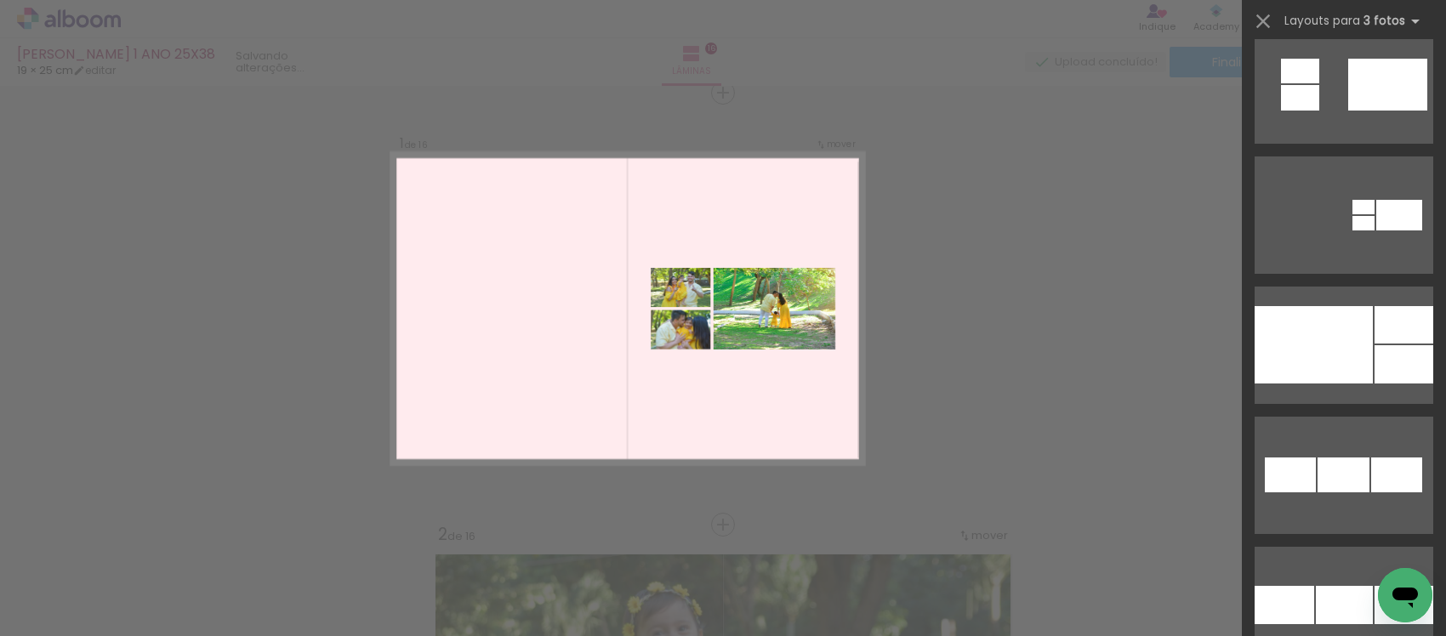
scroll to position [2765, 0]
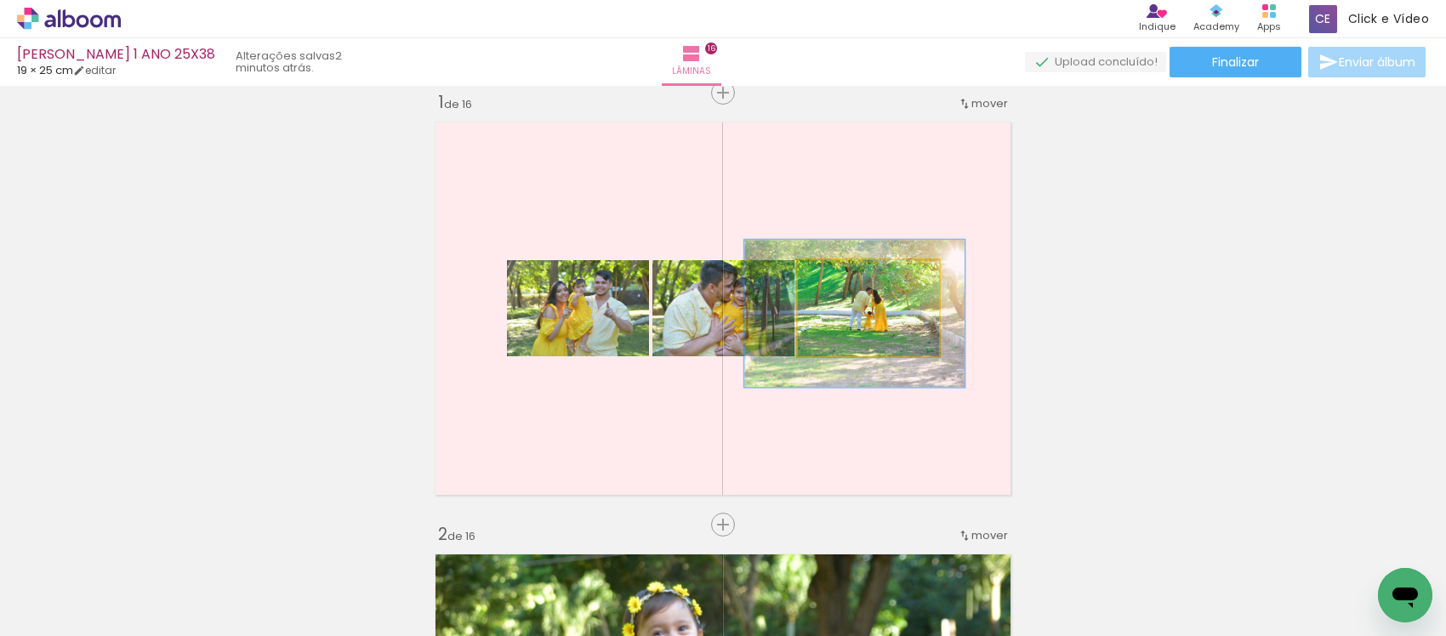
drag, startPoint x: 917, startPoint y: 299, endPoint x: 915, endPoint y: 319, distance: 20.6
click at [915, 320] on quentale-photo at bounding box center [868, 308] width 141 height 96
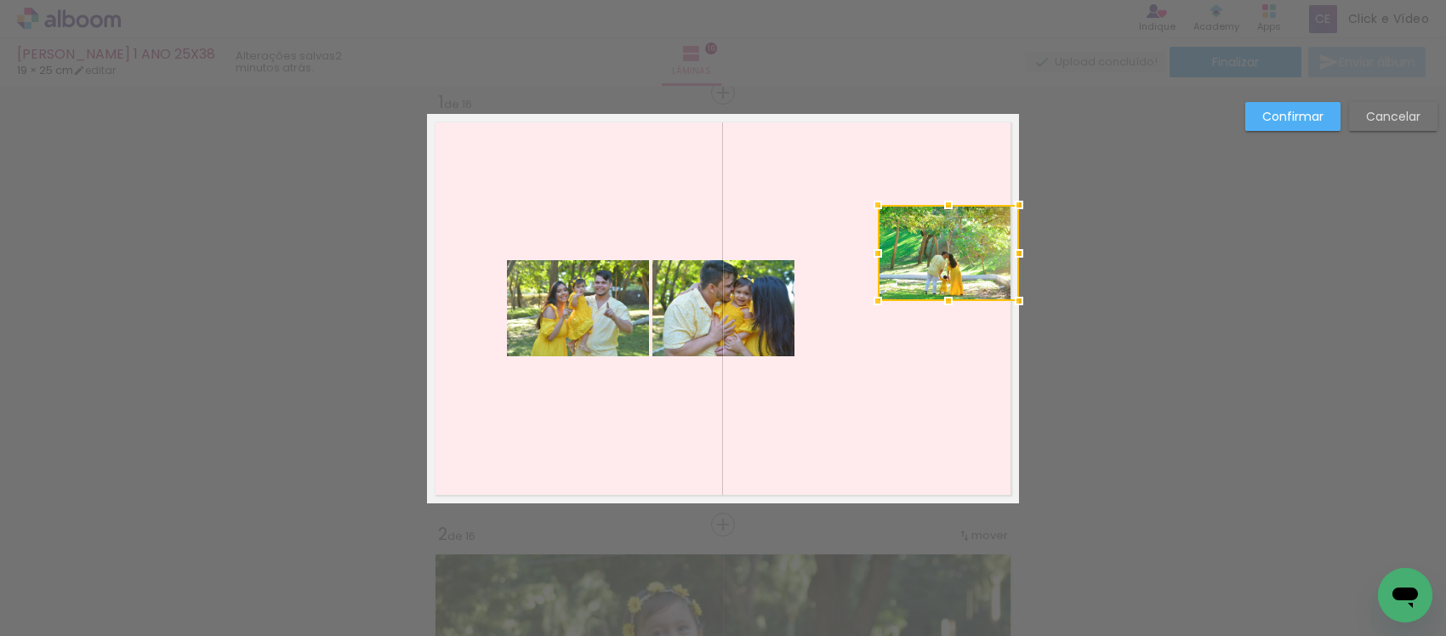
drag, startPoint x: 913, startPoint y: 330, endPoint x: 1108, endPoint y: 270, distance: 204.0
click at [0, 0] on slot "Confirmar" at bounding box center [0, 0] width 0 height 0
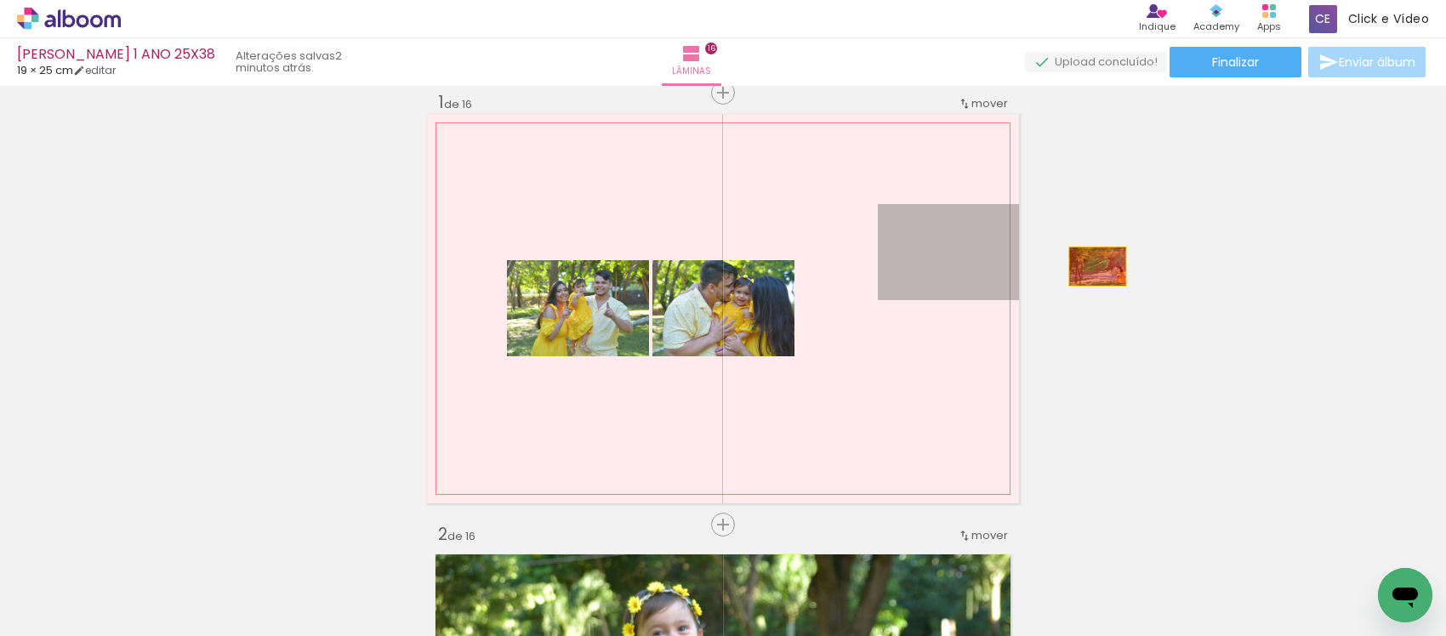
drag, startPoint x: 947, startPoint y: 274, endPoint x: 1090, endPoint y: 266, distance: 143.1
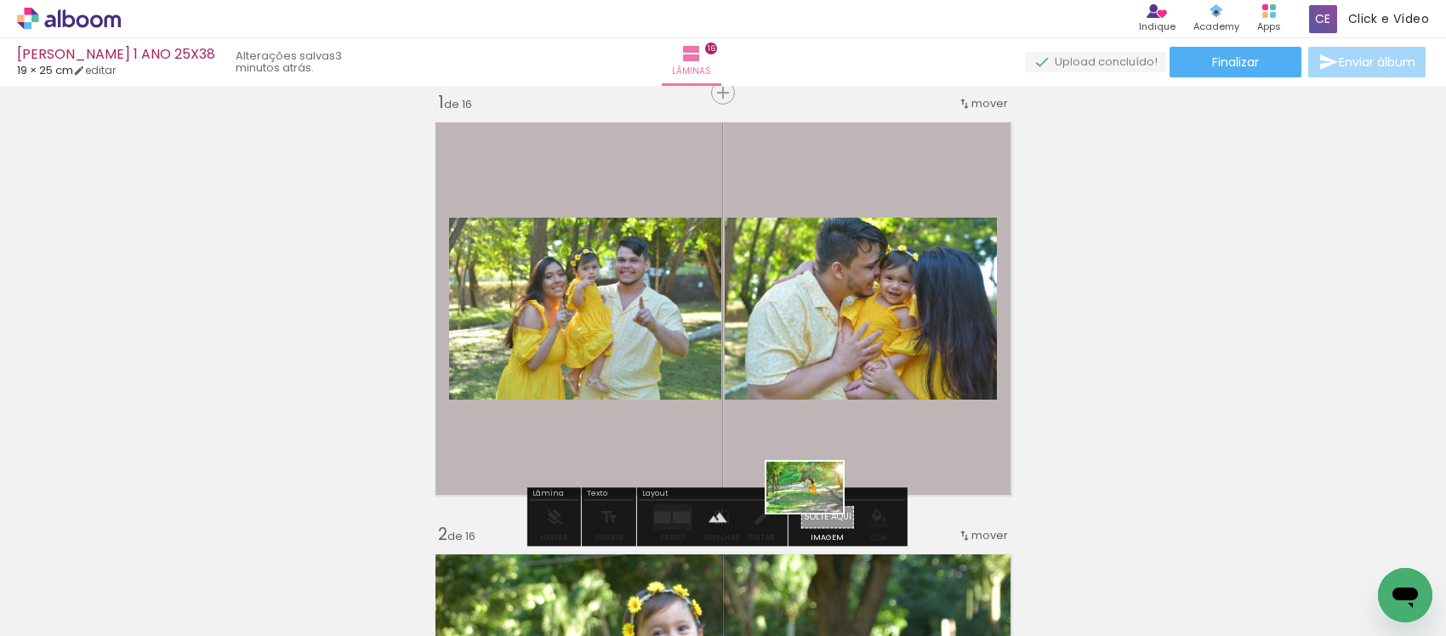
drag, startPoint x: 585, startPoint y: 573, endPoint x: 818, endPoint y: 513, distance: 240.6
click at [818, 513] on quentale-workspace at bounding box center [723, 318] width 1446 height 636
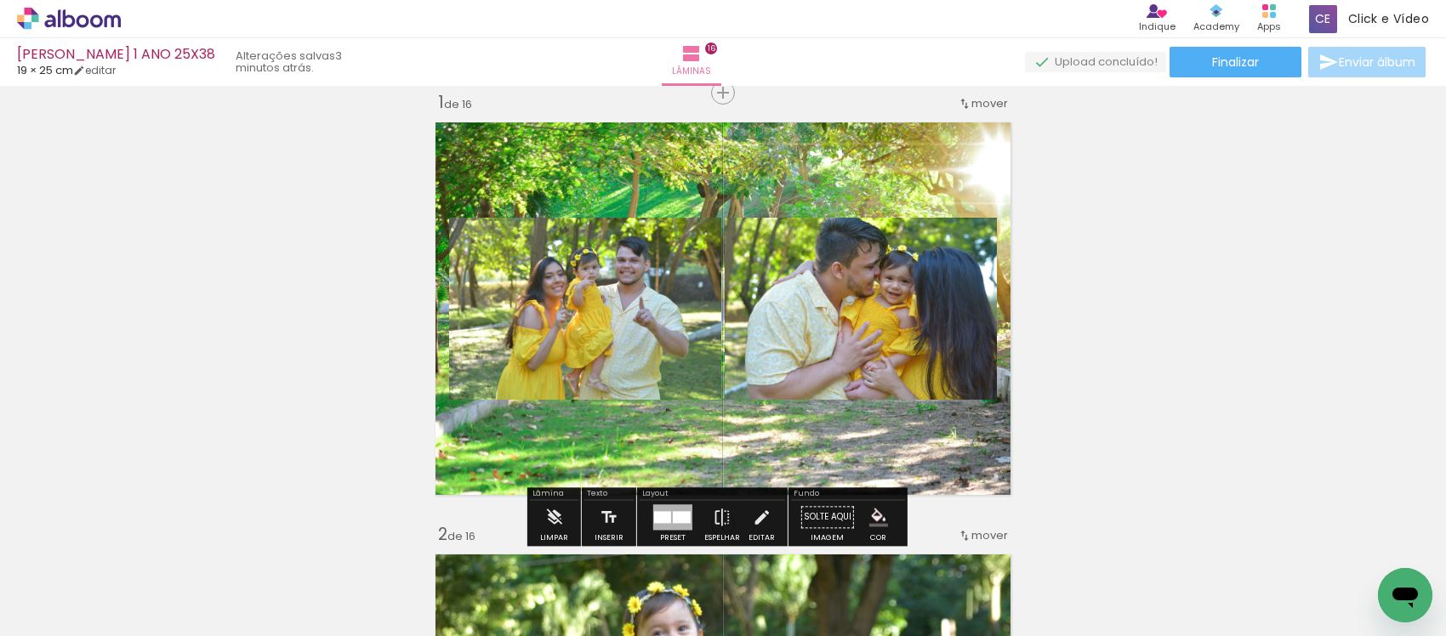
click at [679, 511] on div at bounding box center [682, 517] width 18 height 12
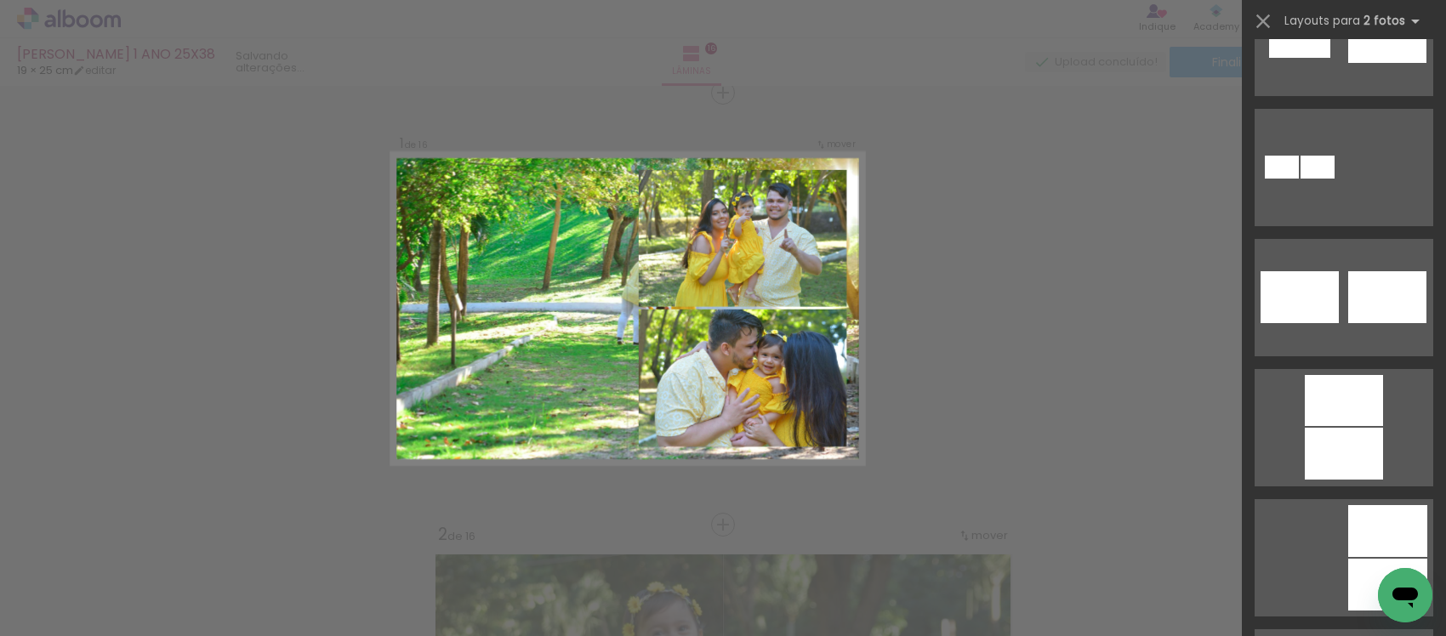
scroll to position [1170, 0]
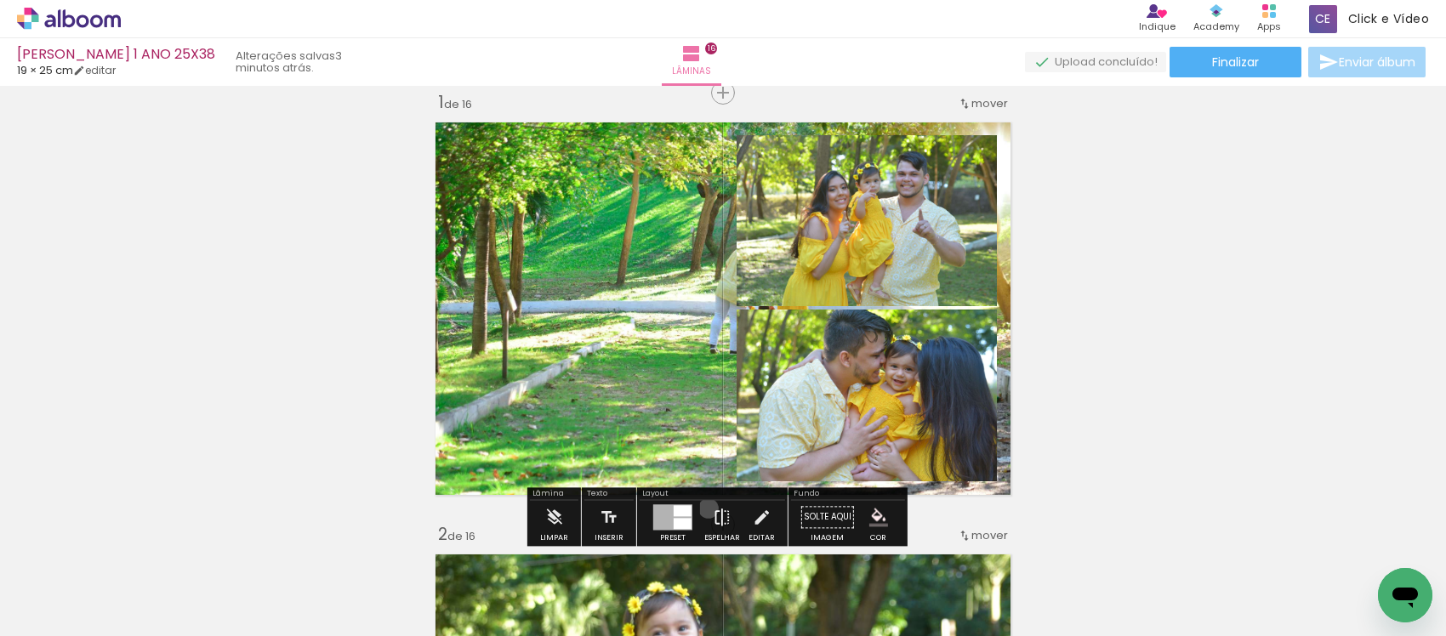
click at [704, 509] on paper-button "Espelhar" at bounding box center [722, 521] width 44 height 43
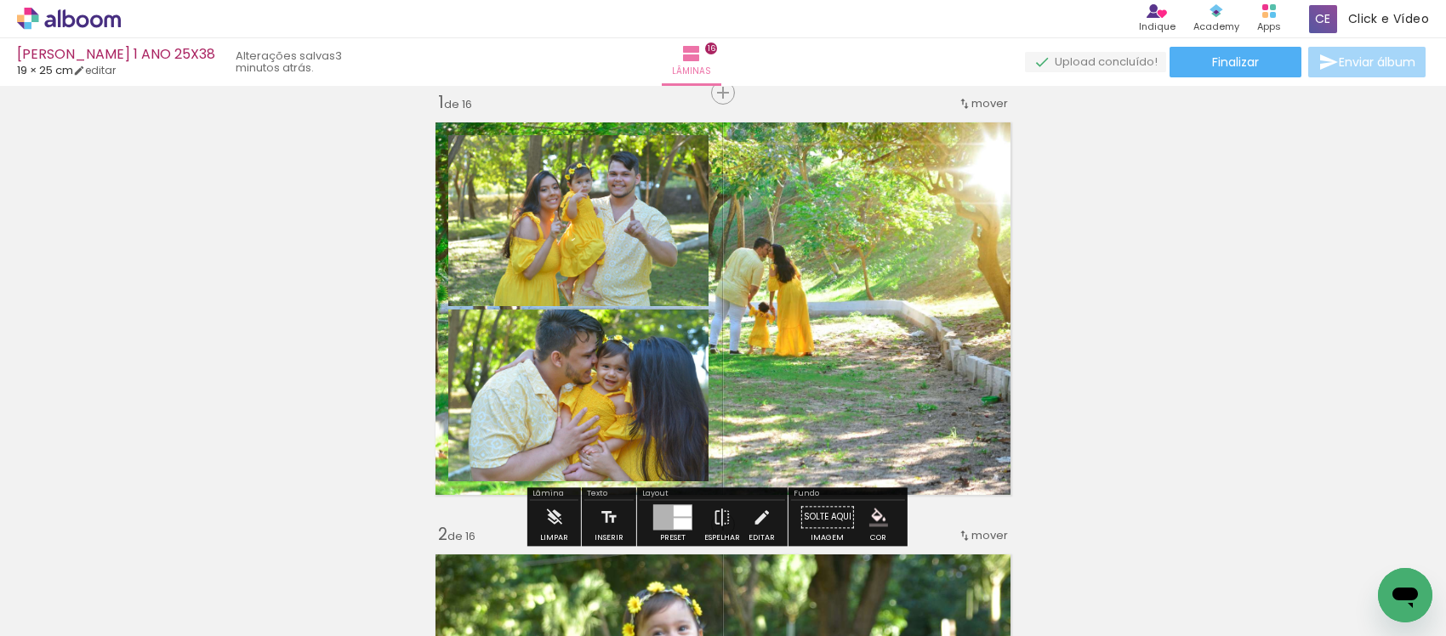
click at [774, 350] on quentale-layouter at bounding box center [723, 309] width 592 height 390
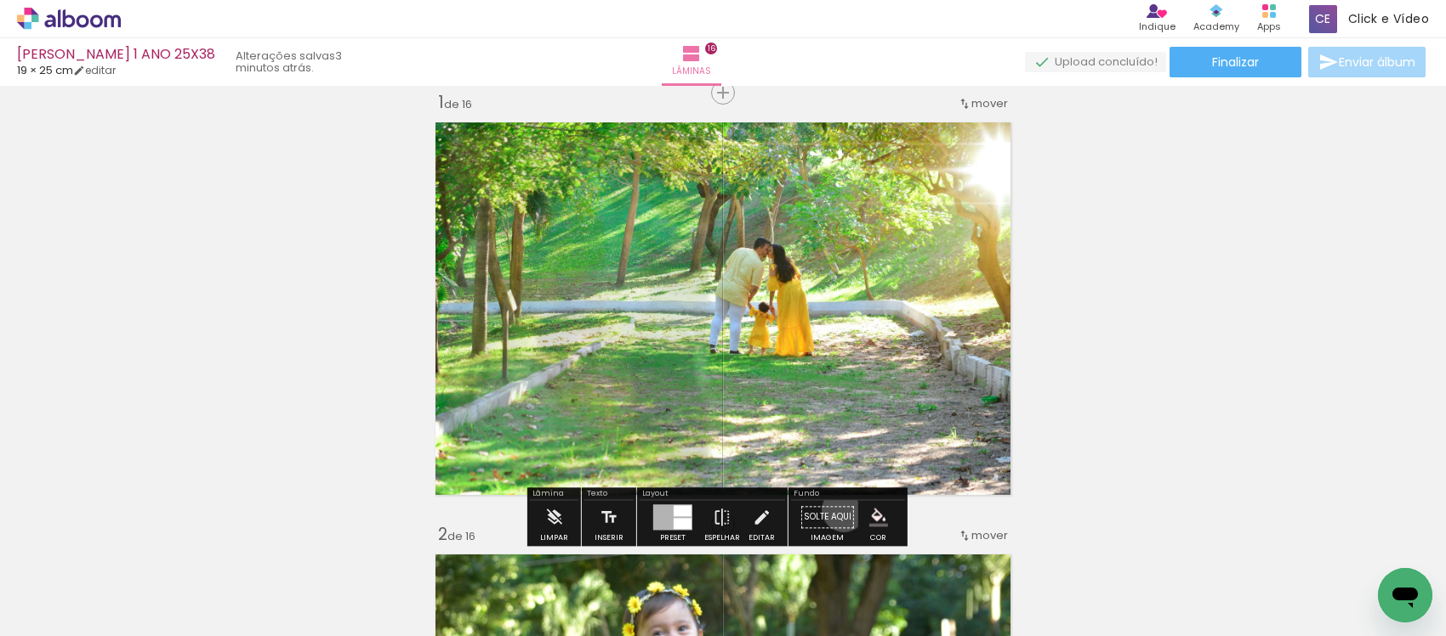
click at [838, 511] on paper-button "Solte aqui Imagem" at bounding box center [827, 521] width 61 height 43
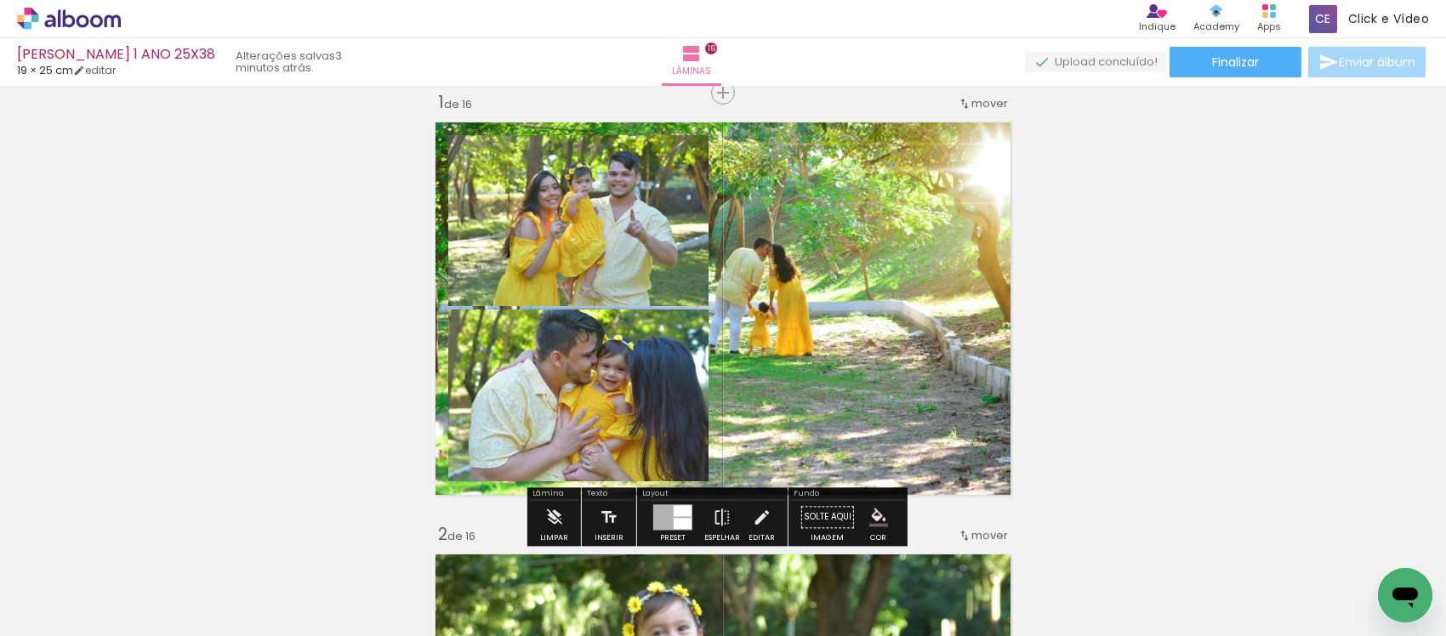
drag, startPoint x: 776, startPoint y: 258, endPoint x: 923, endPoint y: 294, distance: 151.5
click at [923, 294] on quentale-layouter at bounding box center [723, 309] width 592 height 390
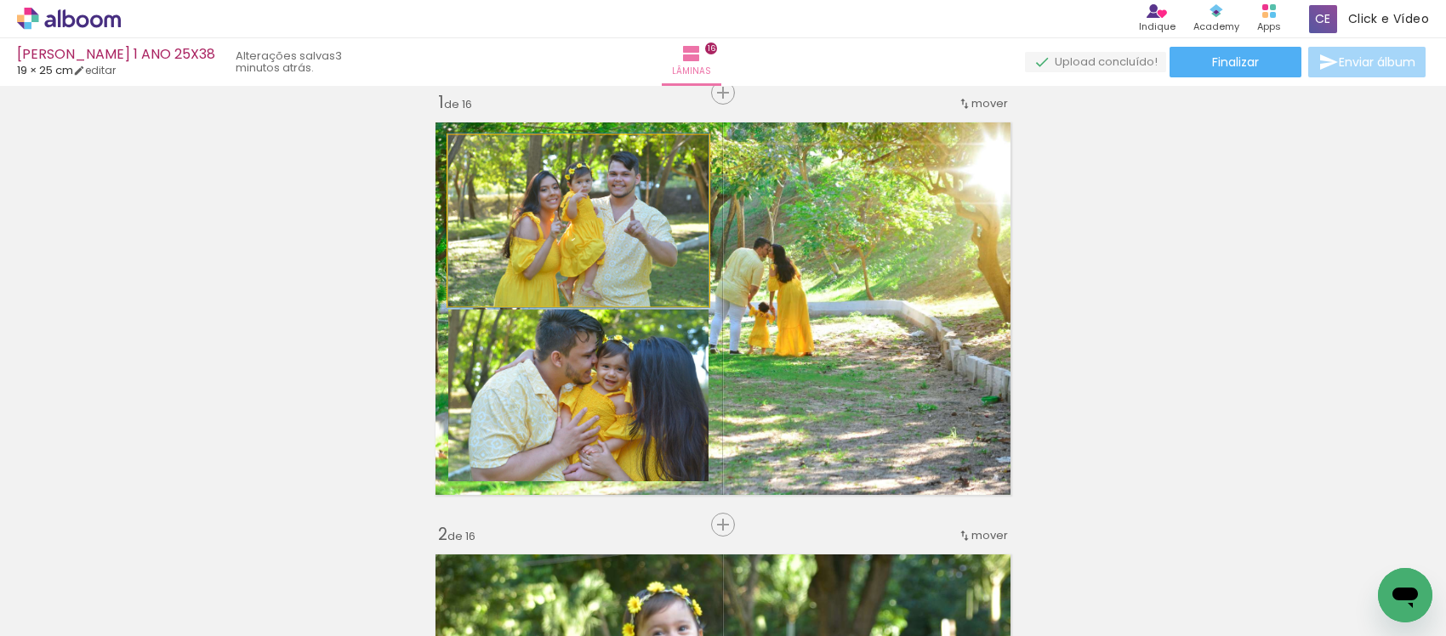
drag, startPoint x: 491, startPoint y: 153, endPoint x: 455, endPoint y: 168, distance: 38.9
type paper-slider "100"
click at [455, 168] on quentale-photo at bounding box center [578, 220] width 260 height 171
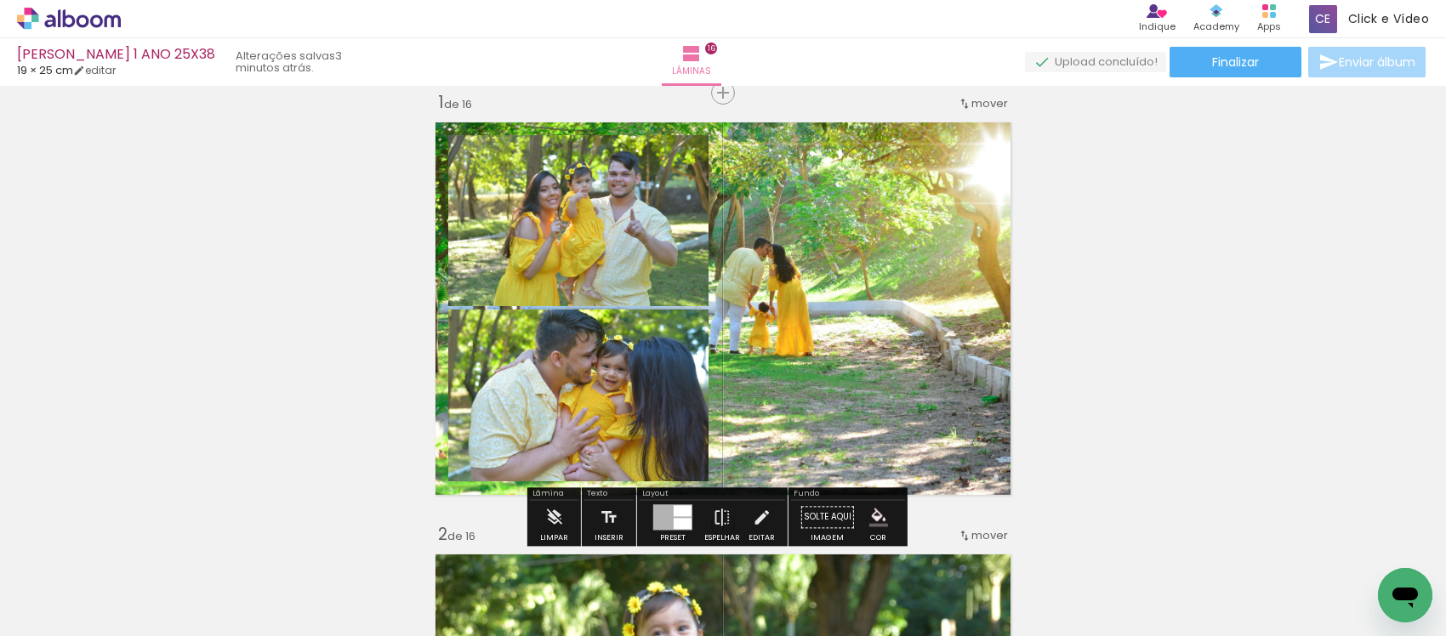
click at [950, 342] on quentale-layouter at bounding box center [723, 309] width 592 height 390
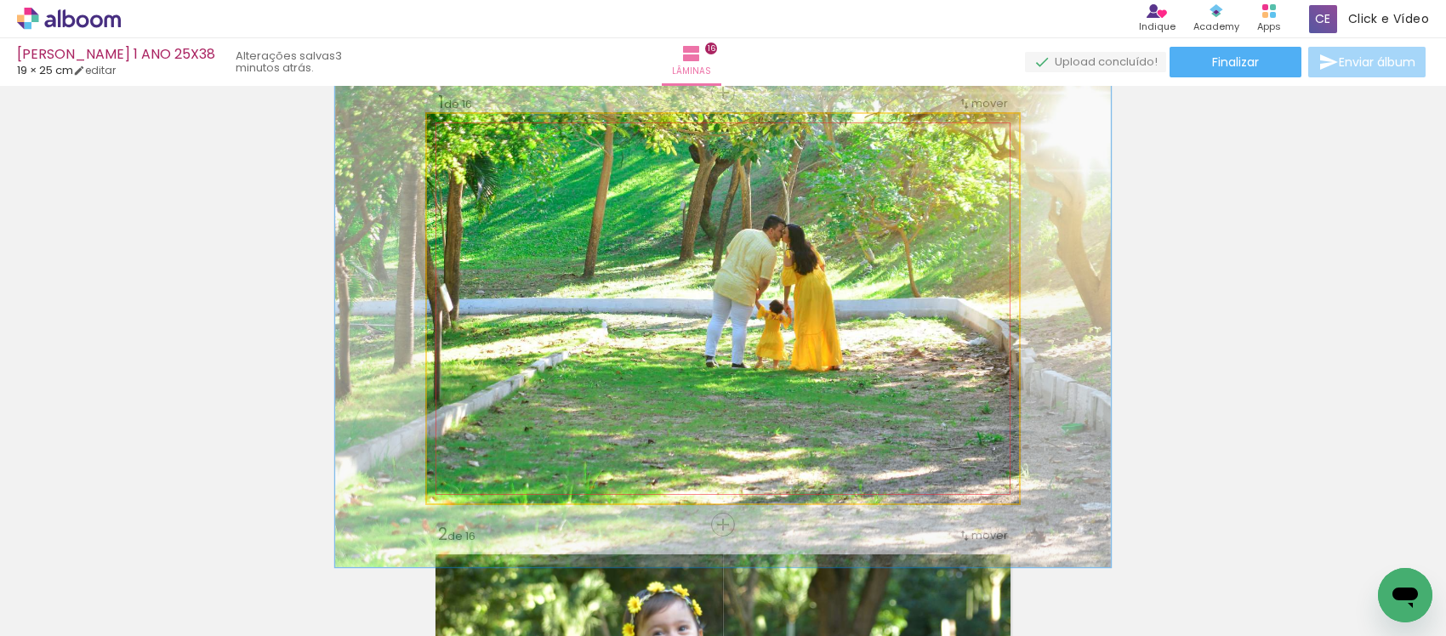
type paper-slider "131"
click at [506, 174] on quentale-photo at bounding box center [723, 309] width 592 height 390
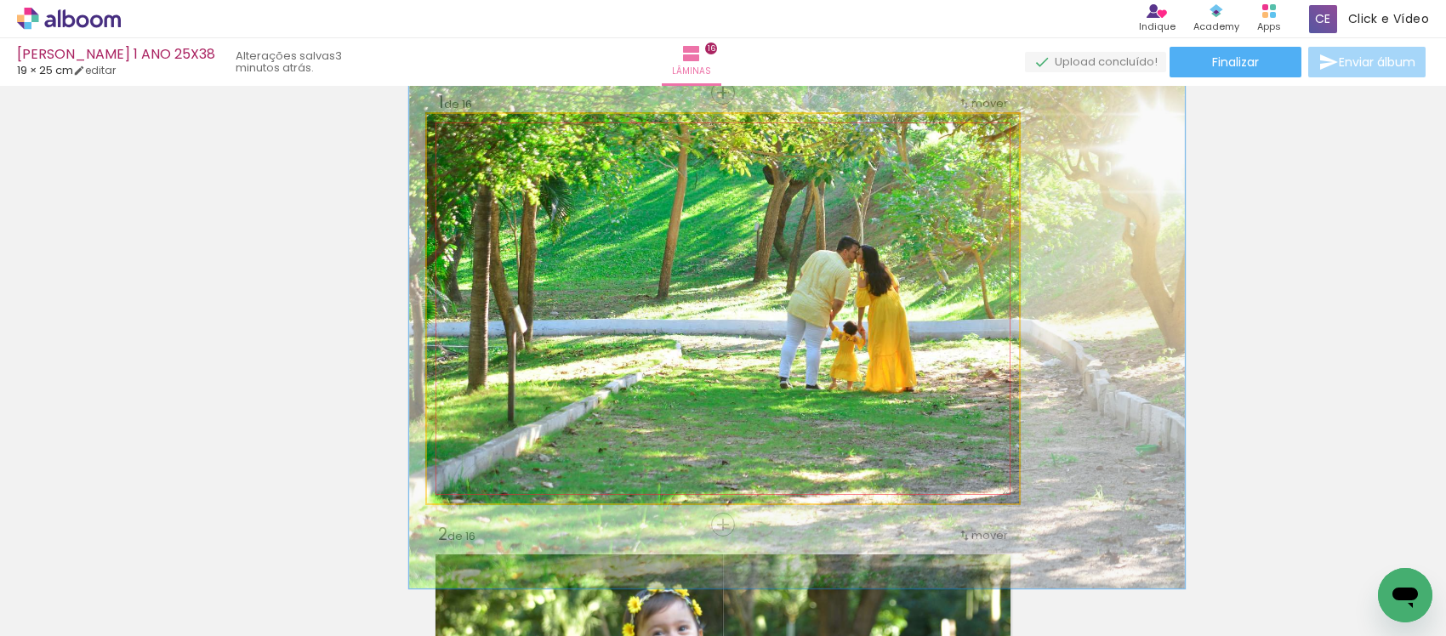
drag, startPoint x: 775, startPoint y: 306, endPoint x: 849, endPoint y: 328, distance: 77.0
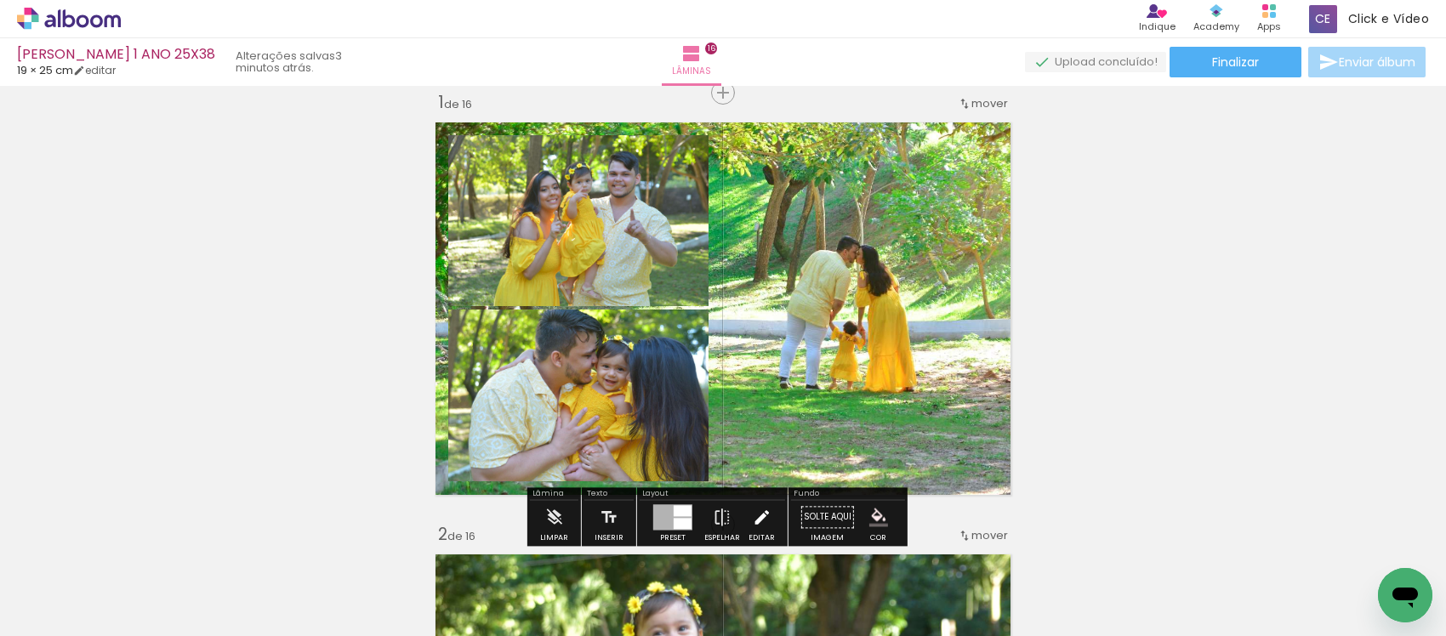
click at [760, 511] on iron-icon at bounding box center [761, 517] width 19 height 34
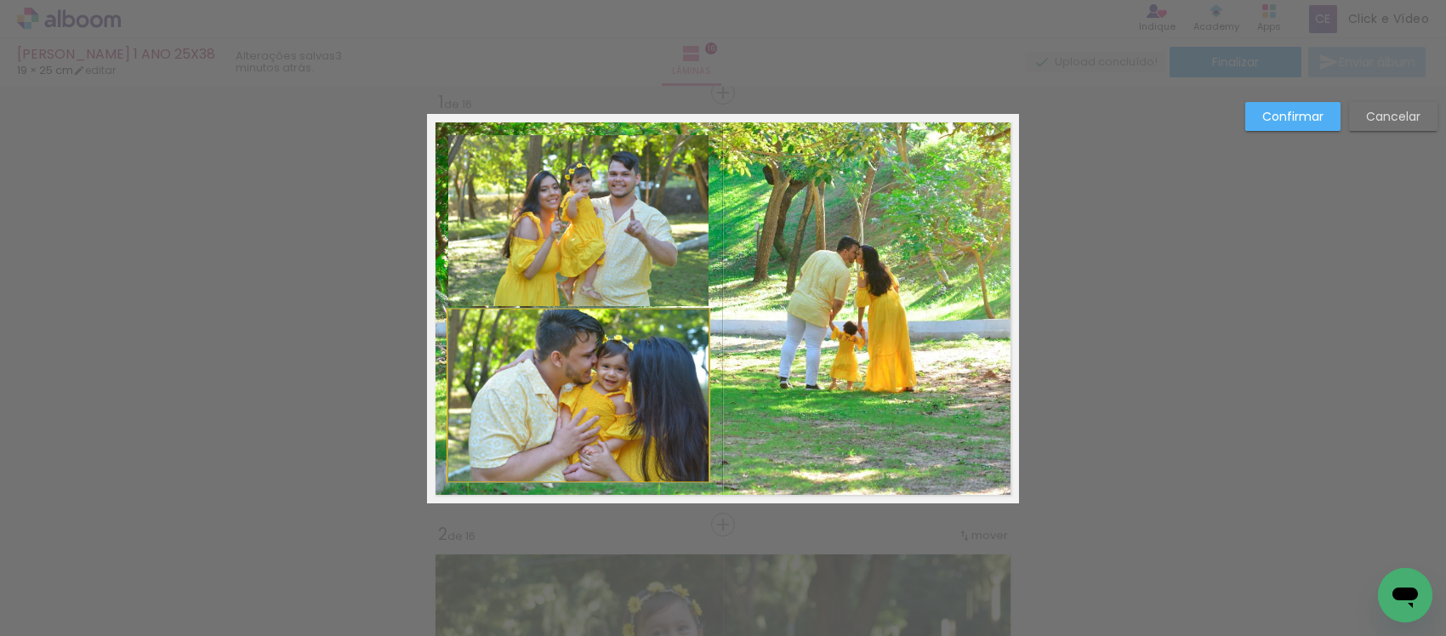
drag, startPoint x: 647, startPoint y: 408, endPoint x: 584, endPoint y: 286, distance: 137.8
click at [645, 408] on quentale-photo at bounding box center [578, 396] width 260 height 172
click at [575, 278] on quentale-photo at bounding box center [578, 220] width 260 height 171
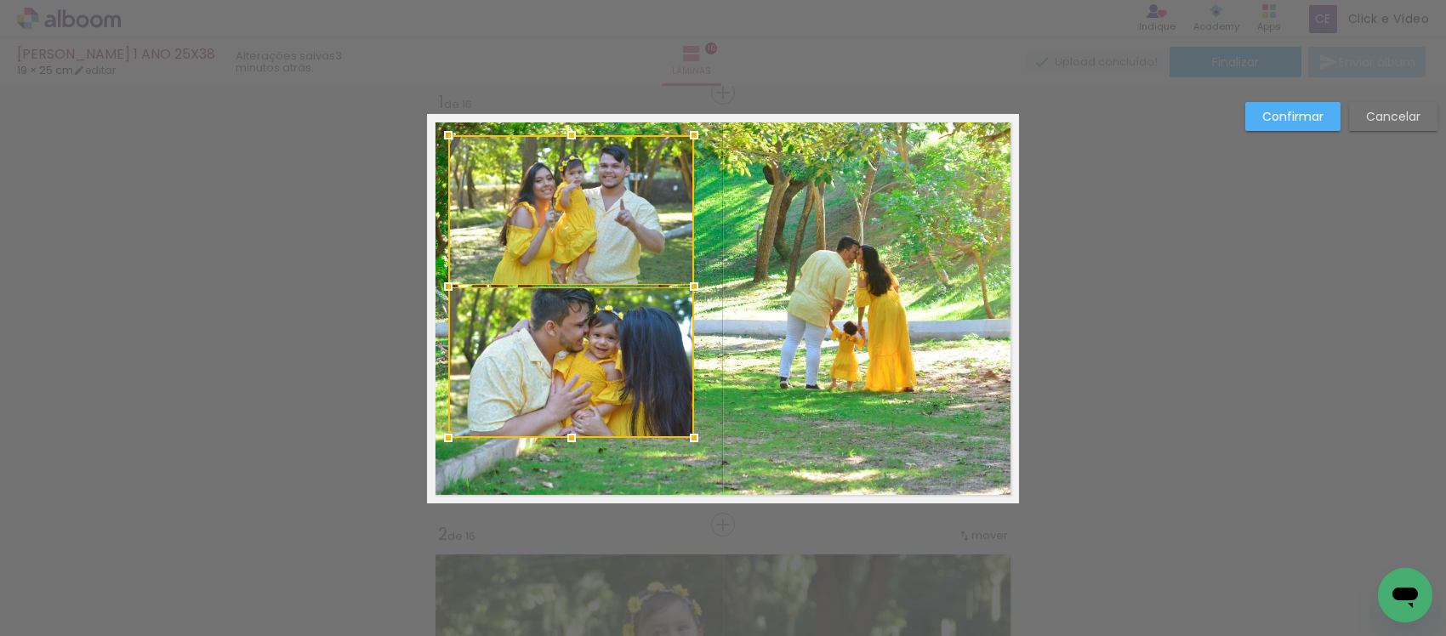
drag, startPoint x: 696, startPoint y: 479, endPoint x: 549, endPoint y: 362, distance: 188.3
click at [549, 436] on div at bounding box center [571, 286] width 246 height 303
click at [523, 260] on quentale-photo at bounding box center [570, 210] width 245 height 150
click at [555, 349] on quentale-photo at bounding box center [570, 363] width 245 height 150
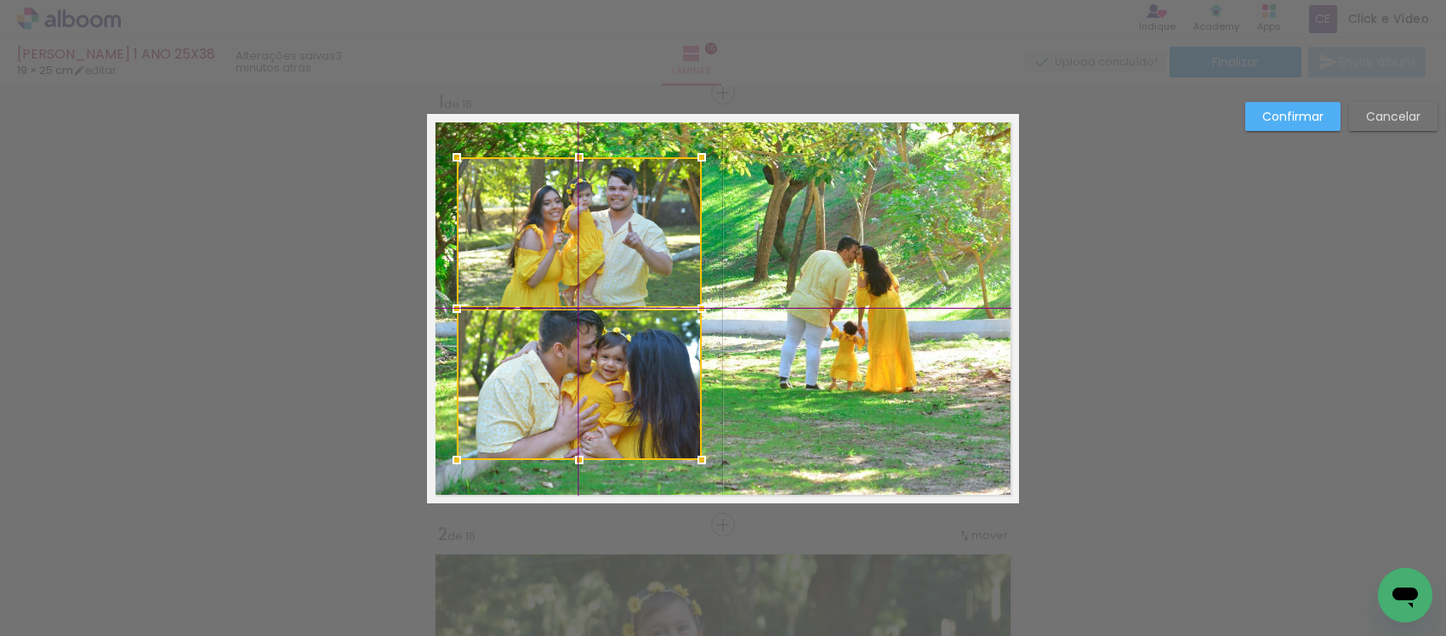
drag, startPoint x: 591, startPoint y: 377, endPoint x: 594, endPoint y: 394, distance: 17.2
click at [594, 394] on div at bounding box center [579, 308] width 245 height 303
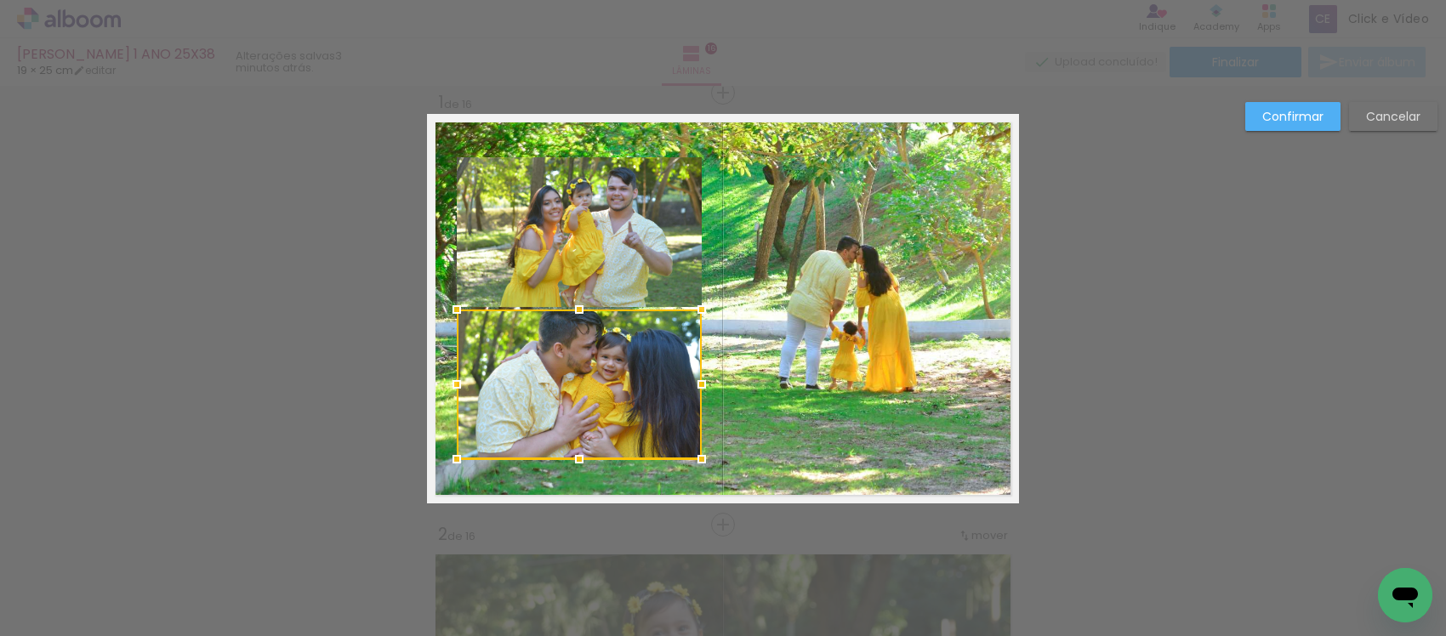
click at [627, 234] on quentale-photo at bounding box center [579, 232] width 245 height 150
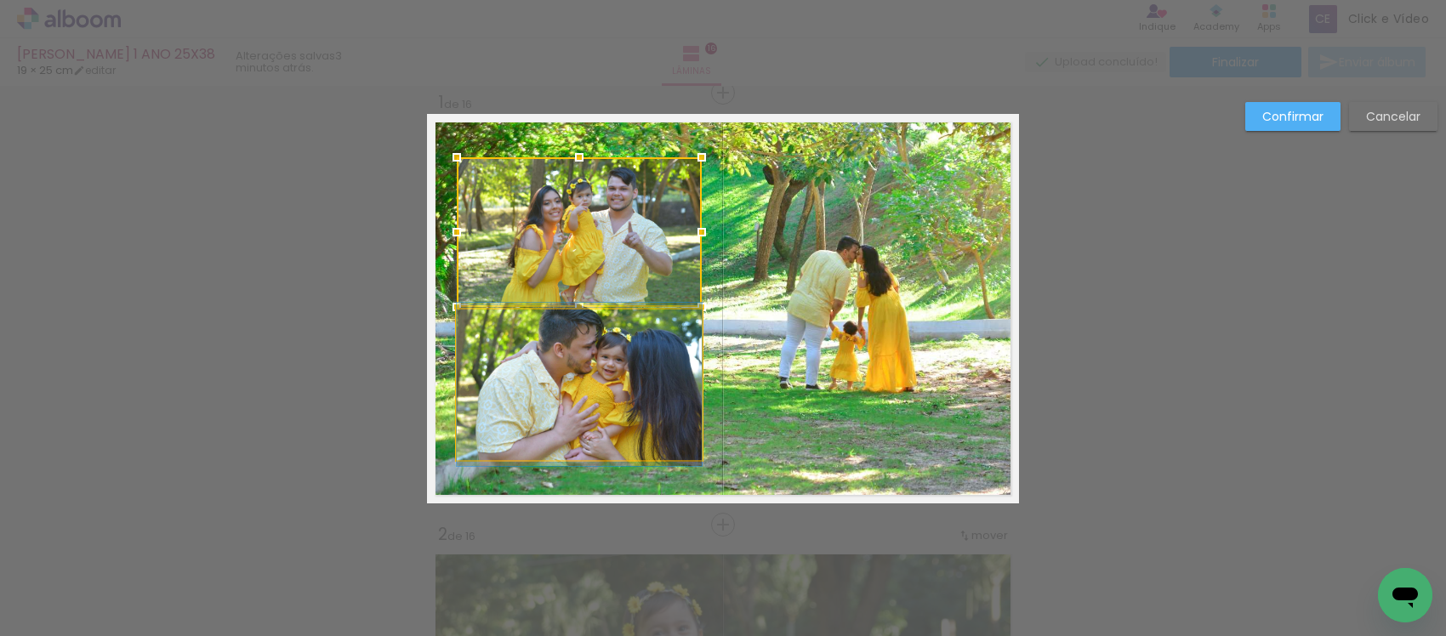
click at [627, 358] on quentale-photo at bounding box center [579, 385] width 245 height 150
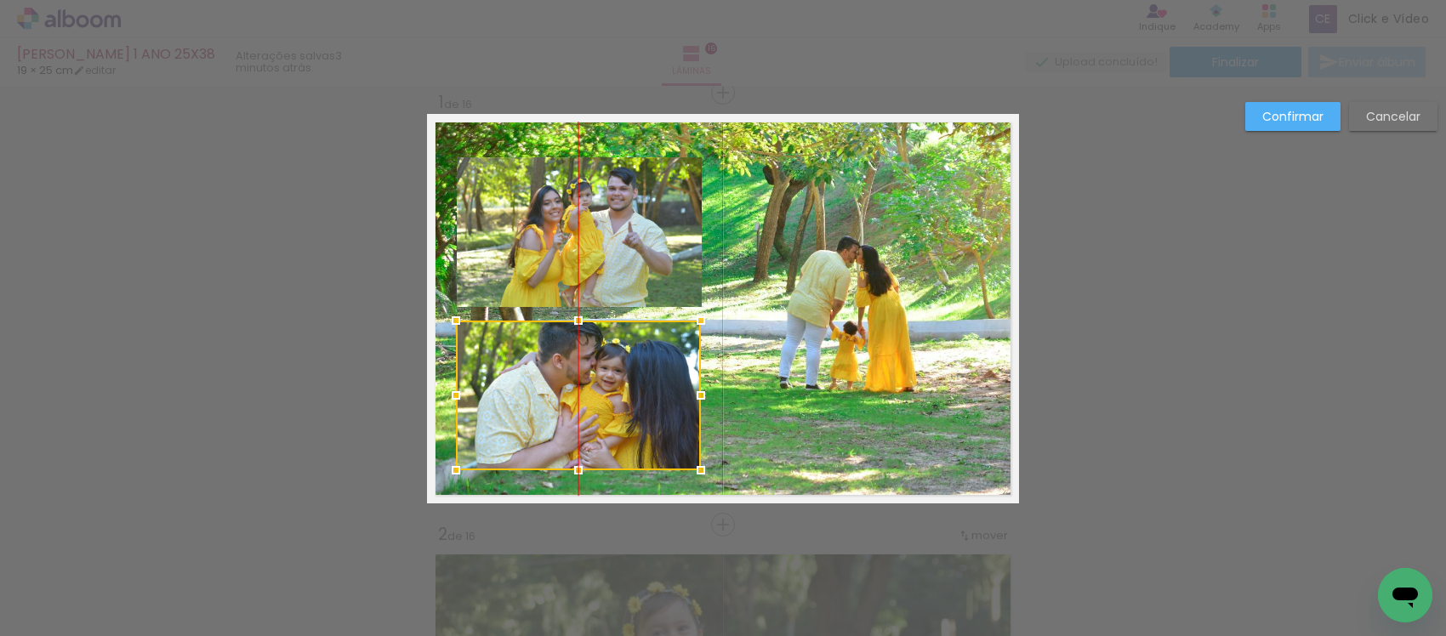
click at [597, 380] on div at bounding box center [578, 396] width 245 height 150
click at [571, 275] on quentale-photo at bounding box center [579, 232] width 245 height 150
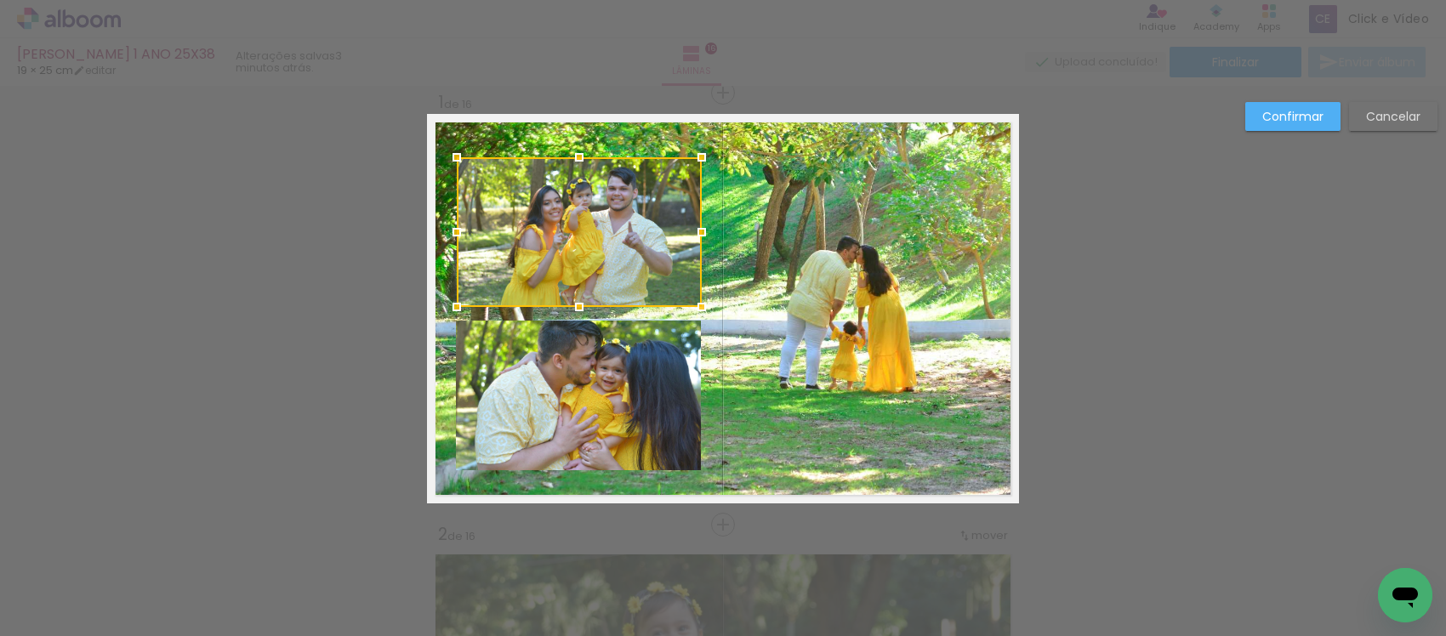
click at [585, 351] on quentale-photo at bounding box center [578, 396] width 245 height 150
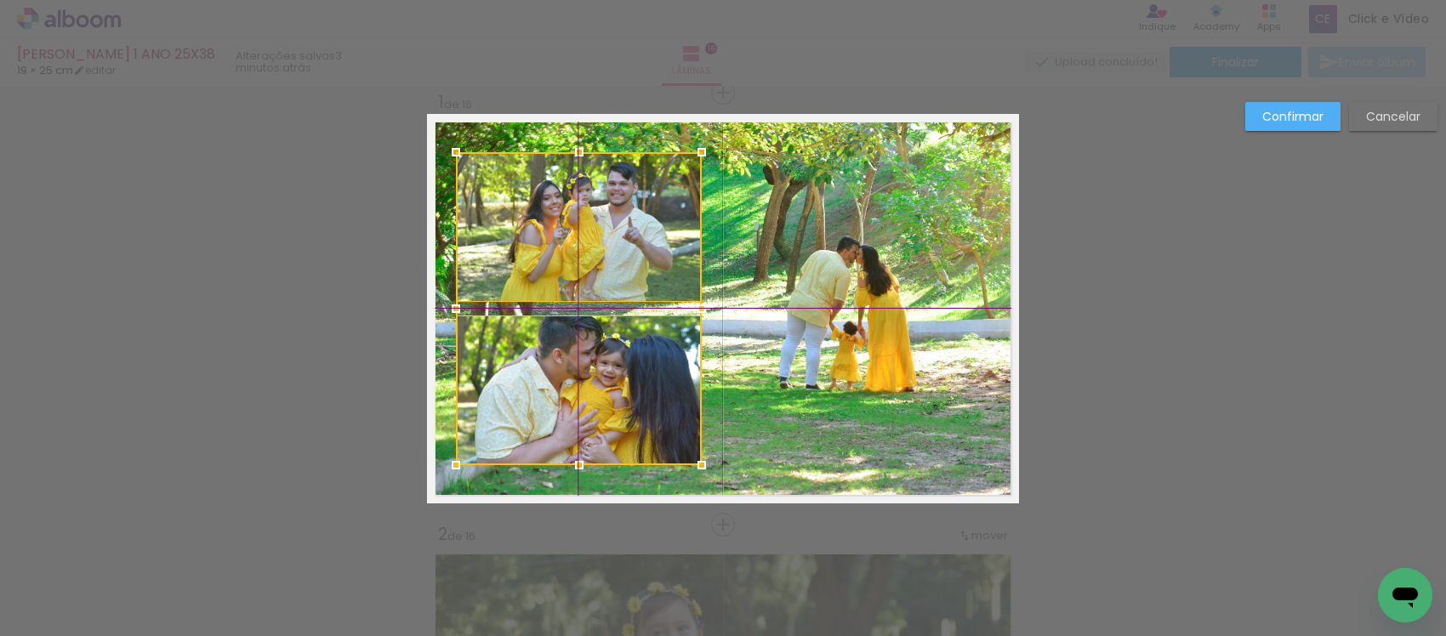
drag, startPoint x: 598, startPoint y: 379, endPoint x: 606, endPoint y: 362, distance: 18.7
click at [606, 362] on div at bounding box center [579, 308] width 246 height 313
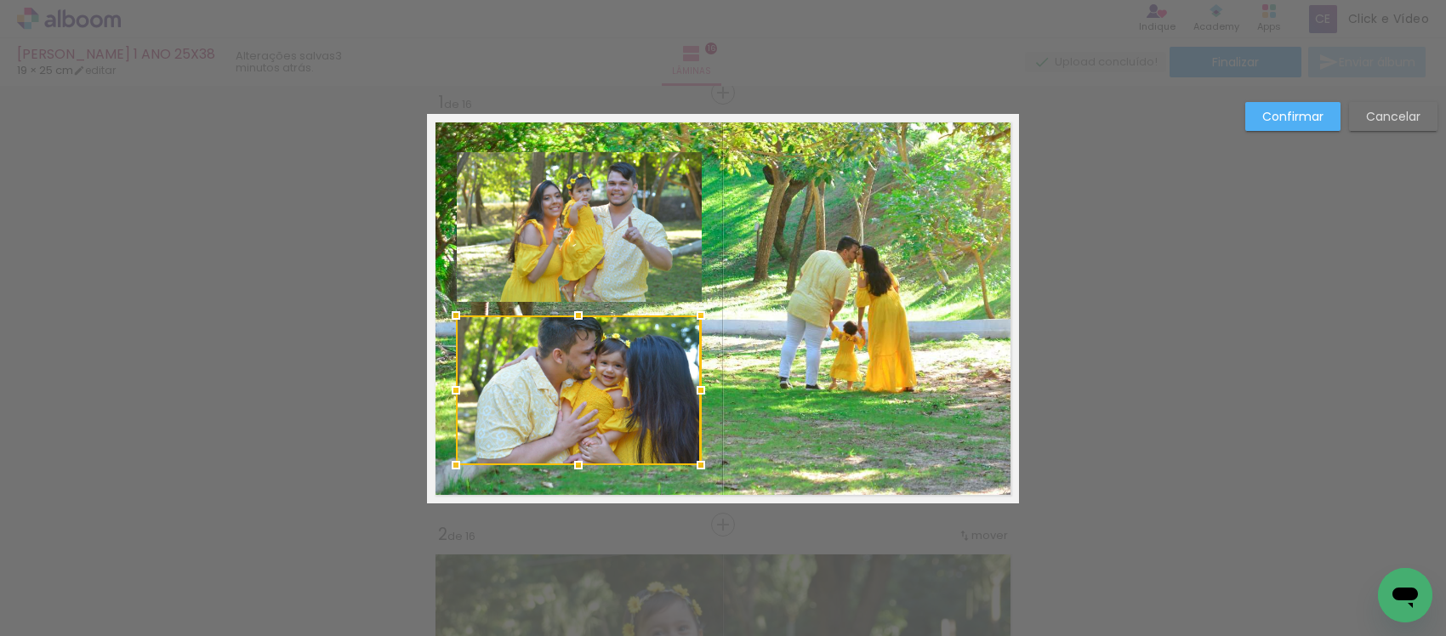
click at [0, 0] on slot "Confirmar" at bounding box center [0, 0] width 0 height 0
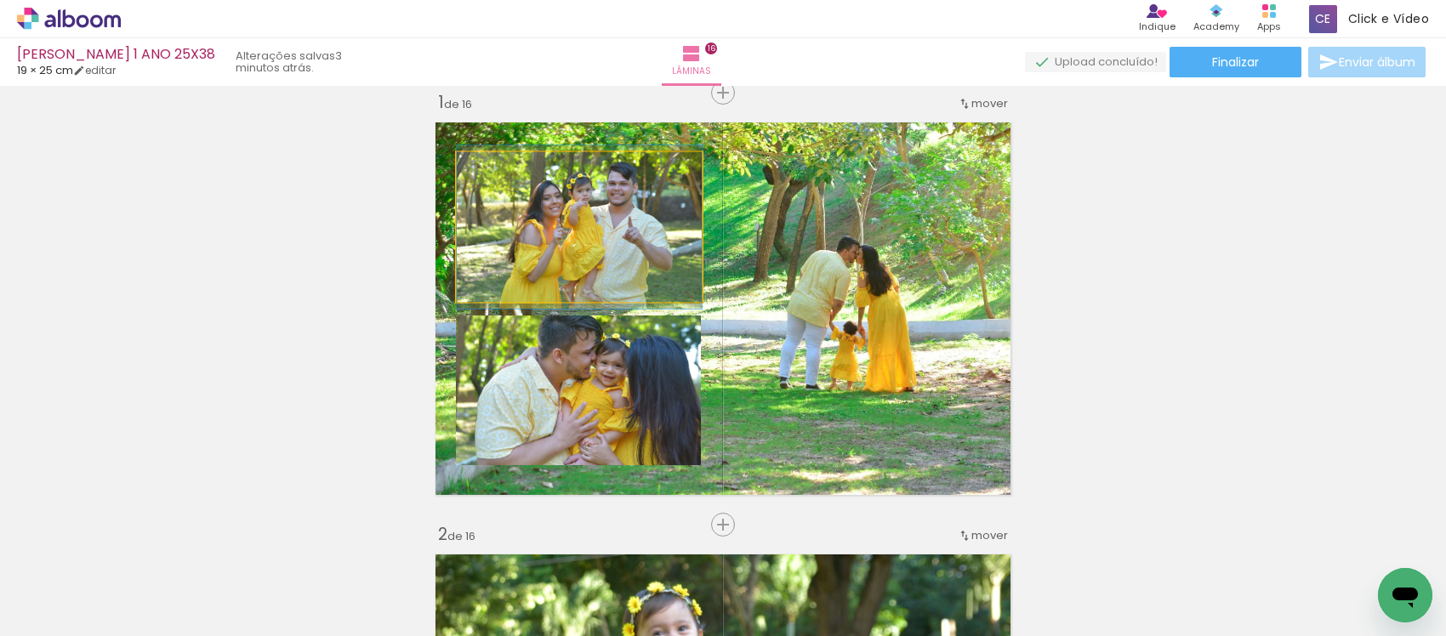
click at [571, 241] on quentale-photo at bounding box center [579, 227] width 245 height 150
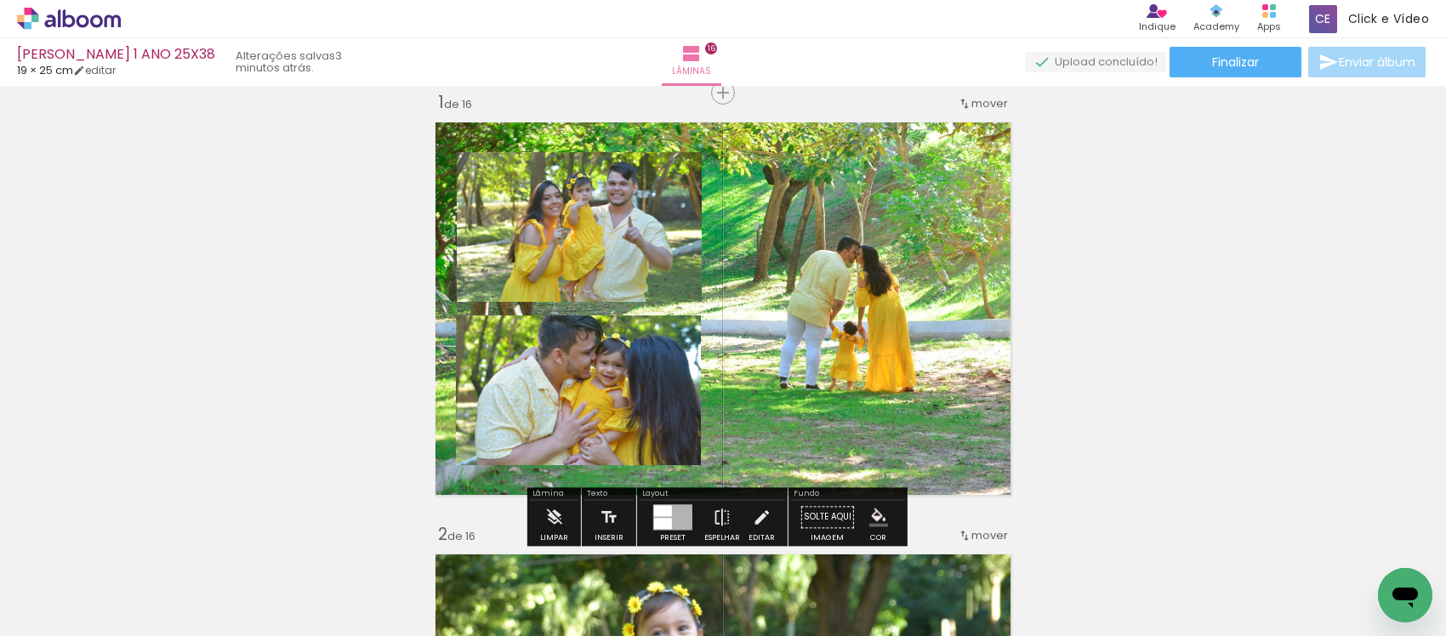
click at [622, 177] on div at bounding box center [629, 170] width 20 height 17
click at [617, 219] on paper-item at bounding box center [629, 222] width 31 height 12
click at [619, 373] on paper-item at bounding box center [629, 374] width 31 height 12
click at [0, 0] on paper-item at bounding box center [0, 0] width 0 height 0
click at [623, 277] on iron-icon "color picker" at bounding box center [631, 279] width 20 height 16
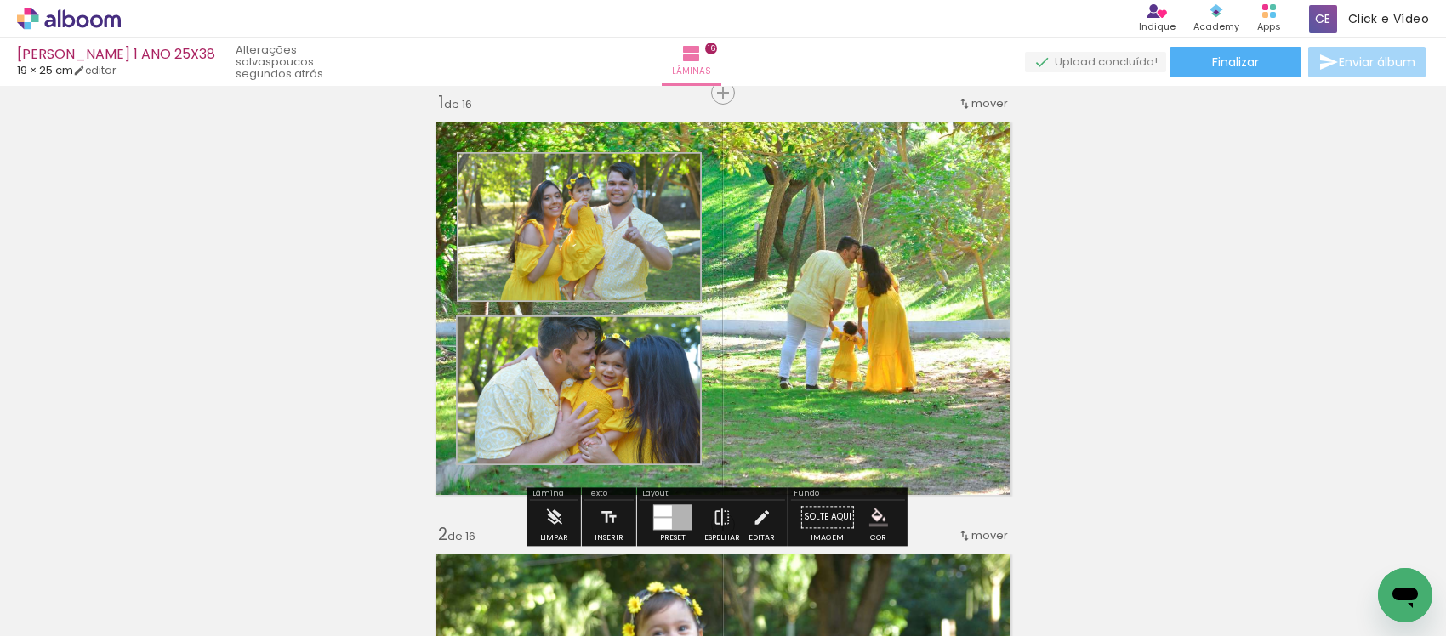
click at [632, 129] on paper-item "#ffffff" at bounding box center [639, 131] width 17 height 17
click at [0, 0] on iron-icon "color picker" at bounding box center [0, 0] width 0 height 0
click at [0, 0] on paper-item "#ffffff" at bounding box center [0, 0] width 0 height 0
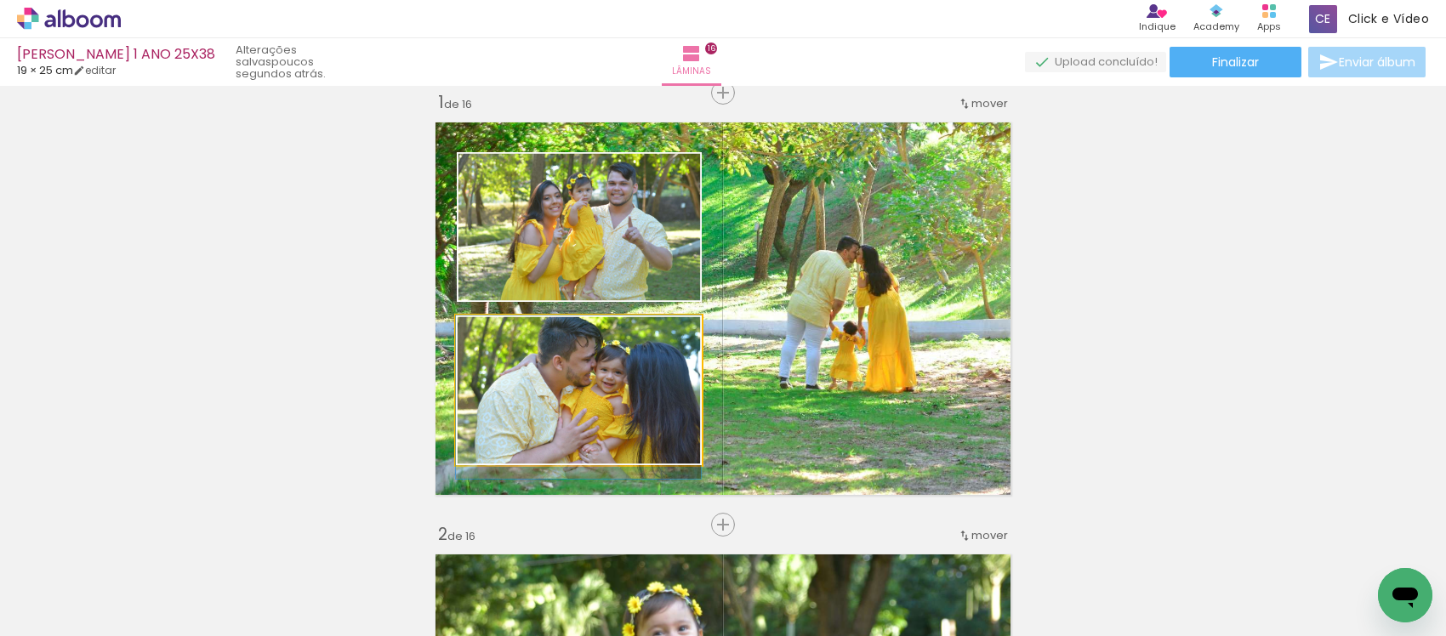
drag, startPoint x: 645, startPoint y: 374, endPoint x: 632, endPoint y: 389, distance: 19.3
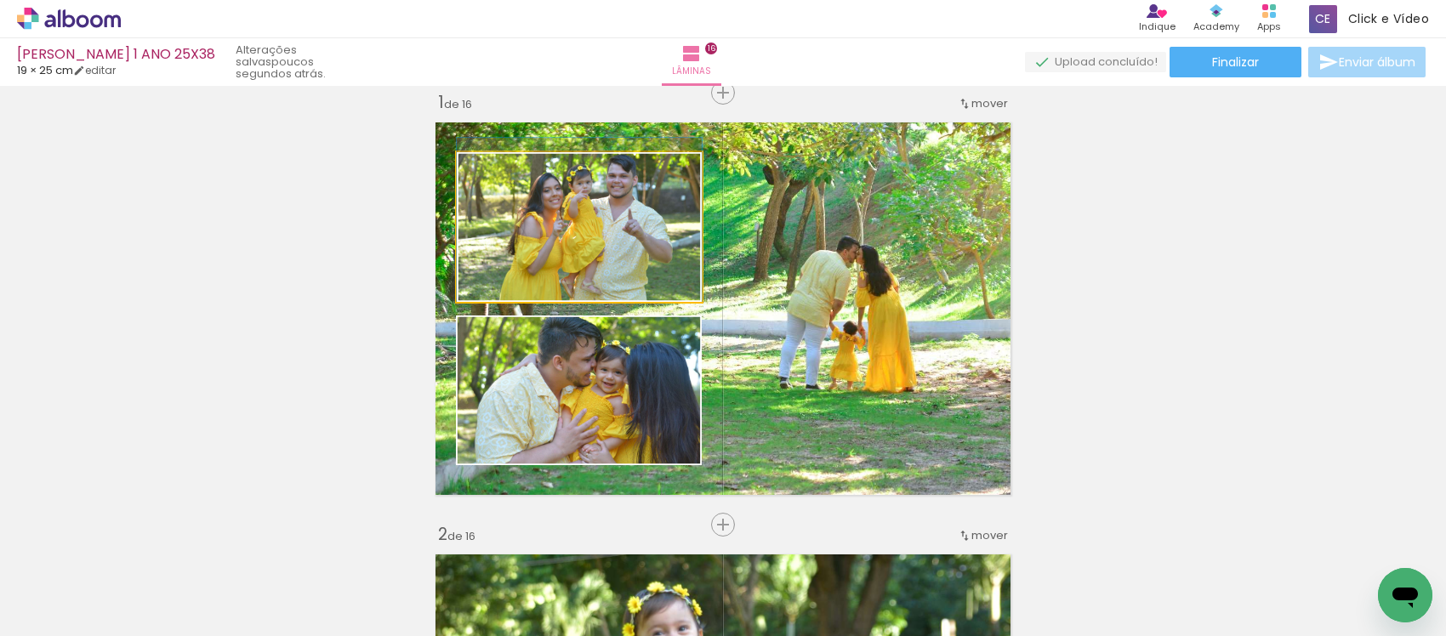
drag, startPoint x: 587, startPoint y: 258, endPoint x: 549, endPoint y: 248, distance: 39.4
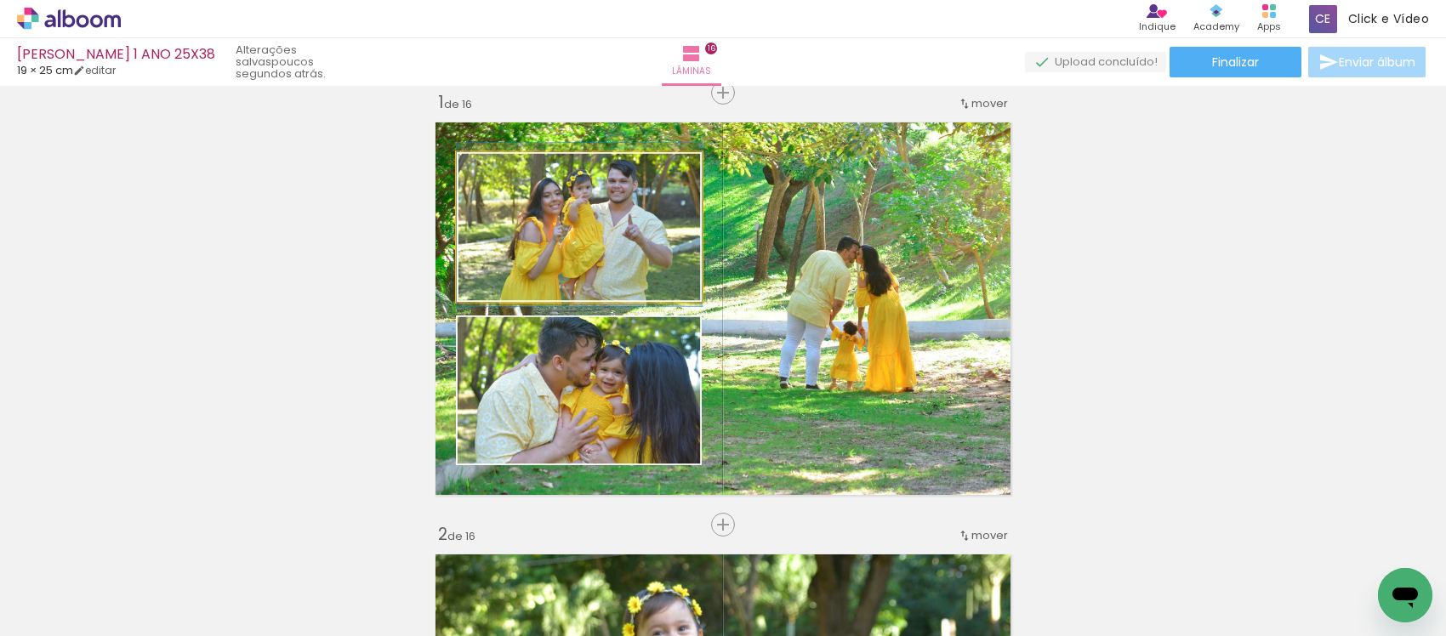
drag, startPoint x: 566, startPoint y: 245, endPoint x: 556, endPoint y: 249, distance: 11.1
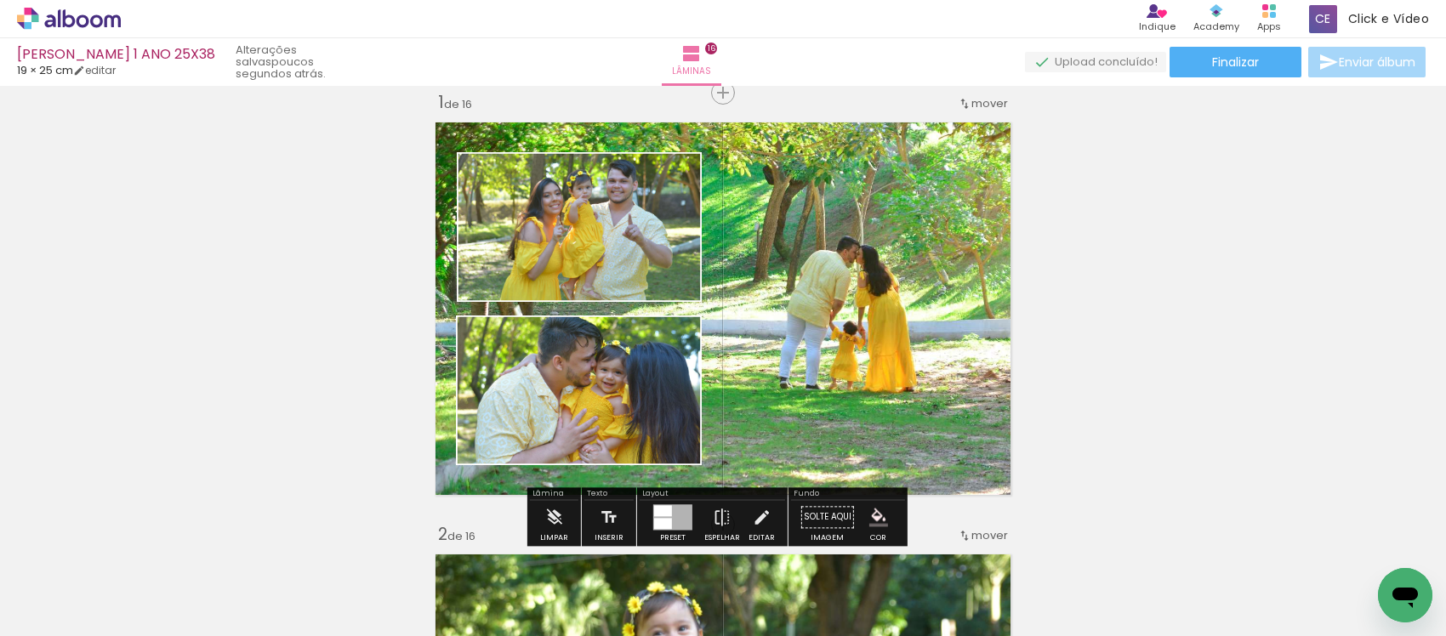
click at [776, 522] on div "Preset Espelhar Editar" at bounding box center [712, 521] width 145 height 43
click at [758, 511] on iron-icon at bounding box center [761, 517] width 19 height 34
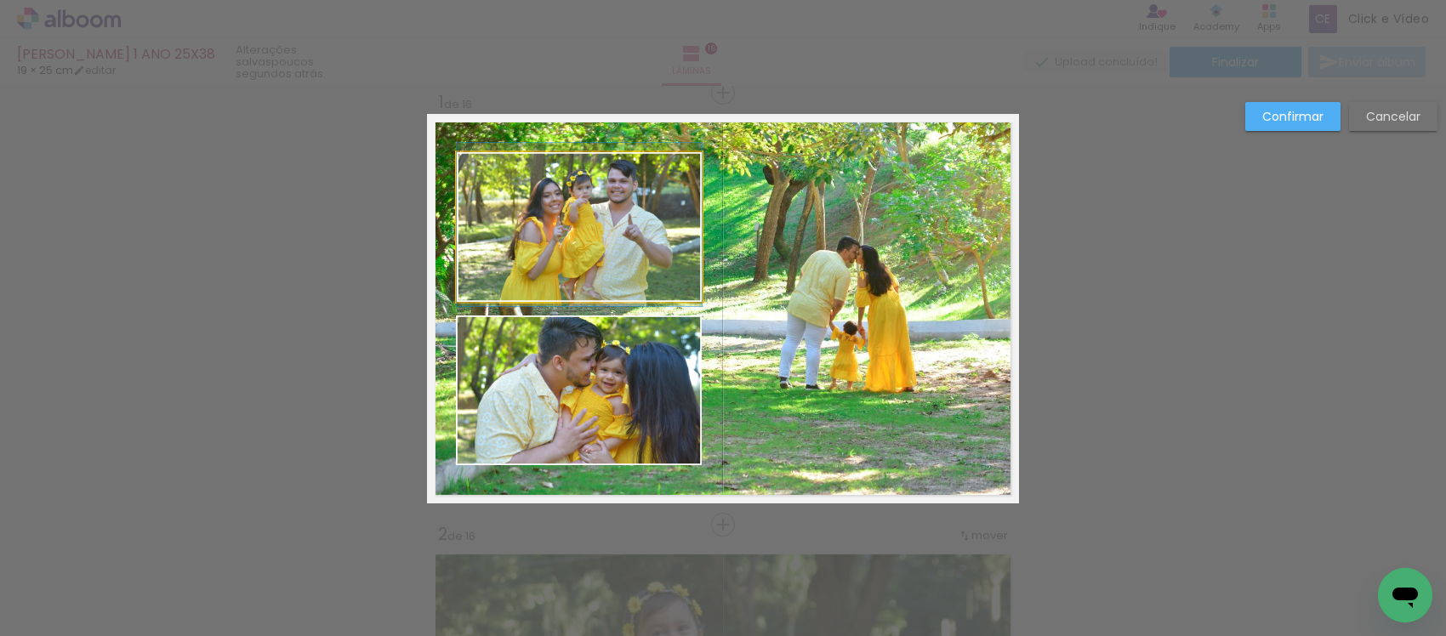
click at [592, 224] on quentale-photo at bounding box center [579, 227] width 245 height 150
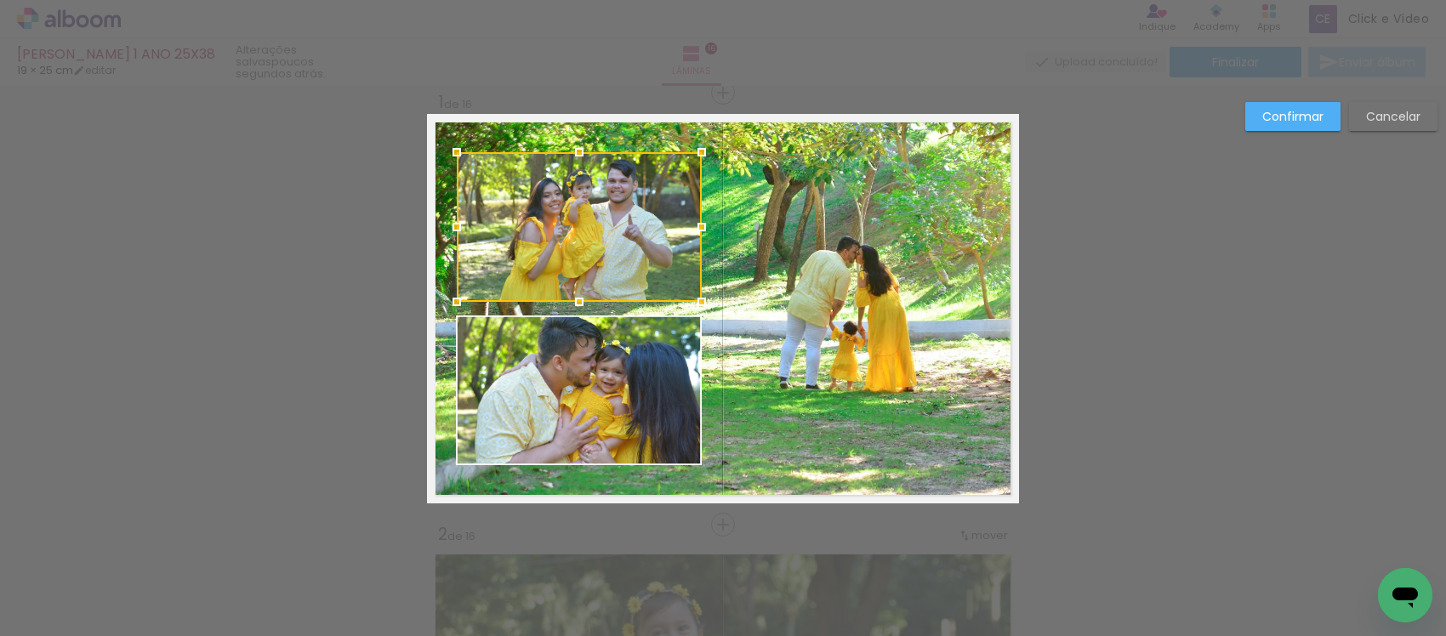
click at [617, 373] on quentale-photo at bounding box center [578, 391] width 245 height 150
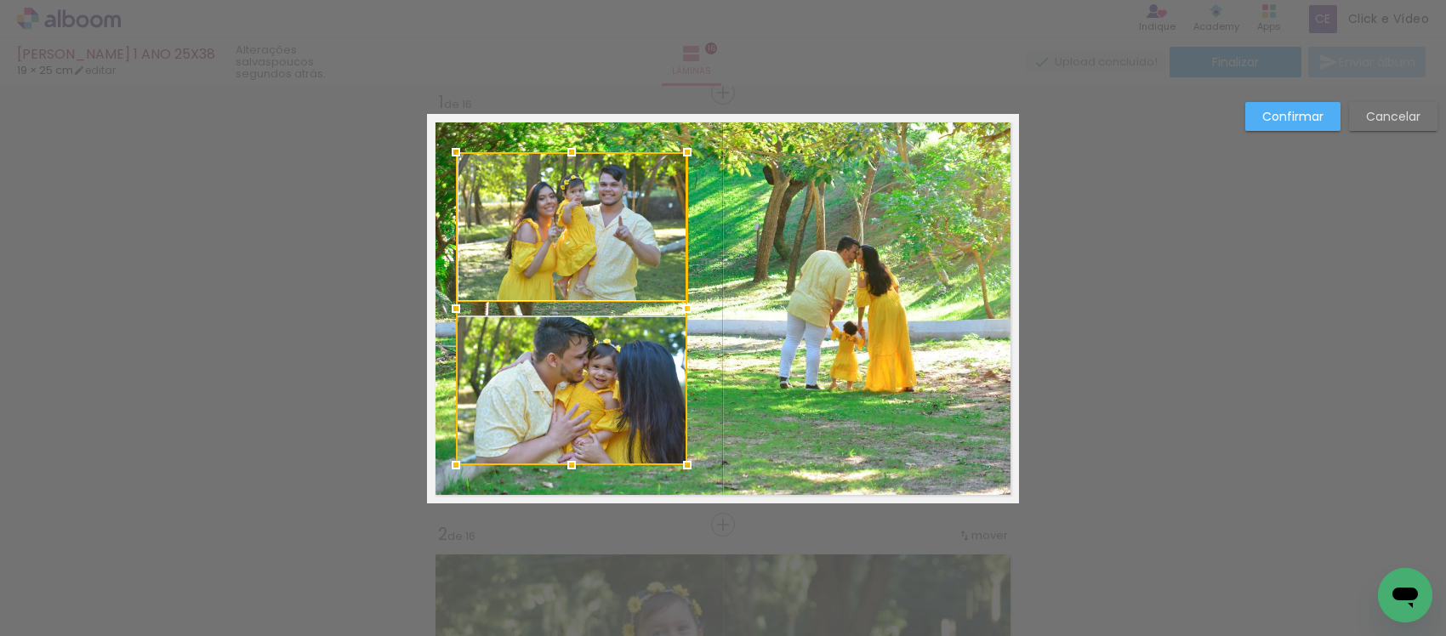
drag, startPoint x: 687, startPoint y: 311, endPoint x: 673, endPoint y: 317, distance: 15.6
click at [673, 317] on div at bounding box center [687, 309] width 34 height 34
click at [594, 262] on quentale-photo at bounding box center [572, 227] width 231 height 150
click at [611, 482] on quentale-layouter at bounding box center [723, 309] width 592 height 390
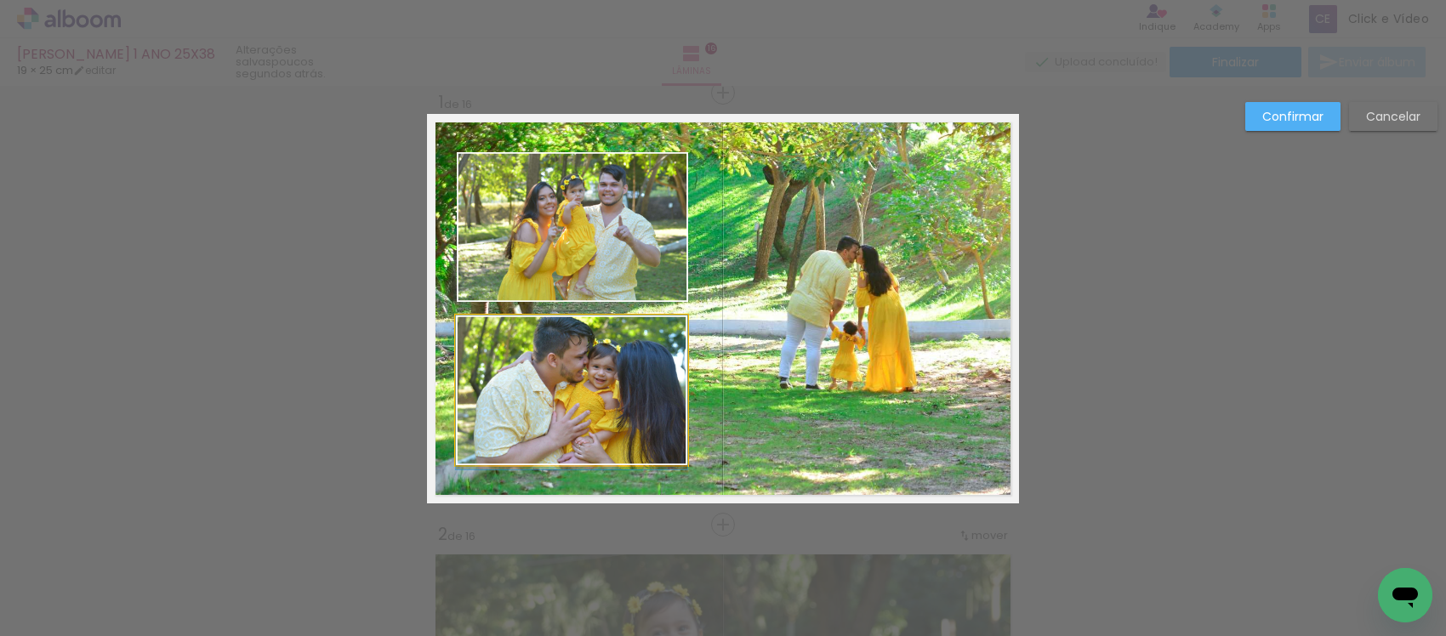
drag, startPoint x: 623, startPoint y: 397, endPoint x: 601, endPoint y: 268, distance: 131.2
click at [623, 396] on quentale-photo at bounding box center [571, 391] width 231 height 150
click at [601, 264] on quentale-photo at bounding box center [572, 227] width 231 height 150
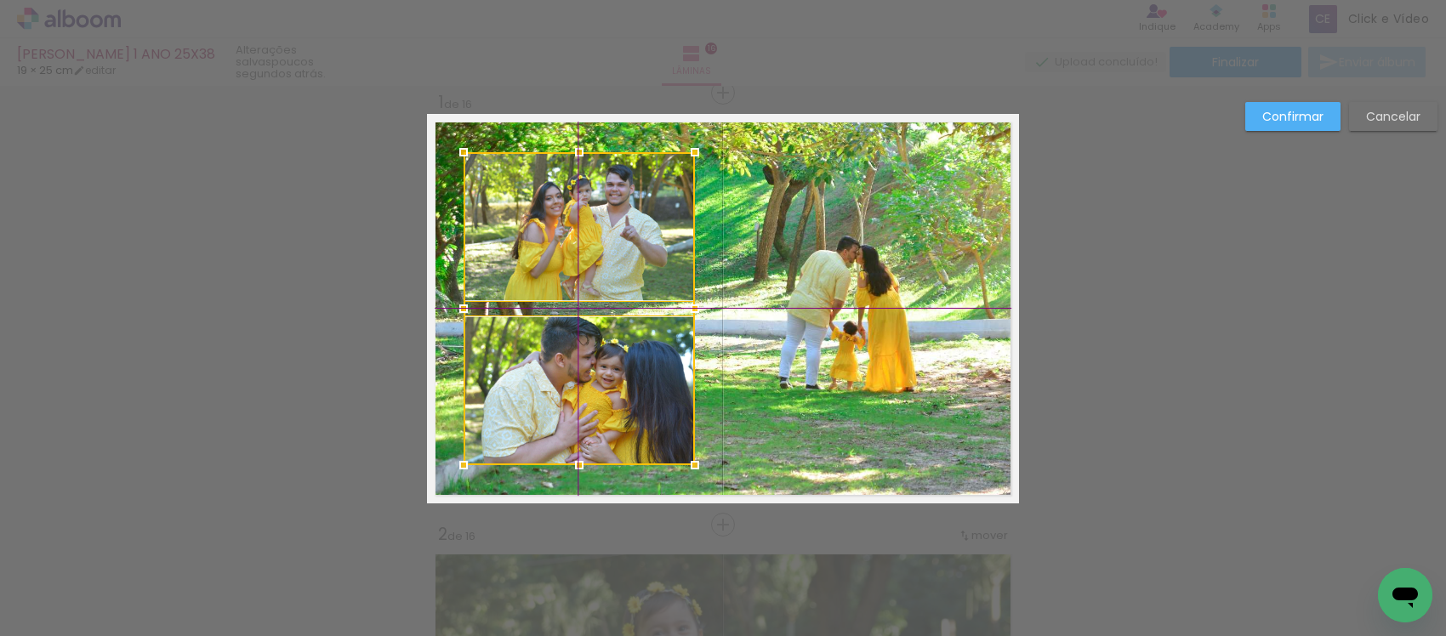
drag, startPoint x: 588, startPoint y: 396, endPoint x: 600, endPoint y: 404, distance: 14.2
click at [600, 404] on div at bounding box center [579, 308] width 231 height 313
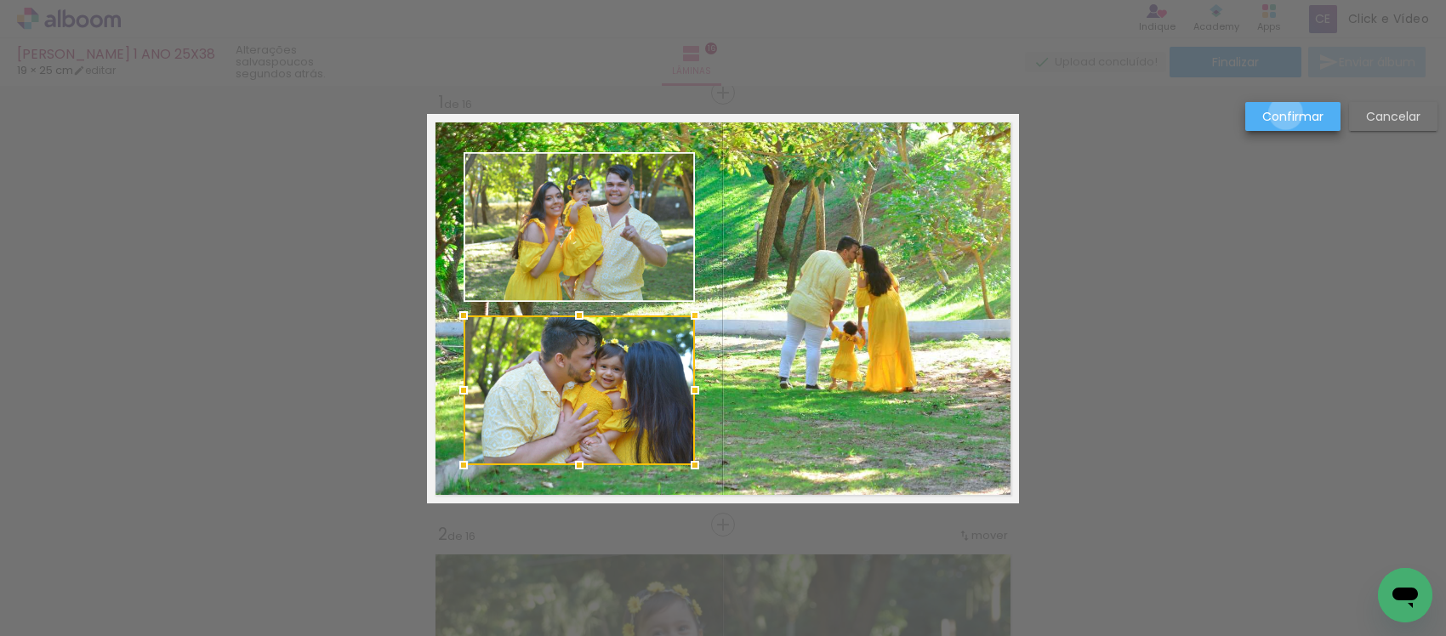
click at [0, 0] on slot "Confirmar" at bounding box center [0, 0] width 0 height 0
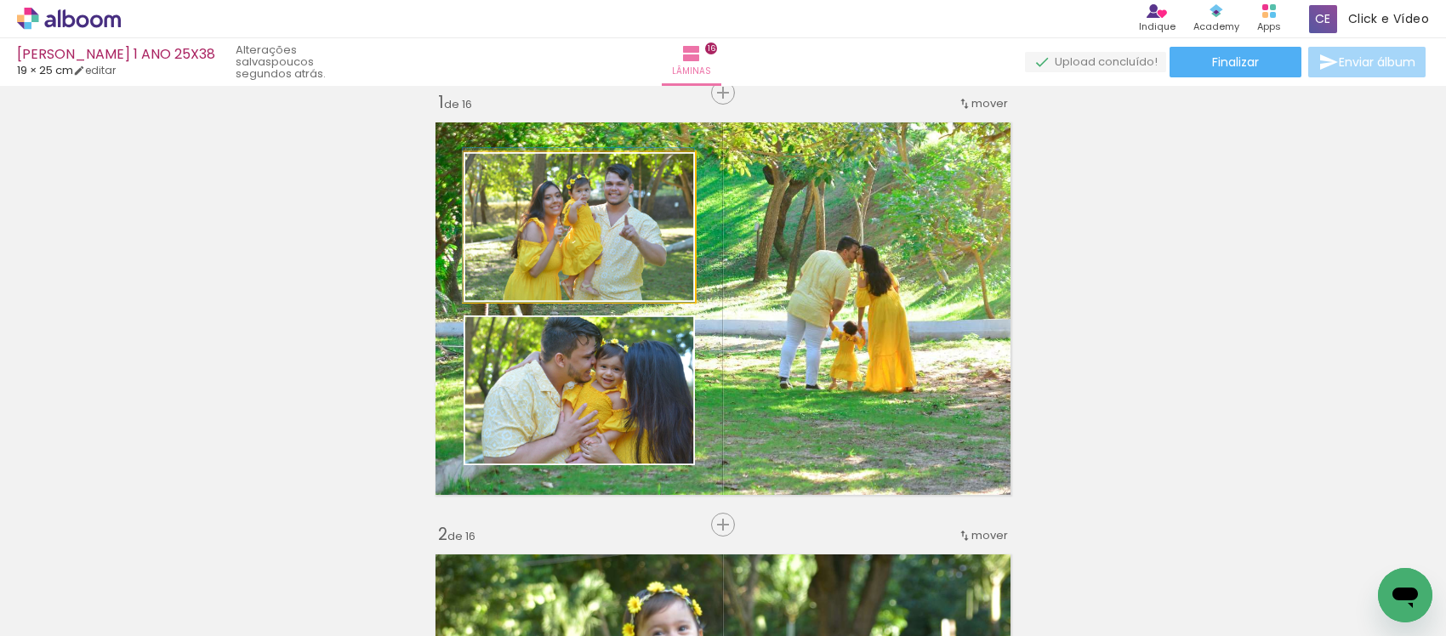
drag, startPoint x: 589, startPoint y: 240, endPoint x: 575, endPoint y: 239, distance: 13.6
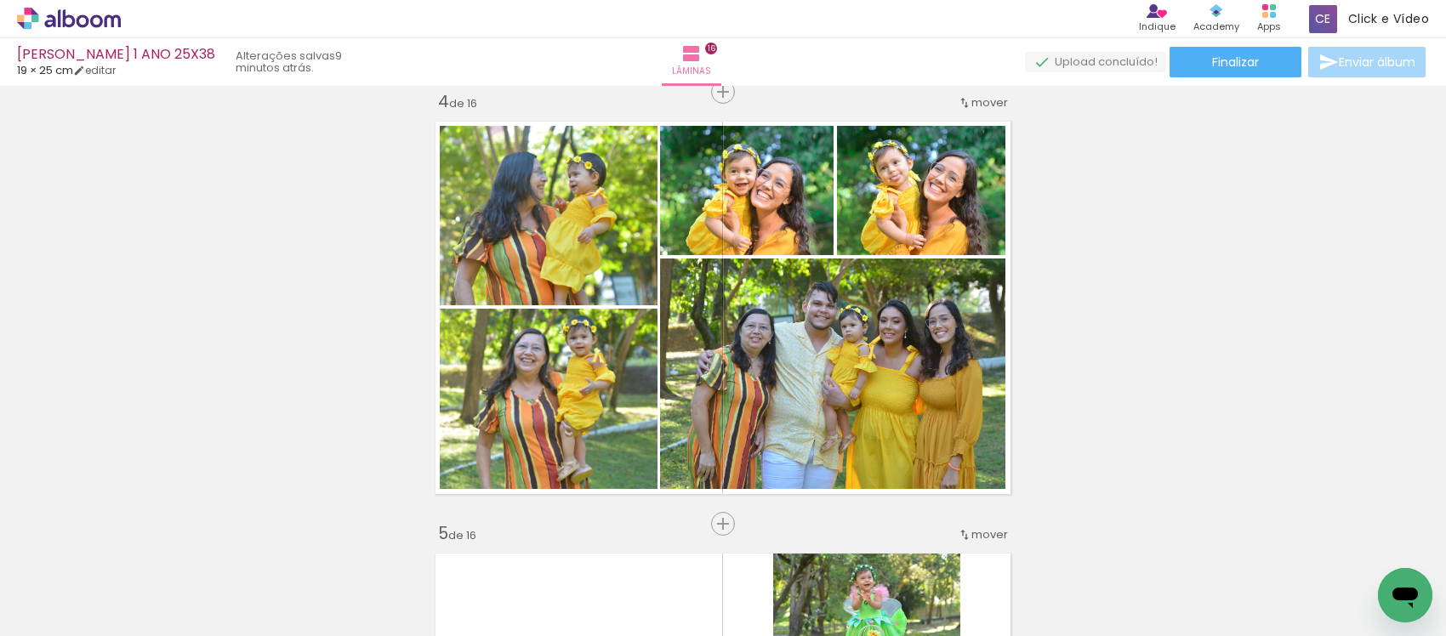
scroll to position [2307, 0]
